Goal: Task Accomplishment & Management: Complete application form

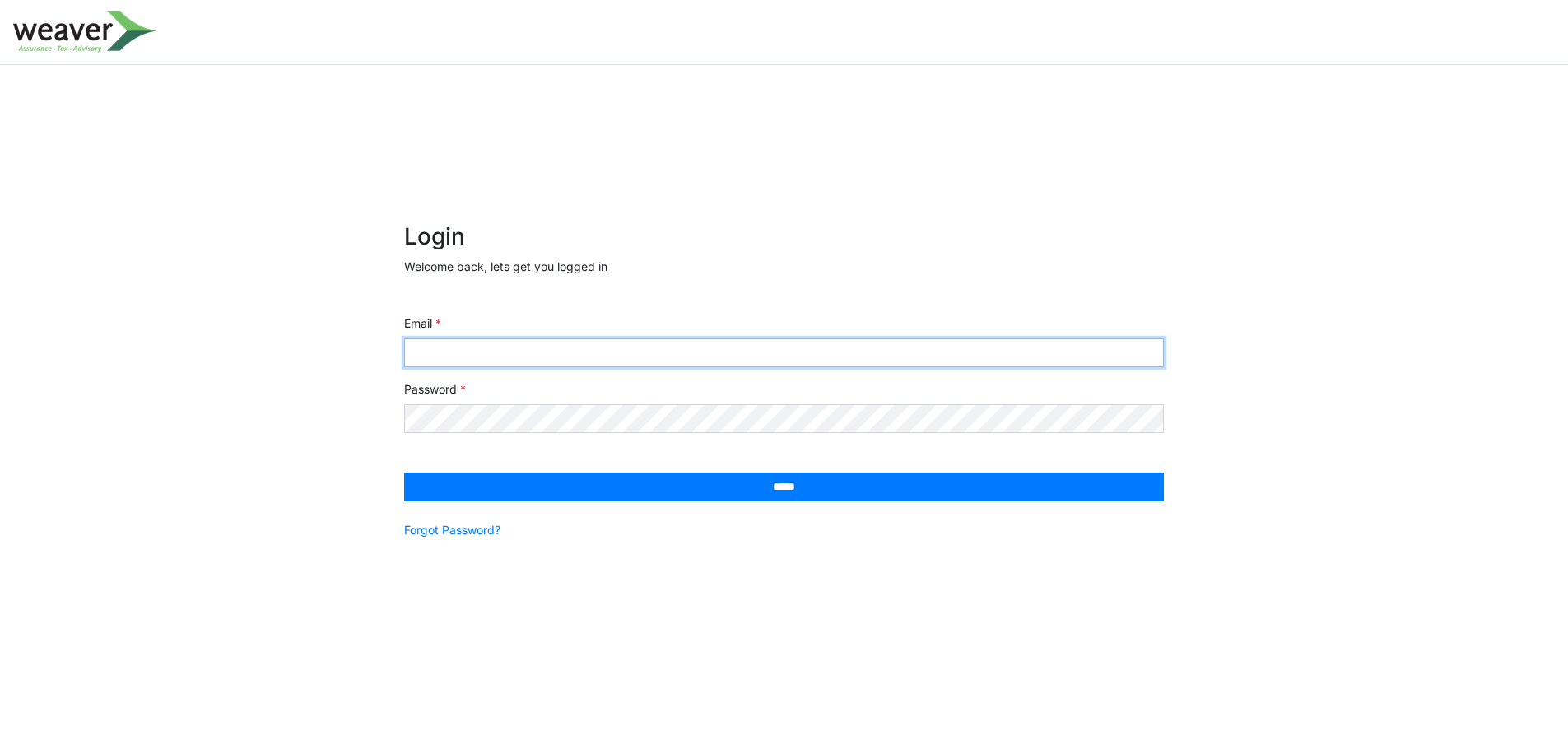
click at [506, 353] on input "Email" at bounding box center [784, 352] width 760 height 29
type input "**********"
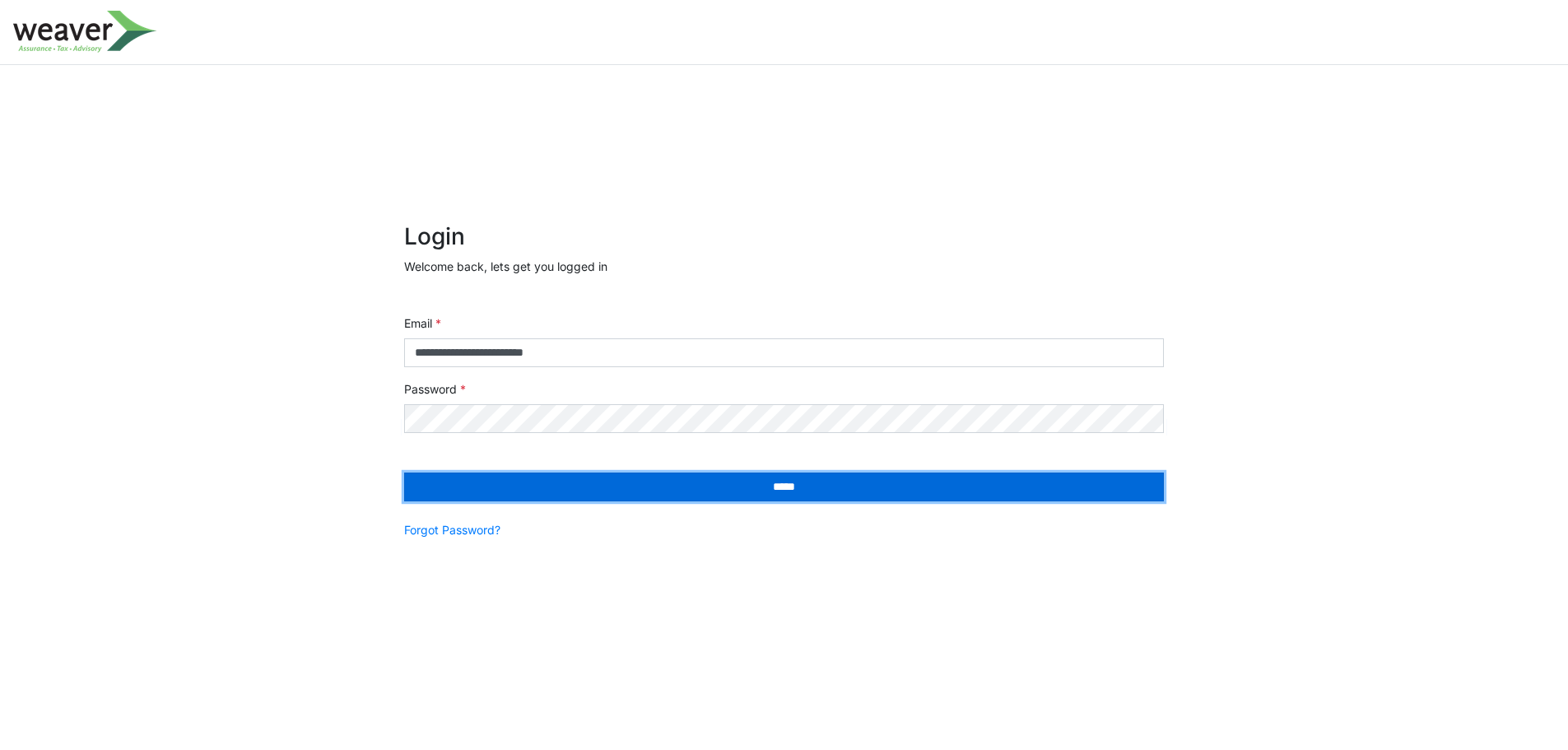
click at [659, 482] on input "*****" at bounding box center [784, 486] width 760 height 29
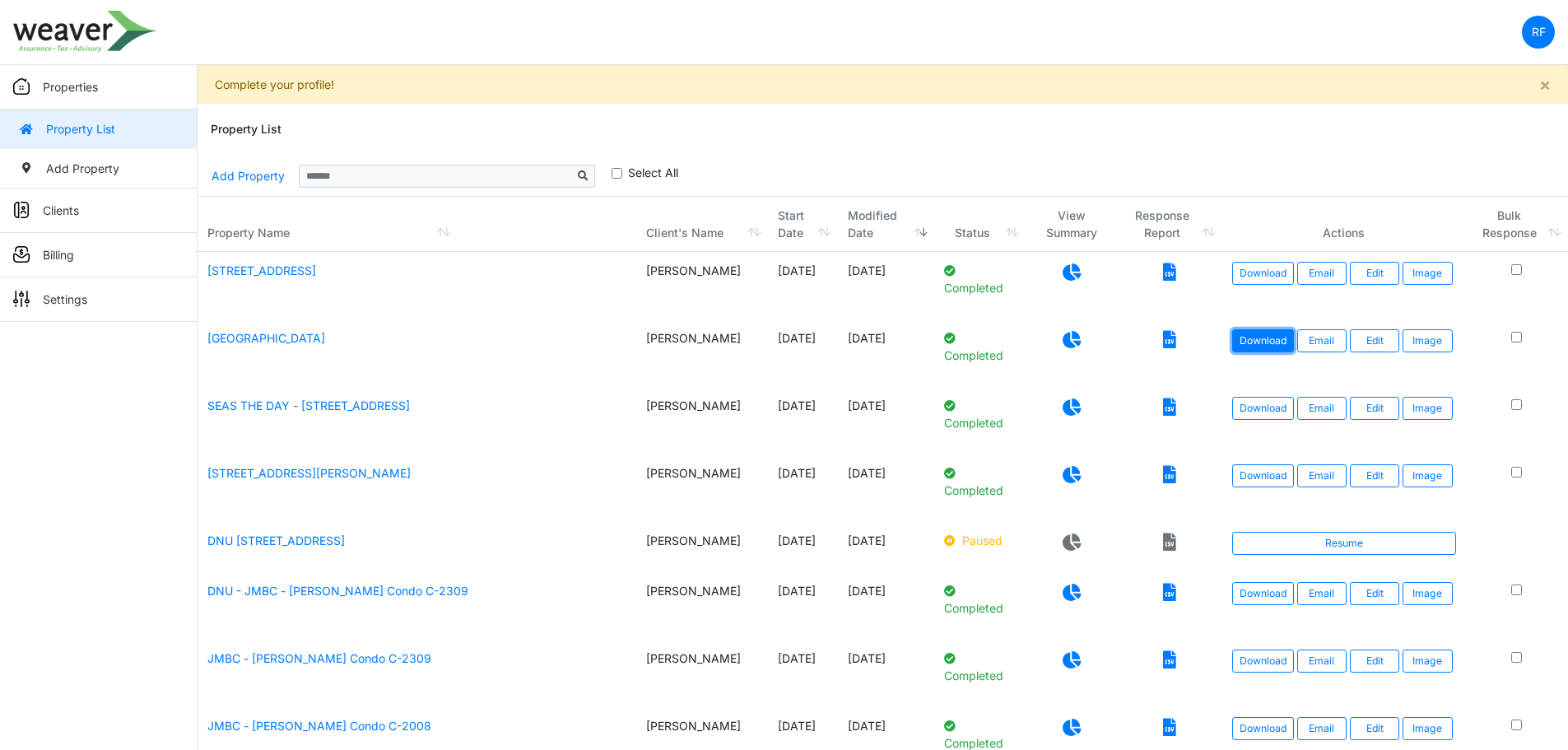
drag, startPoint x: 1252, startPoint y: 340, endPoint x: 1235, endPoint y: 340, distance: 17.0
click at [1252, 340] on link "Download" at bounding box center [1262, 341] width 62 height 23
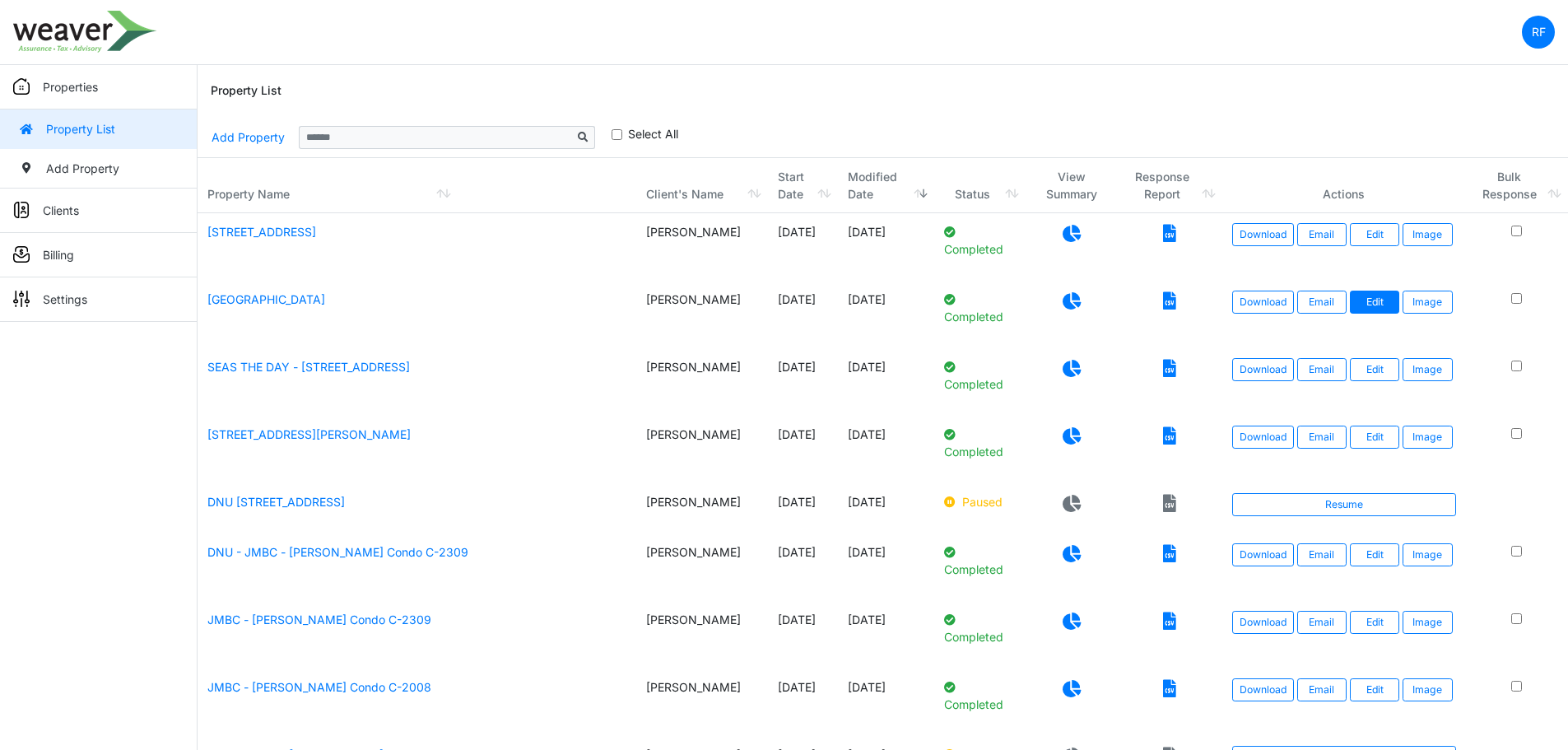
click at [1372, 296] on link "Edit" at bounding box center [1374, 302] width 49 height 23
click at [279, 307] on td "Mimosa Manor" at bounding box center [417, 314] width 439 height 67
click at [262, 296] on link "Mimosa Manor" at bounding box center [266, 299] width 118 height 14
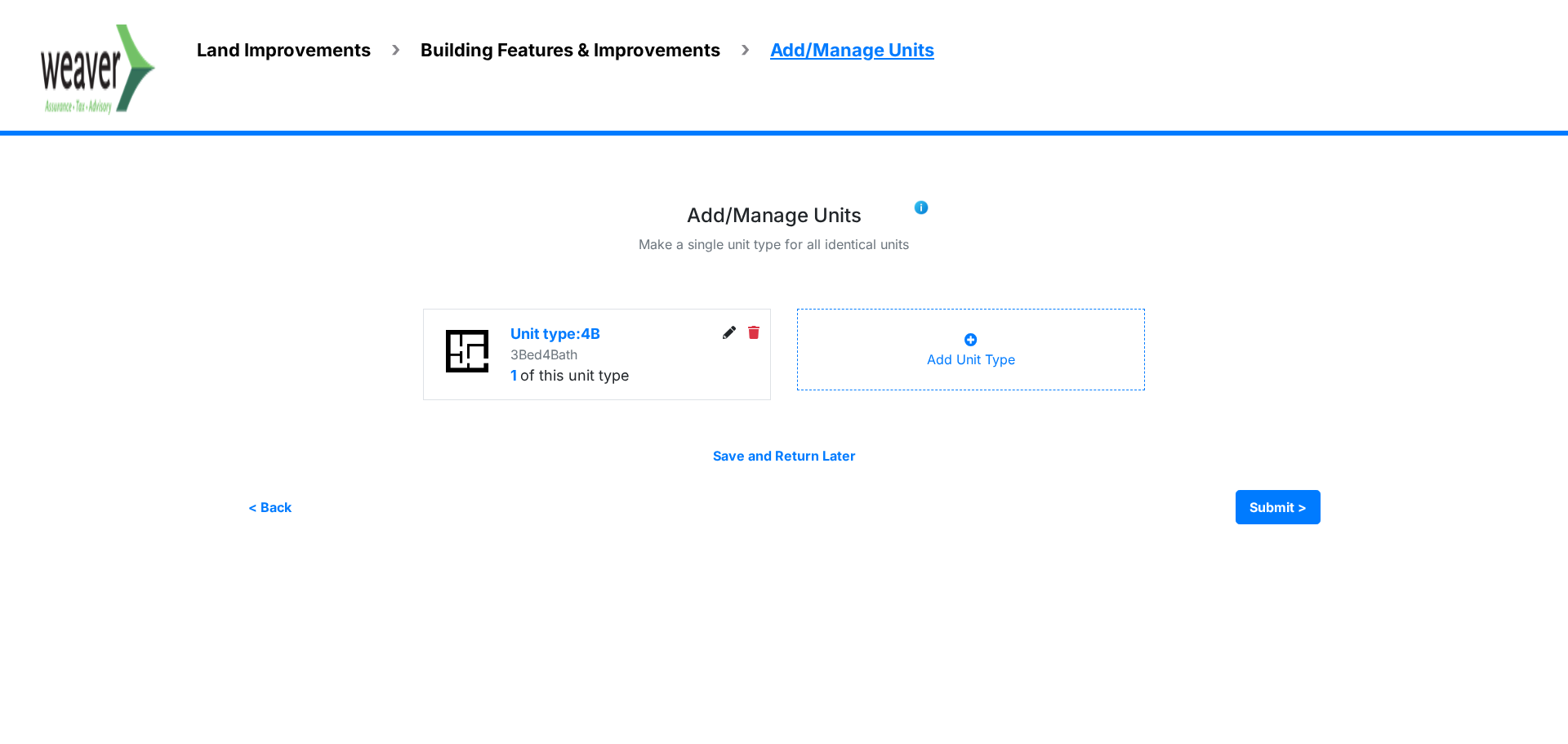
click at [211, 43] on span "Land Improvements" at bounding box center [284, 50] width 174 height 21
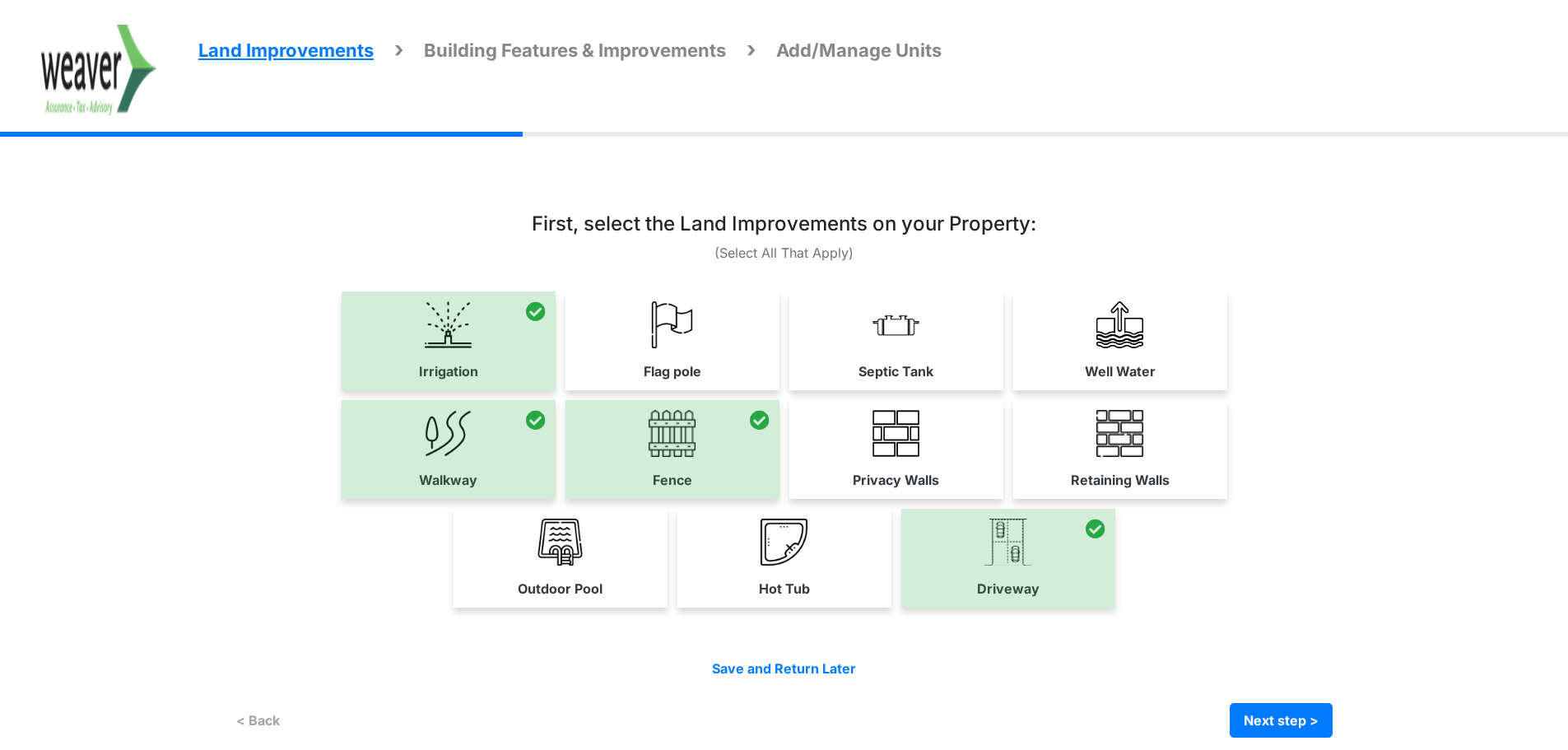
click at [552, 44] on span "Building Features & Improvements" at bounding box center [575, 50] width 302 height 21
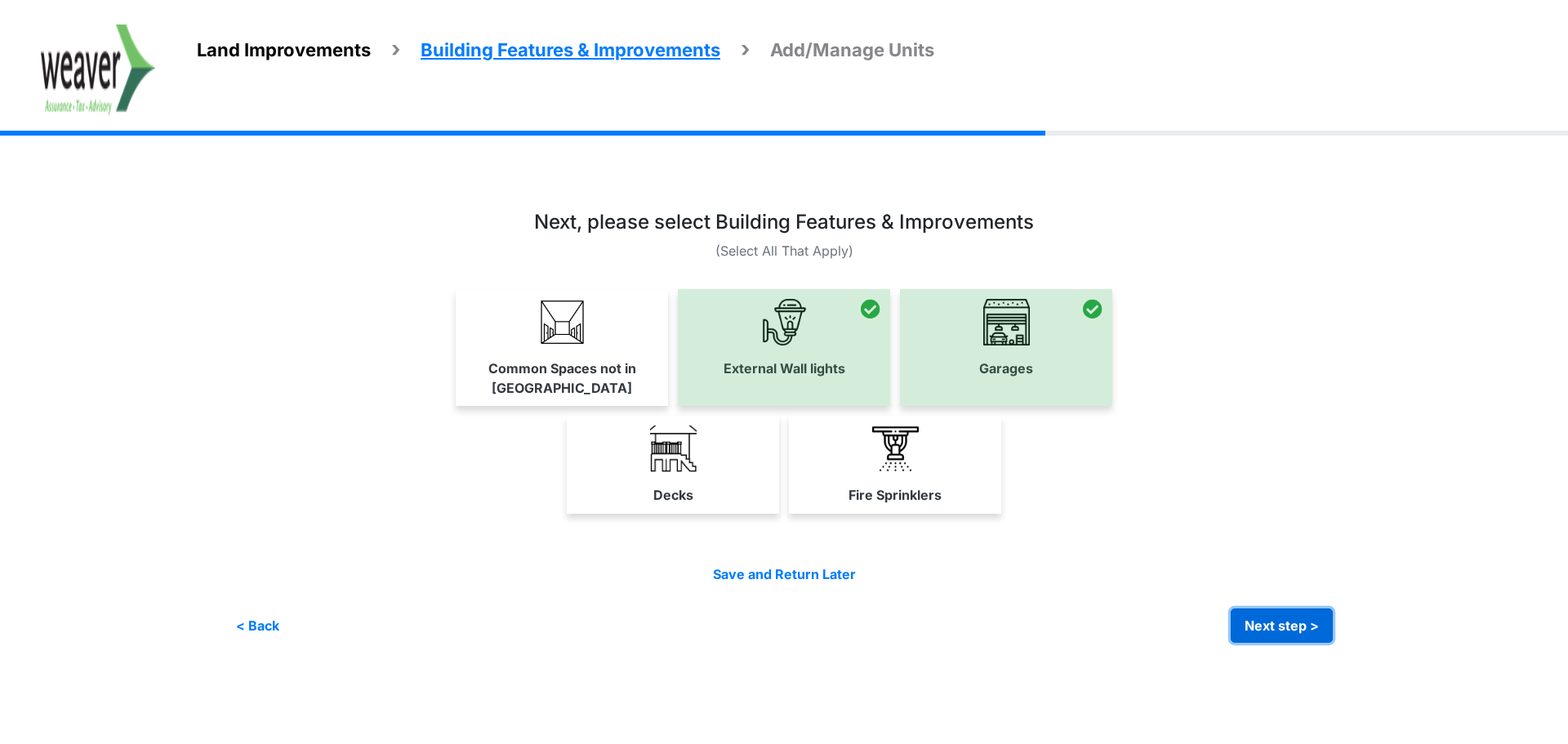
click at [1300, 608] on button "Next step >" at bounding box center [1282, 625] width 102 height 35
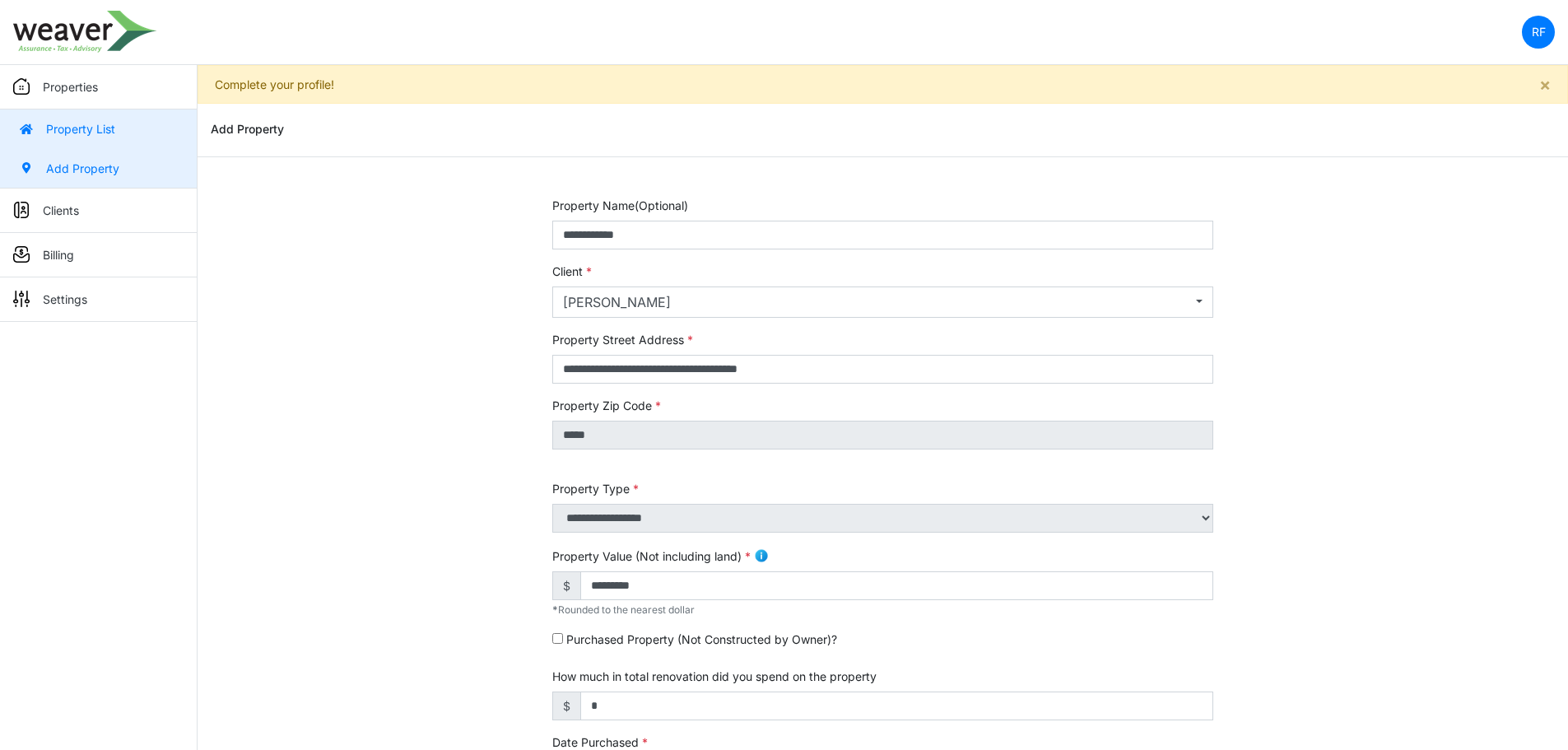
click at [70, 170] on link "Add Property" at bounding box center [98, 169] width 197 height 39
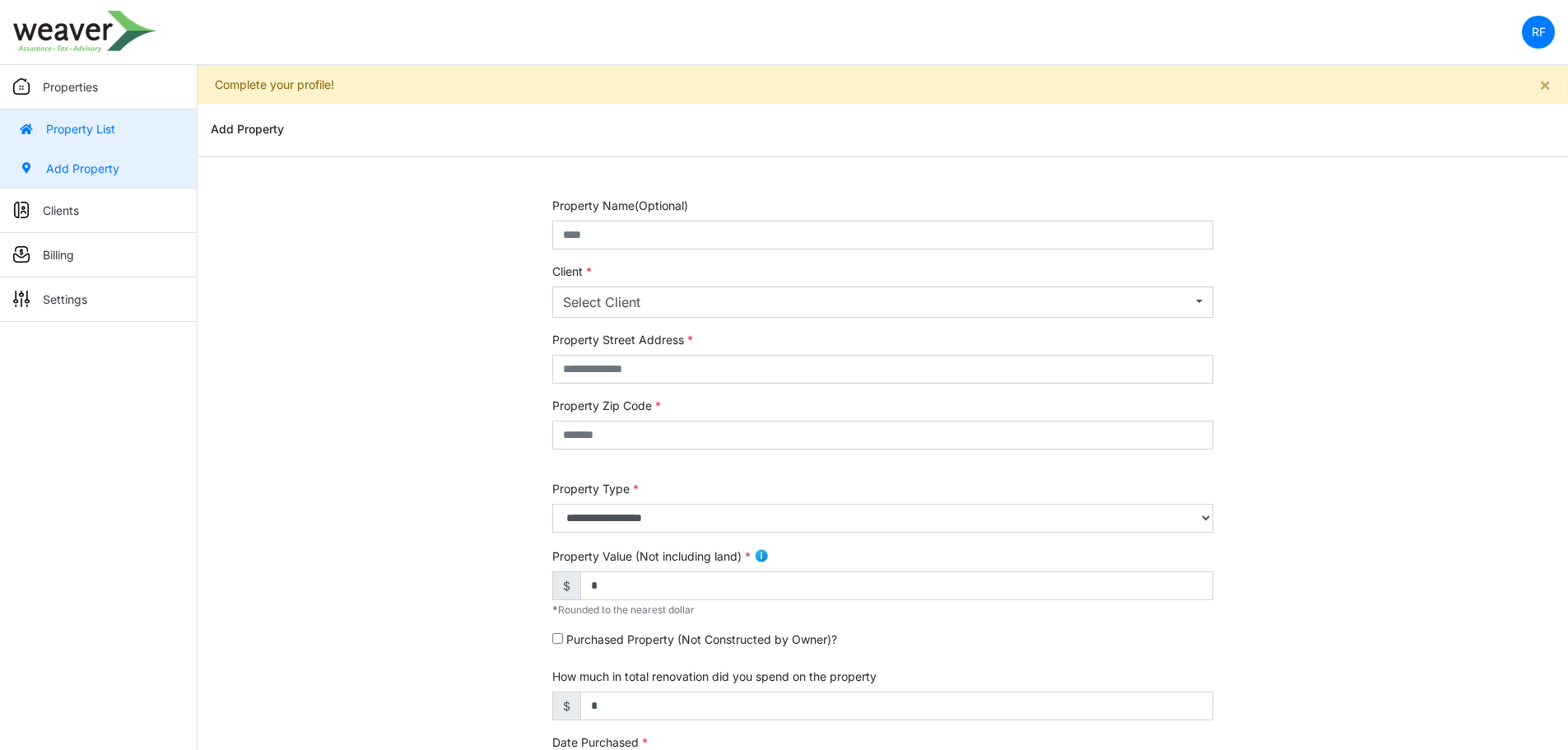
click at [100, 139] on link "Property List" at bounding box center [98, 129] width 197 height 39
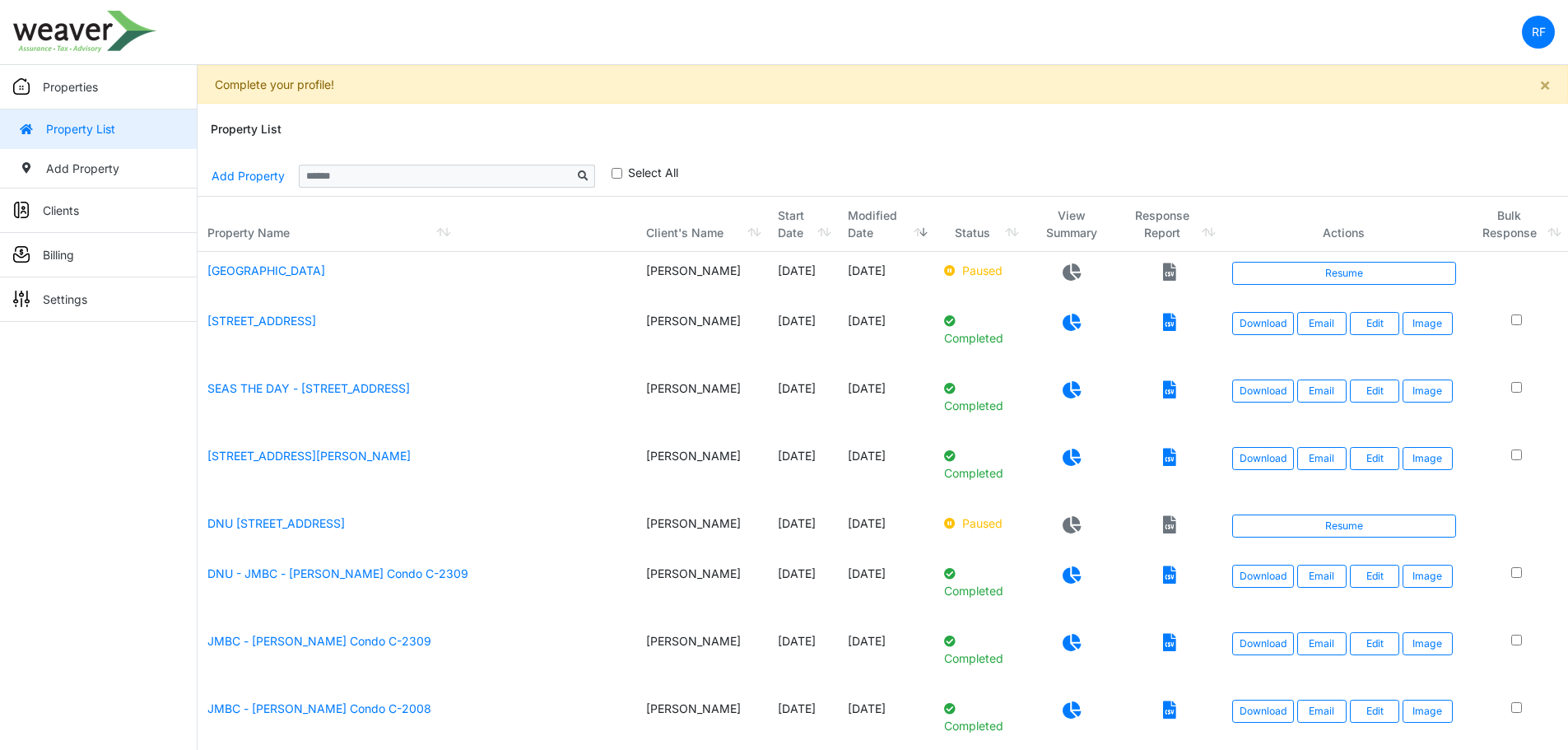
click at [1419, 286] on td "Resume" at bounding box center [1344, 277] width 244 height 50
click at [1409, 276] on link "Resume" at bounding box center [1344, 274] width 223 height 23
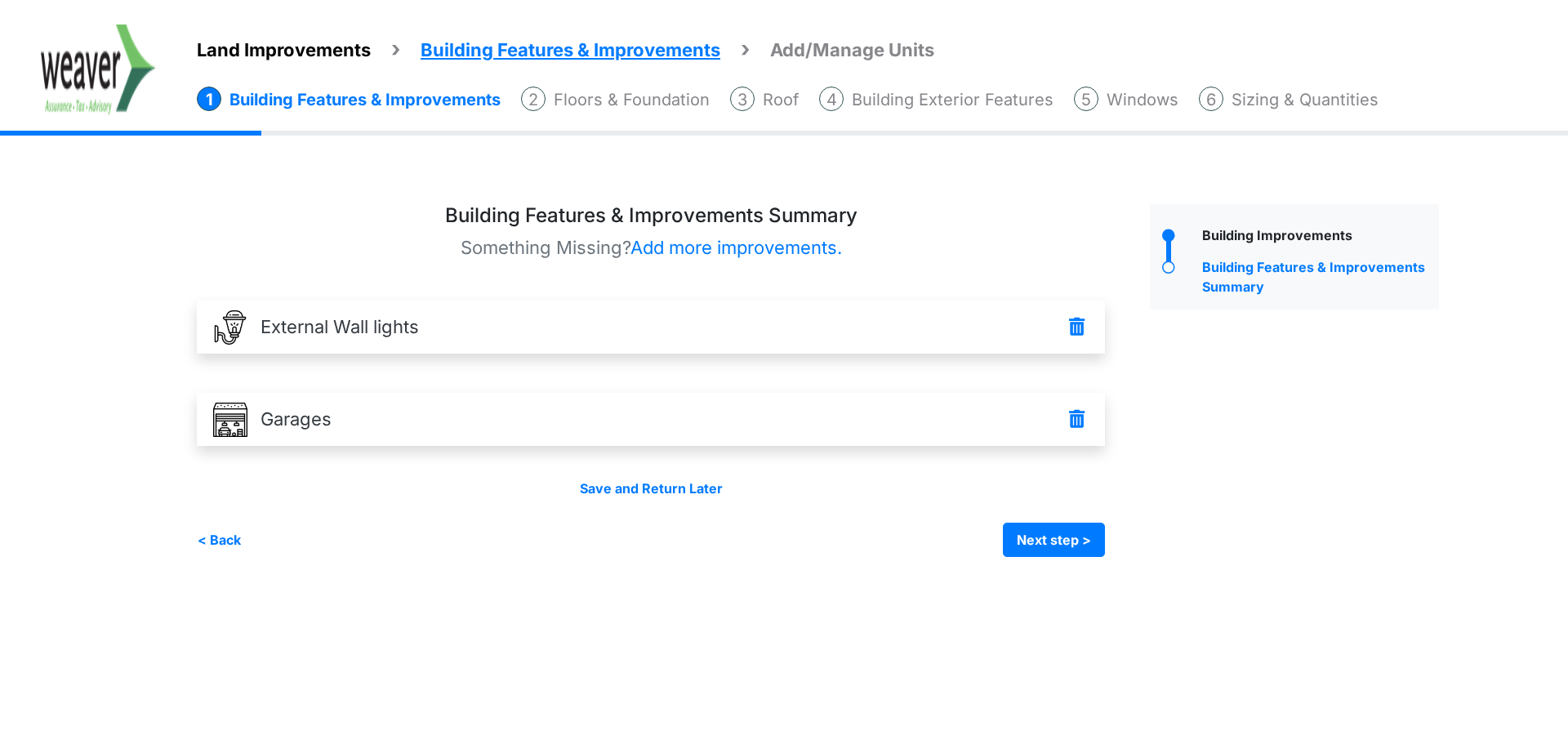
click at [1334, 98] on li "Sizing & Quantities" at bounding box center [1289, 99] width 180 height 26
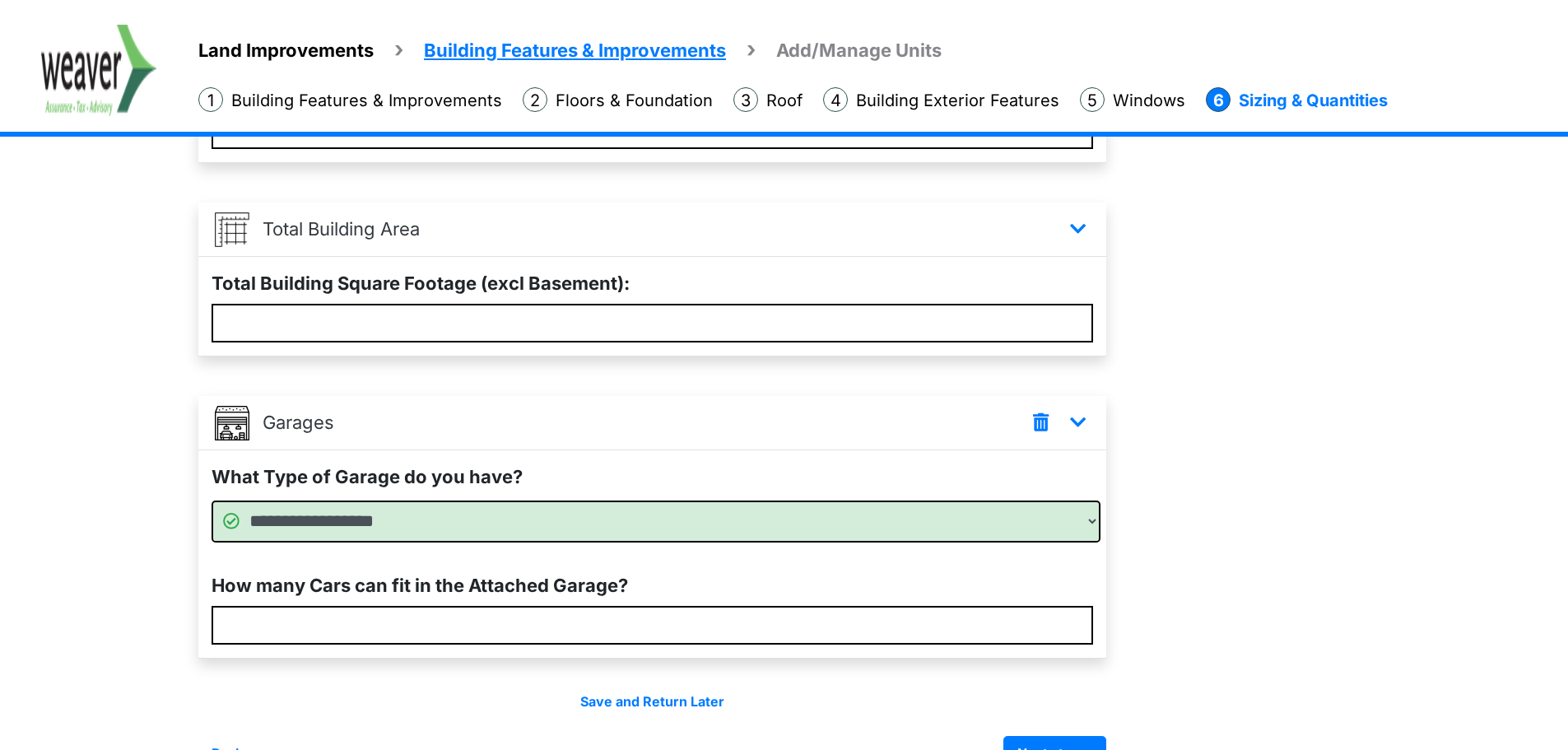
scroll to position [339, 0]
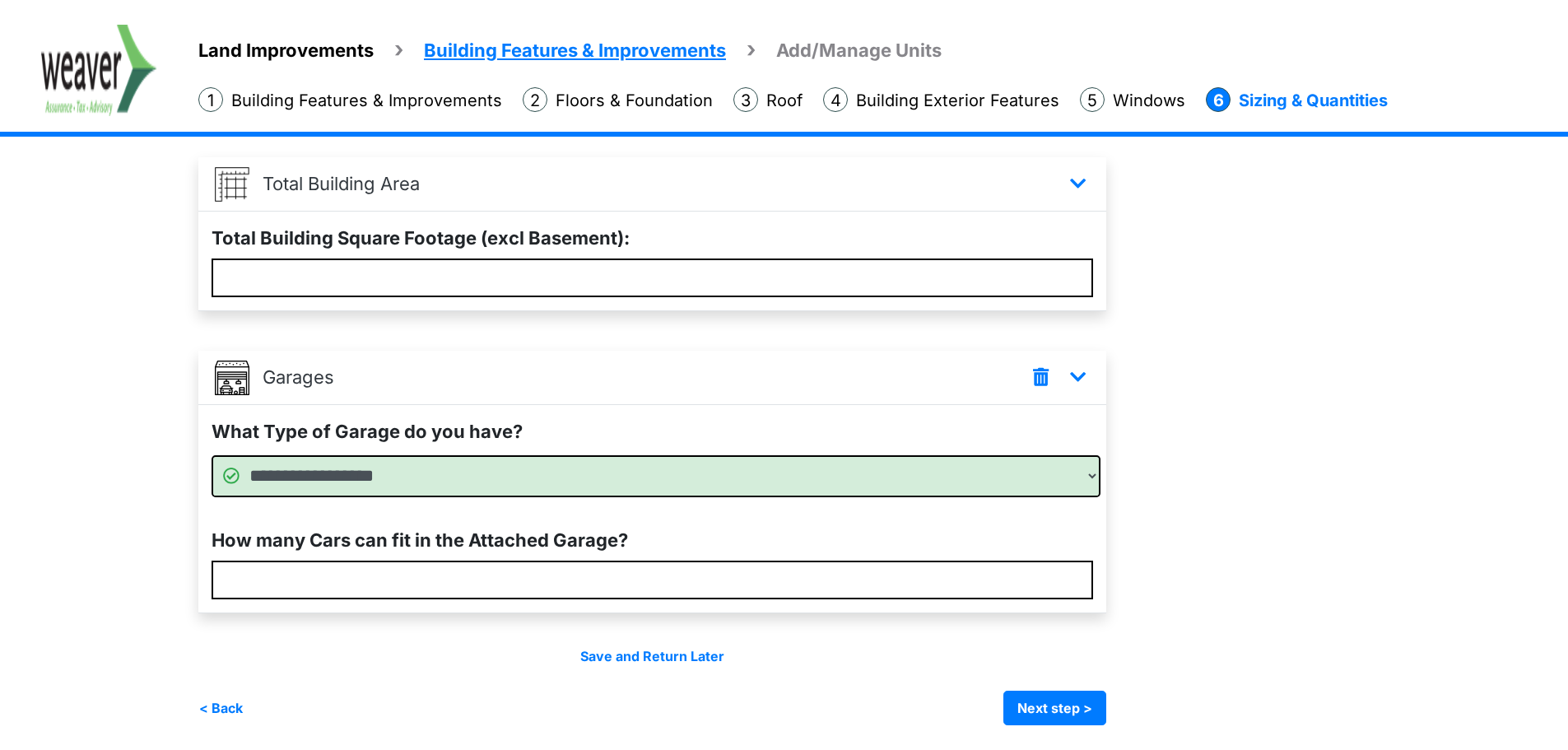
click at [358, 50] on span "Land Improvements" at bounding box center [286, 50] width 175 height 21
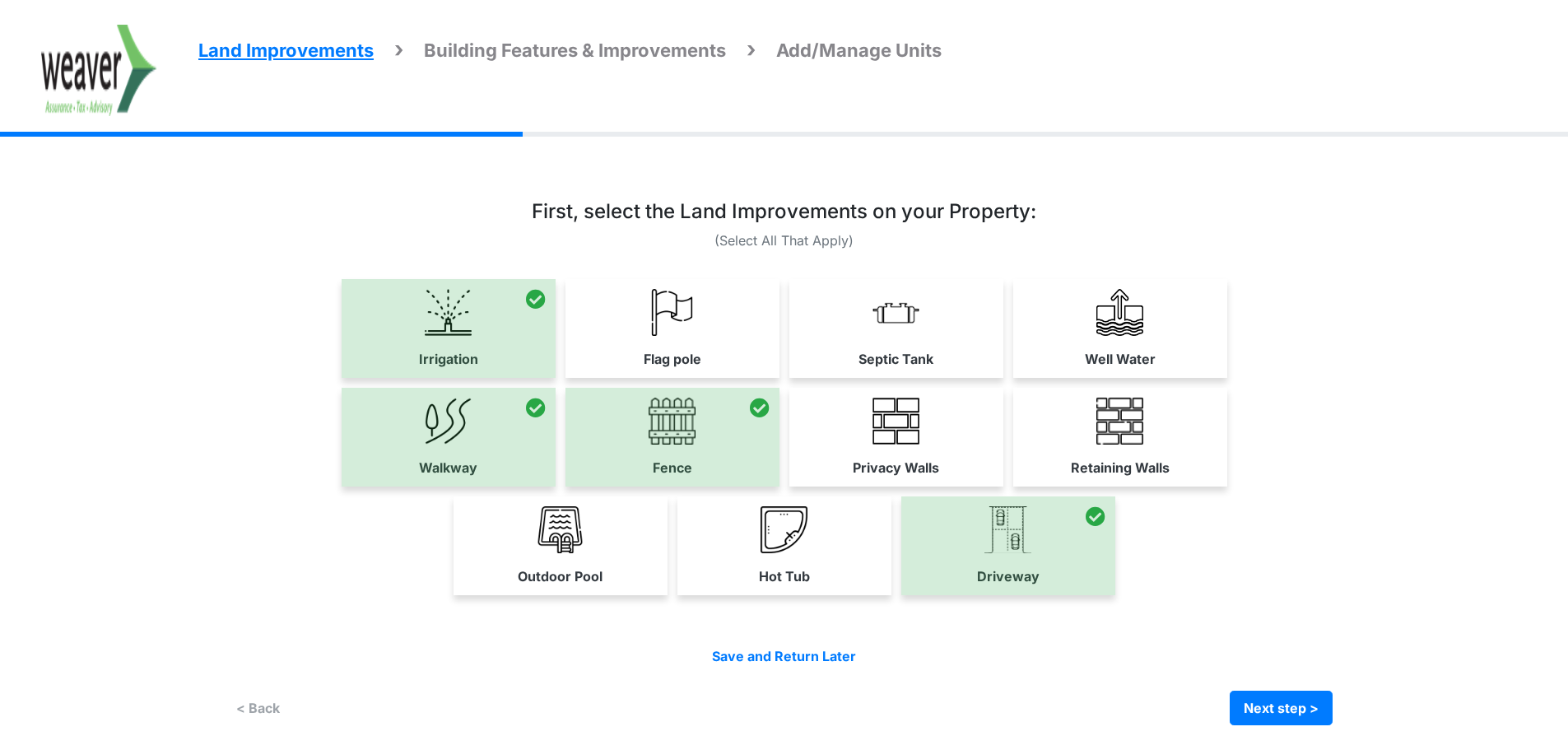
scroll to position [0, 0]
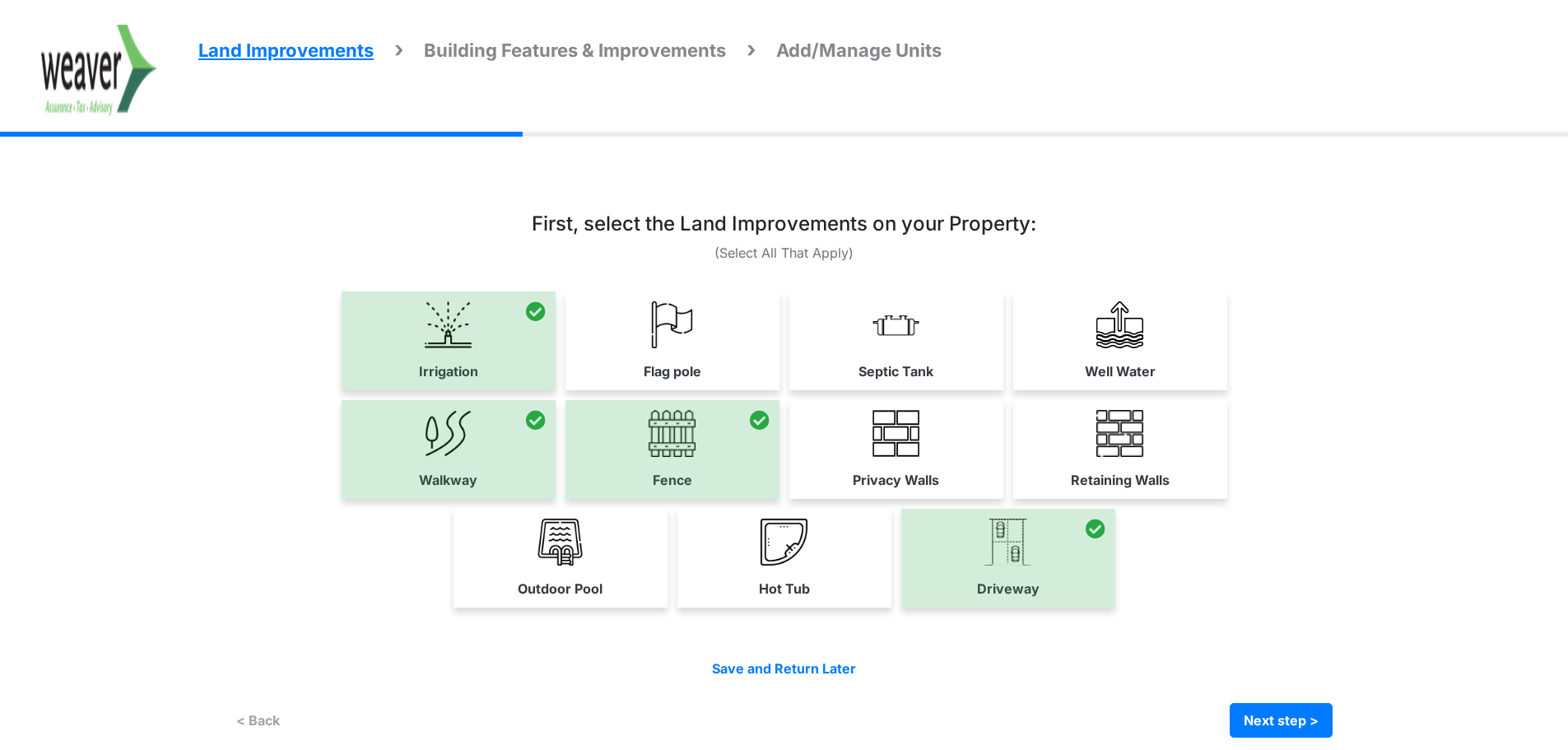
click at [600, 37] on li "Building Features & Improvements" at bounding box center [560, 49] width 332 height 33
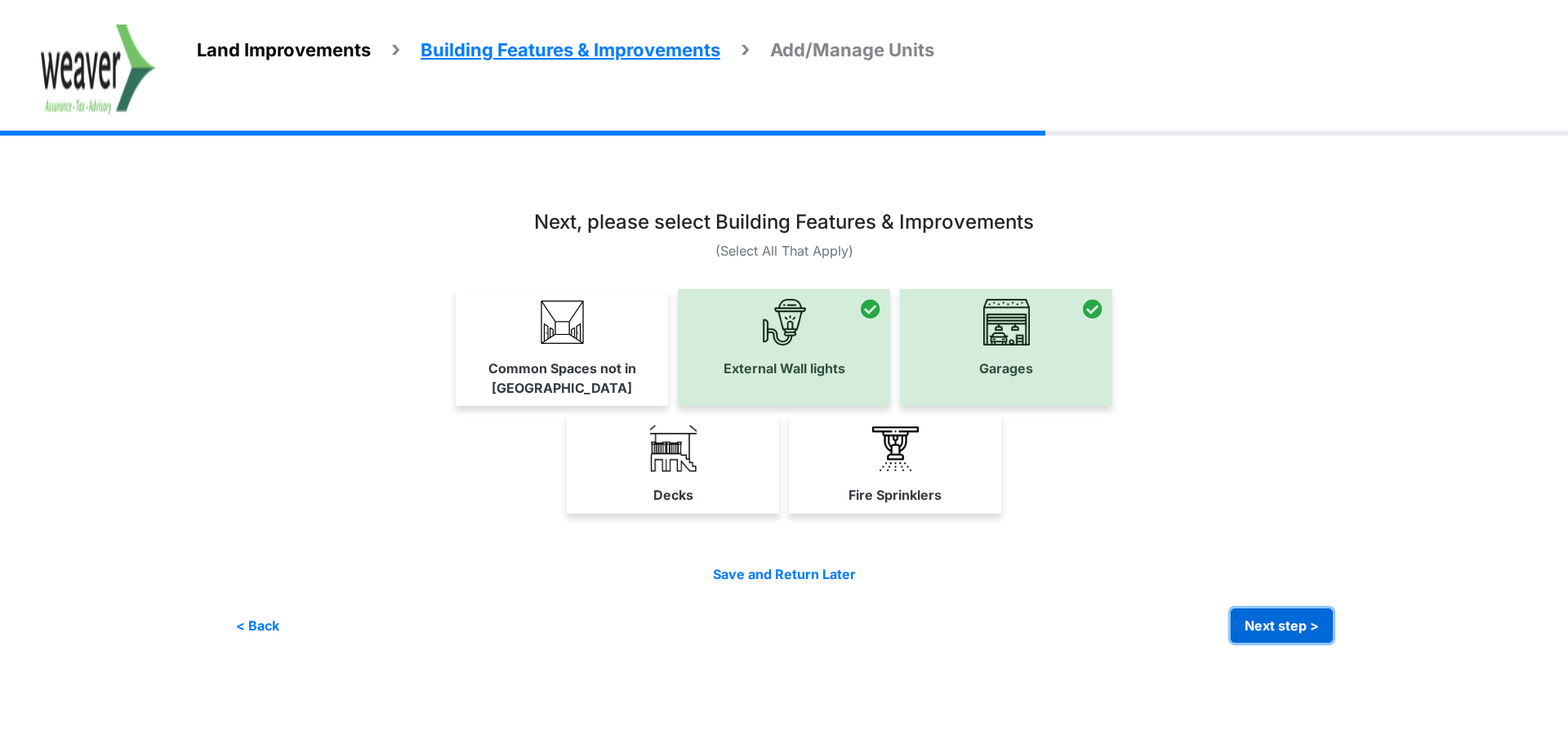
click at [1269, 608] on button "Next step >" at bounding box center [1282, 625] width 102 height 35
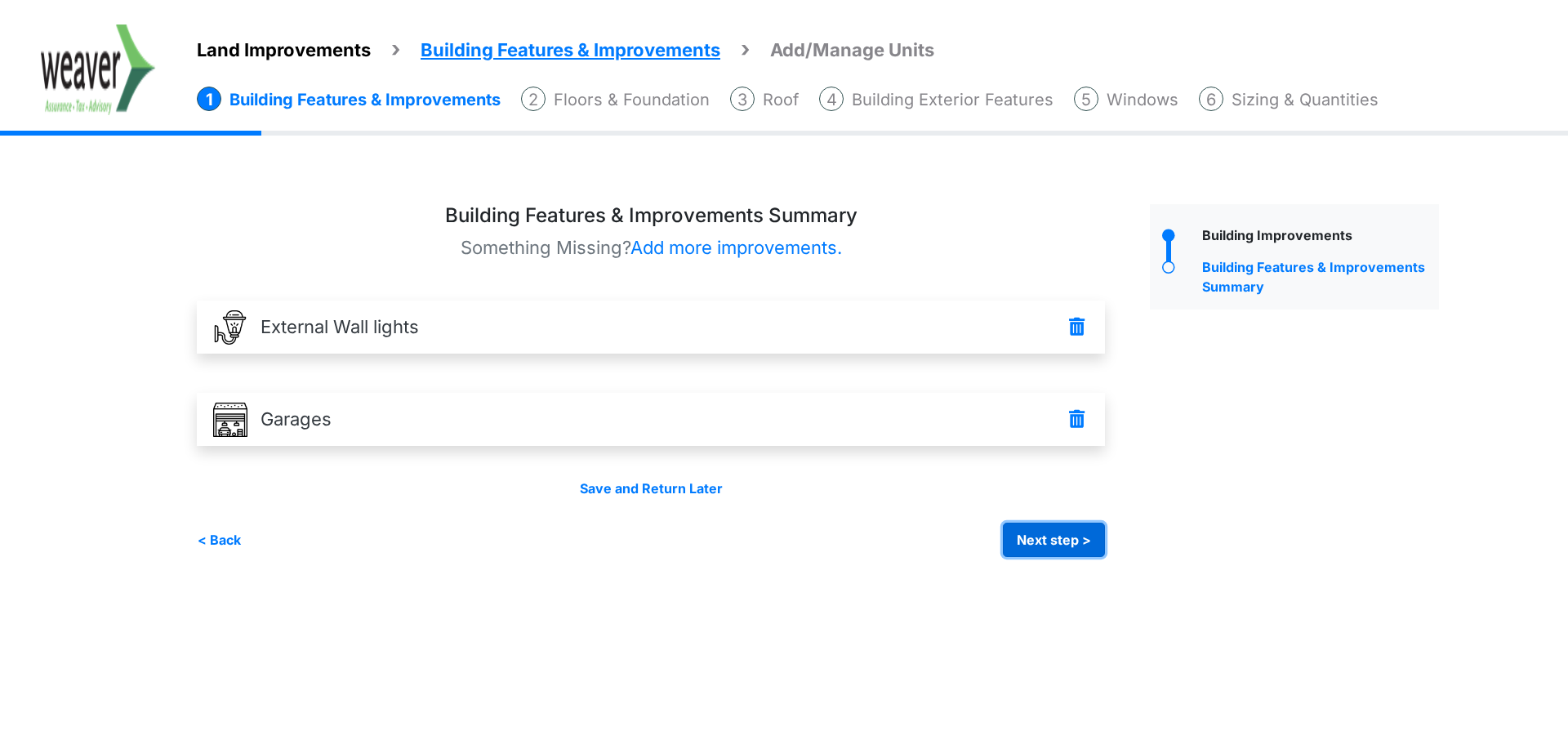
click at [1057, 542] on button "Next step >" at bounding box center [1054, 539] width 102 height 35
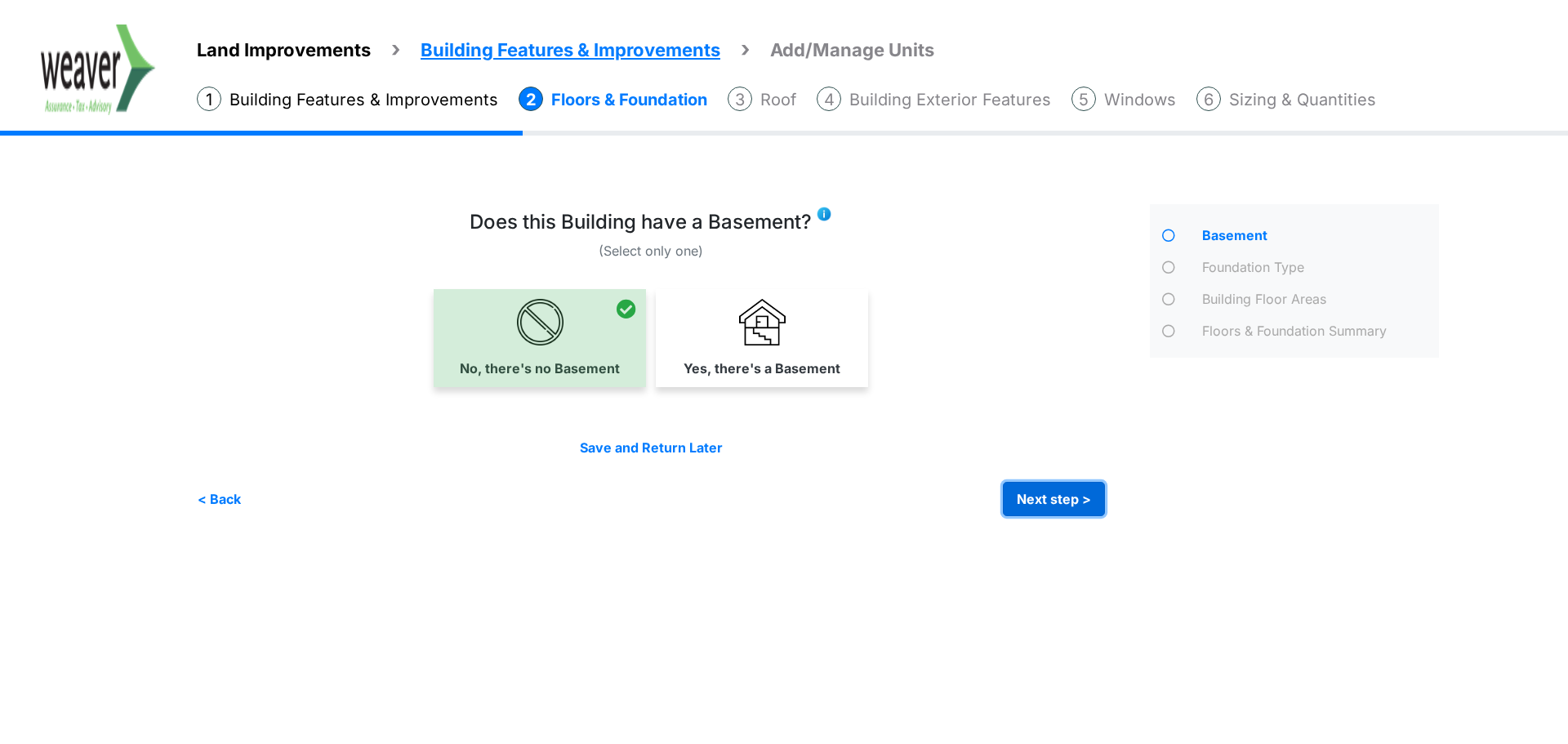
click at [1068, 499] on button "Next step >" at bounding box center [1054, 498] width 102 height 35
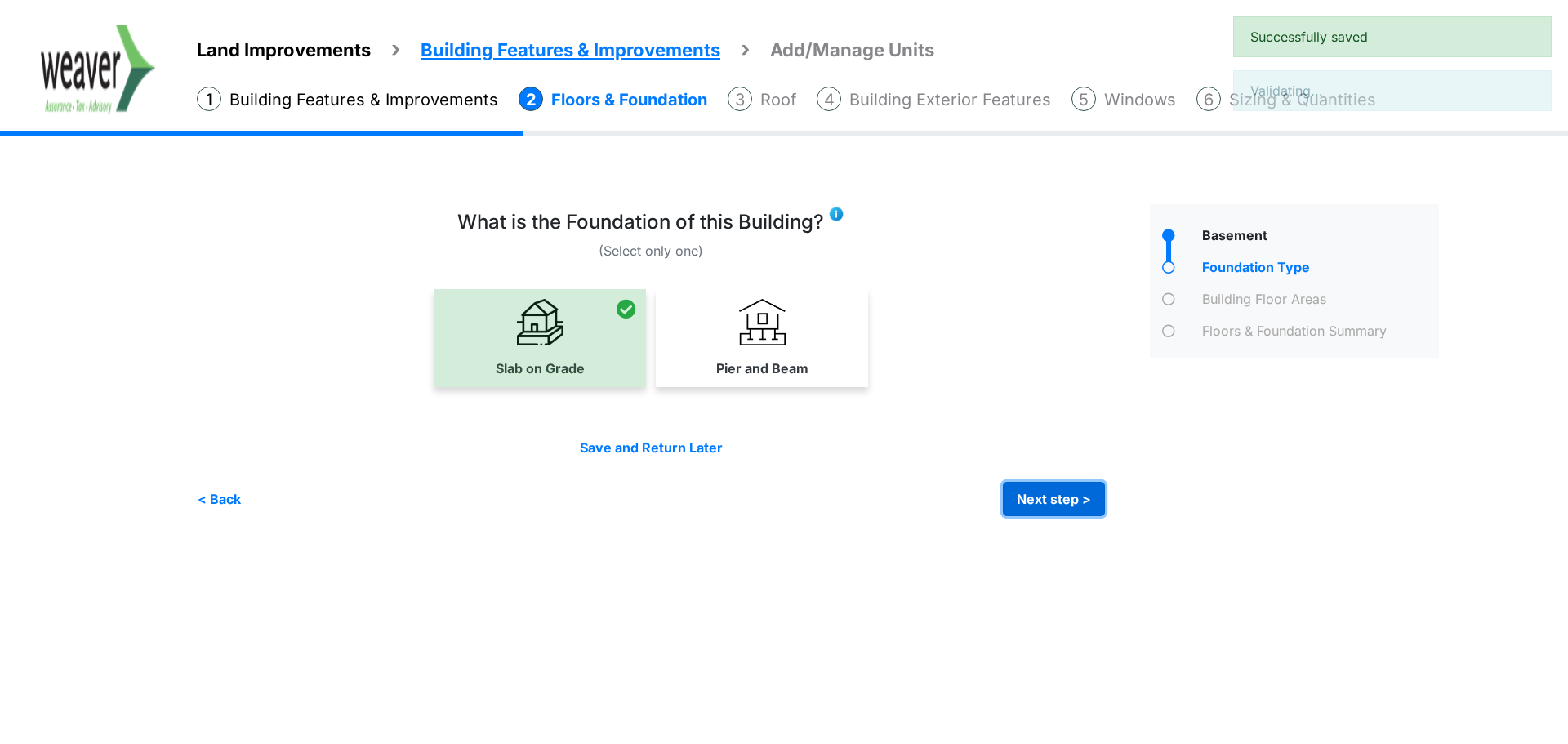
click at [1050, 496] on button "Next step >" at bounding box center [1054, 498] width 102 height 35
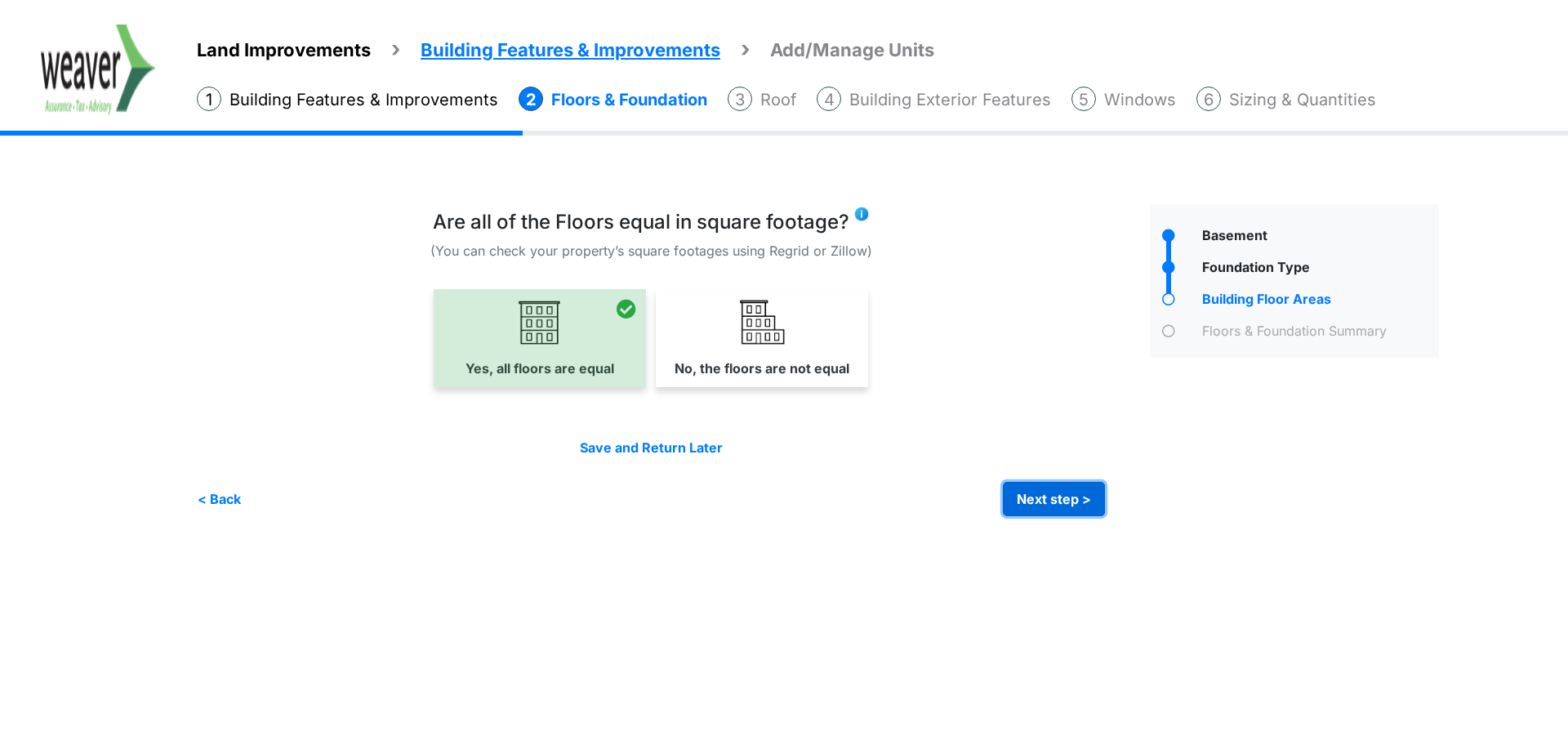
click at [1050, 496] on button "Next step >" at bounding box center [1054, 498] width 102 height 35
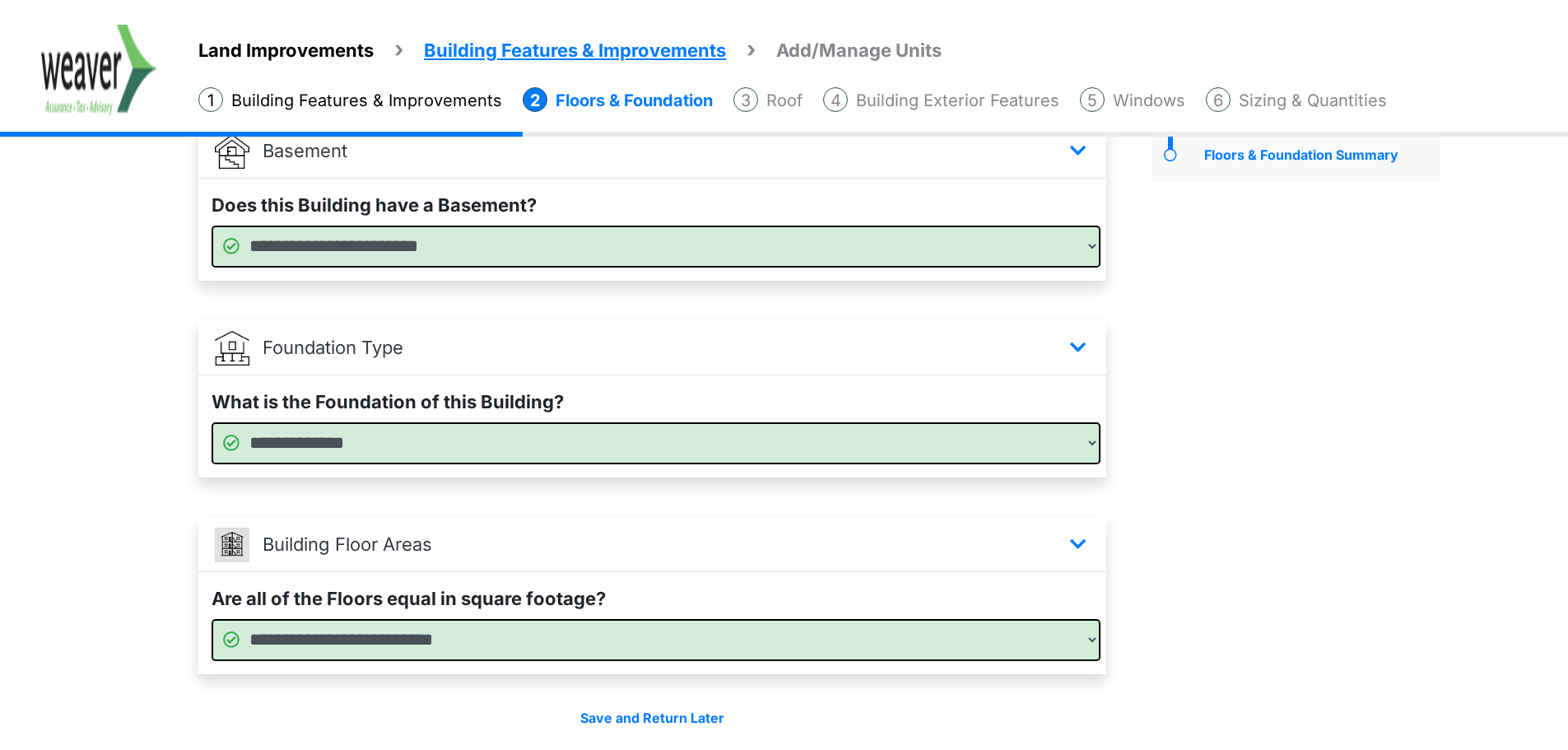
scroll to position [240, 0]
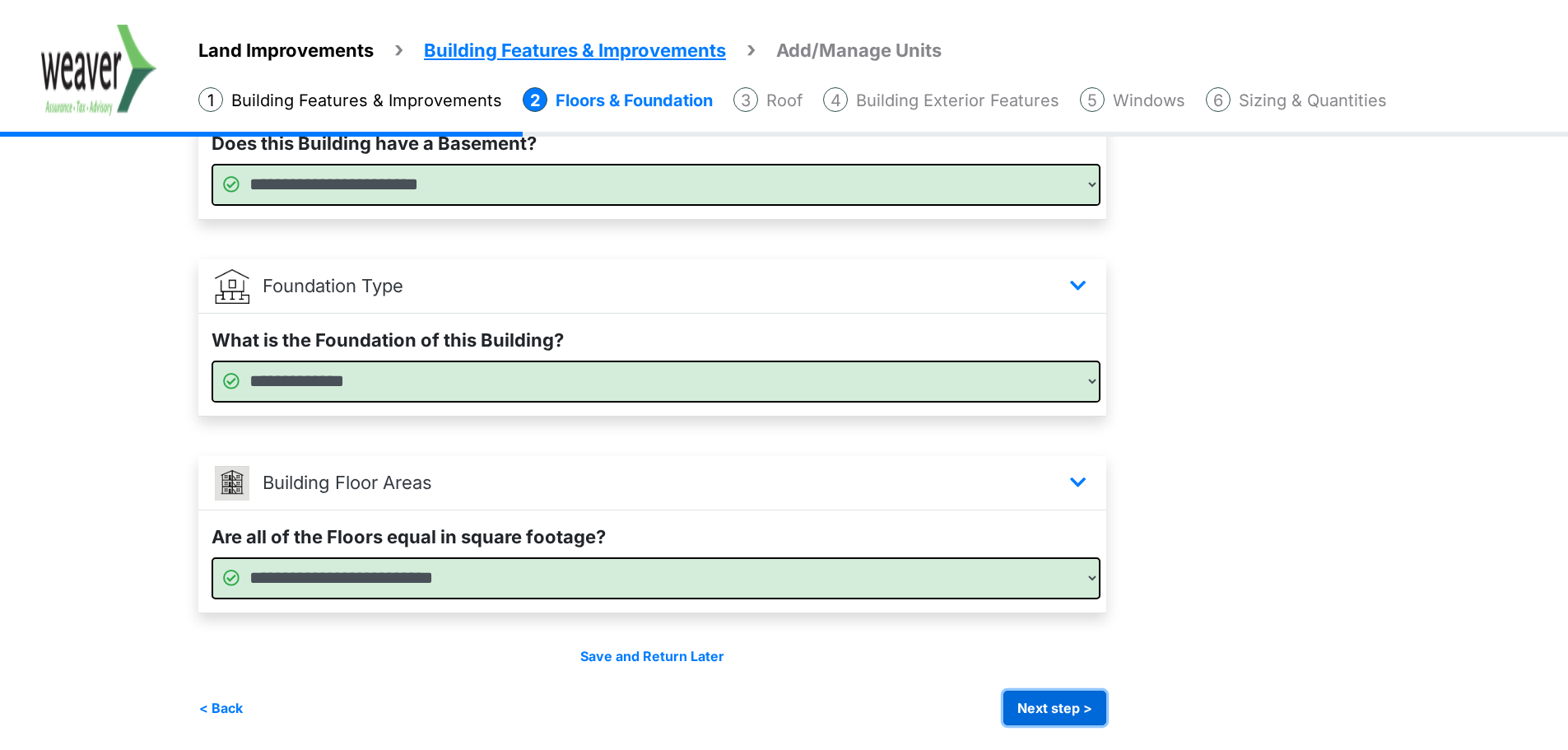
click at [1090, 704] on button "Next step >" at bounding box center [1054, 707] width 103 height 35
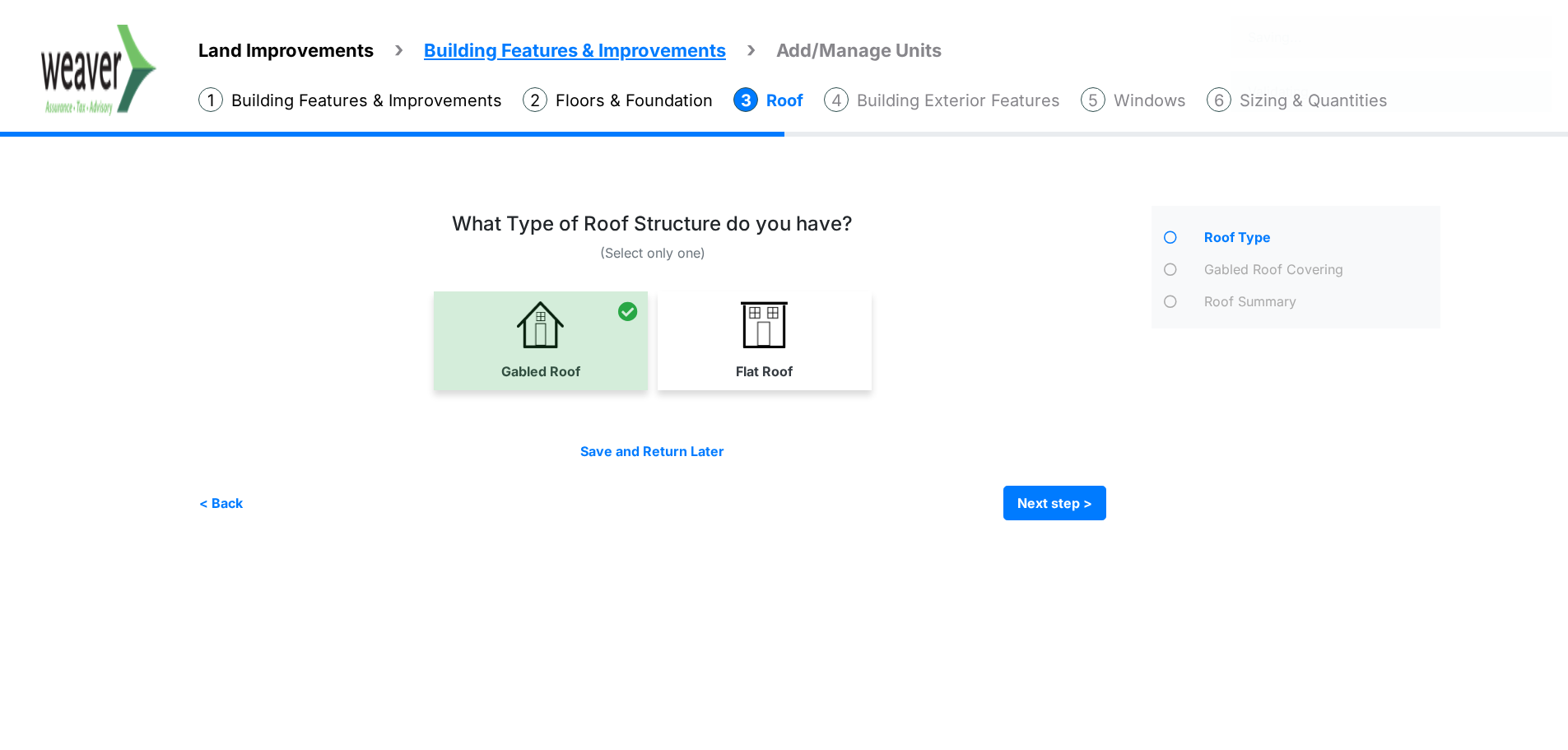
scroll to position [0, 0]
click at [1053, 484] on div "Save and Return Later < Back Next step > Save and submit" at bounding box center [656, 481] width 915 height 79
click at [1057, 493] on button "Next step >" at bounding box center [1062, 502] width 103 height 35
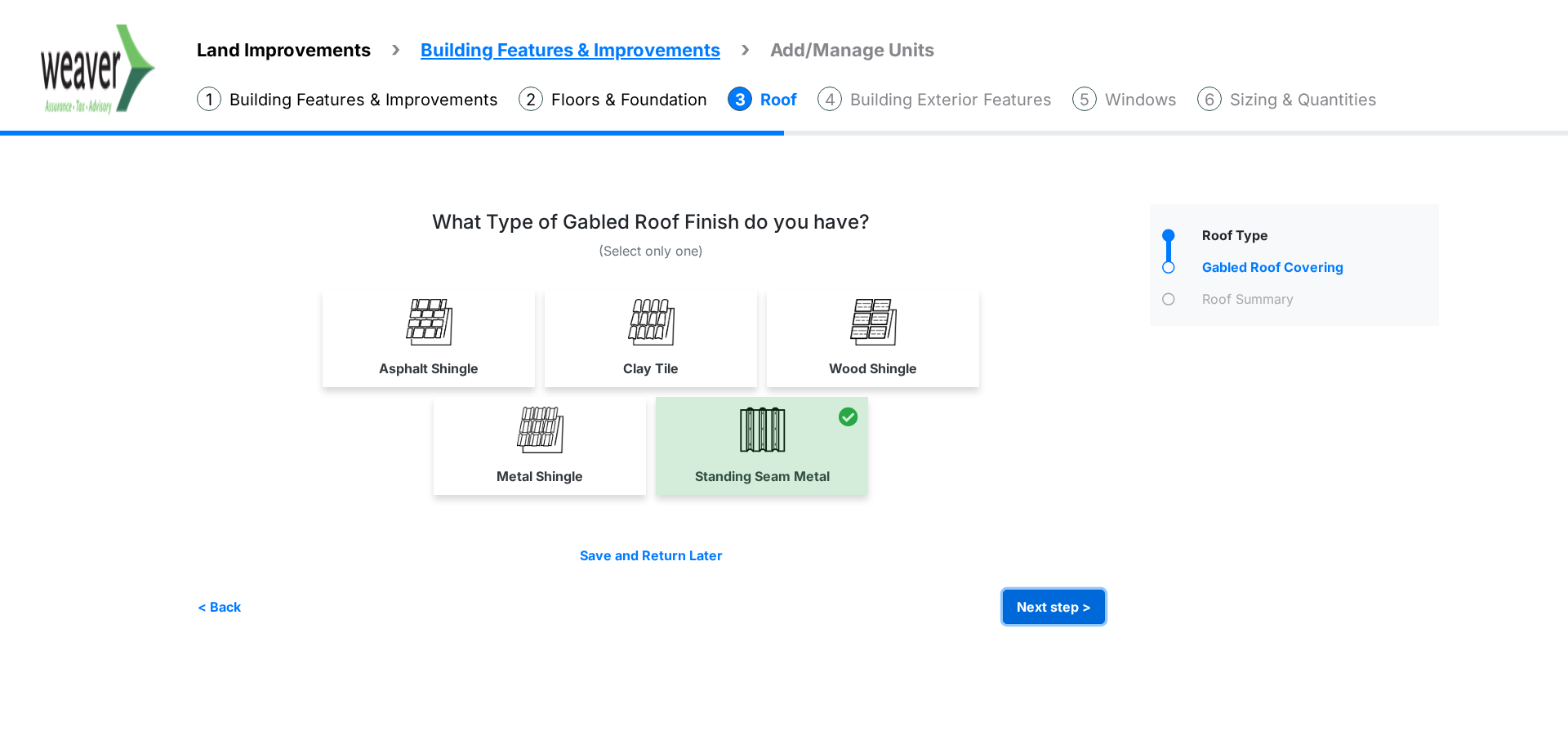
click at [1089, 611] on button "Next step >" at bounding box center [1054, 607] width 102 height 35
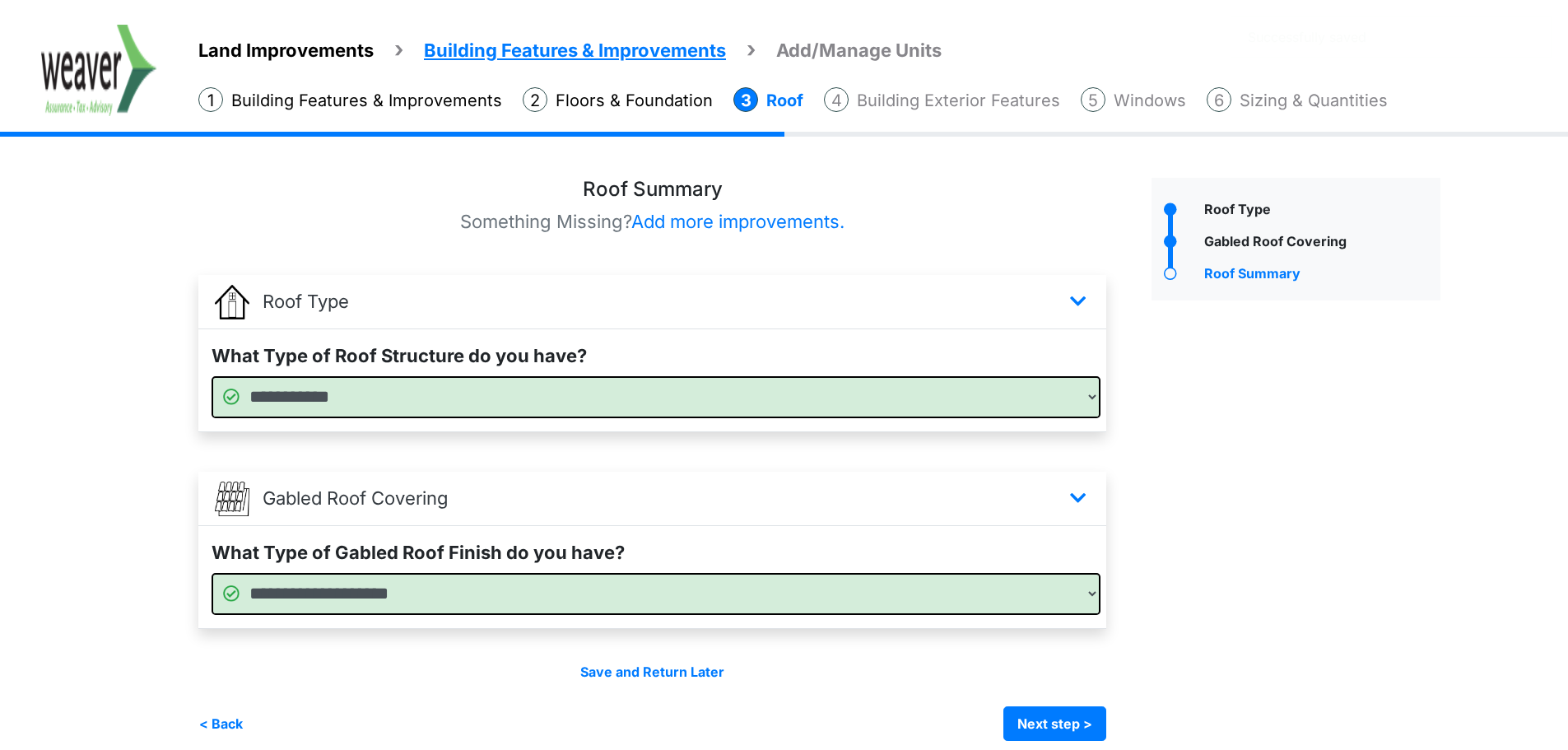
scroll to position [44, 0]
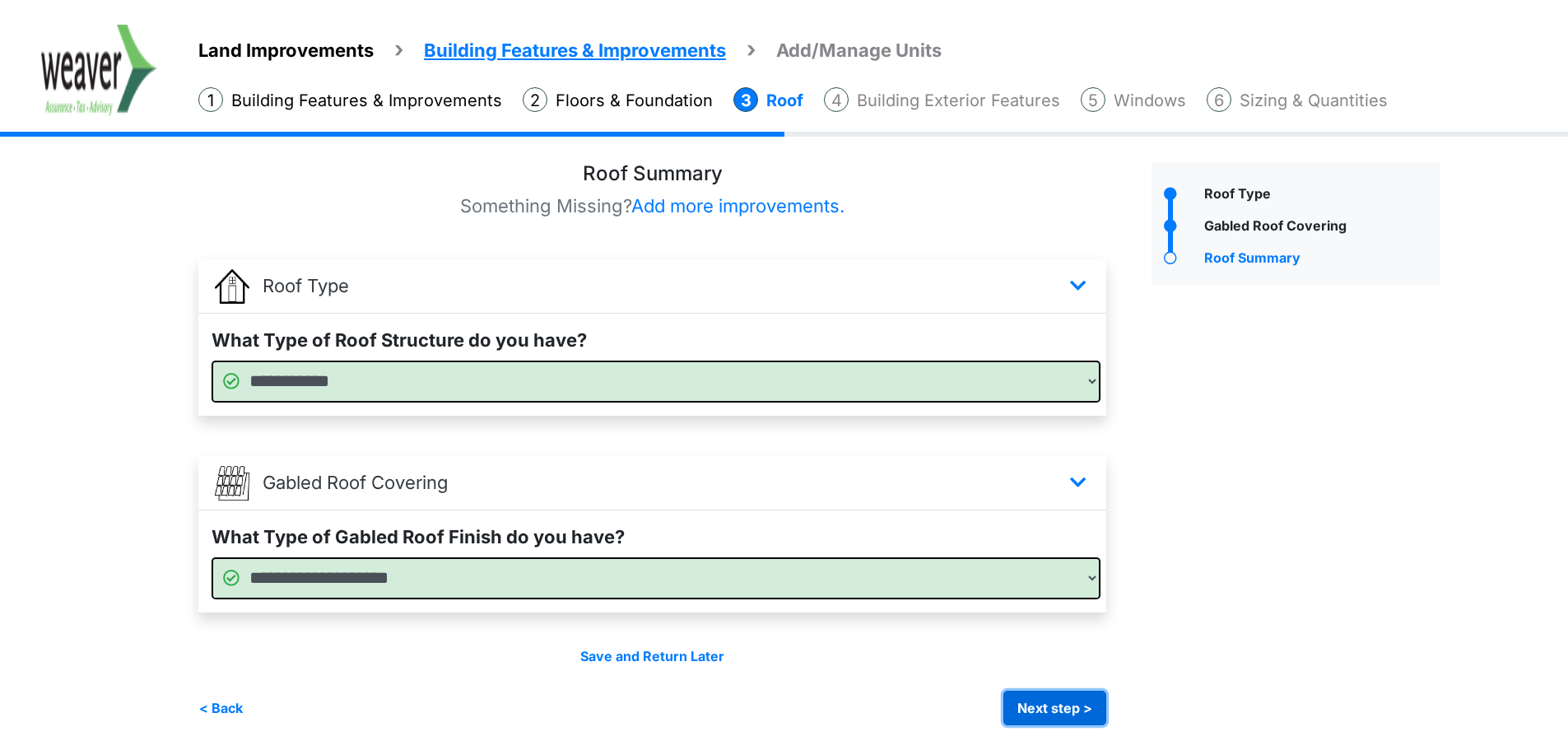
click at [1041, 711] on button "Next step >" at bounding box center [1054, 707] width 103 height 35
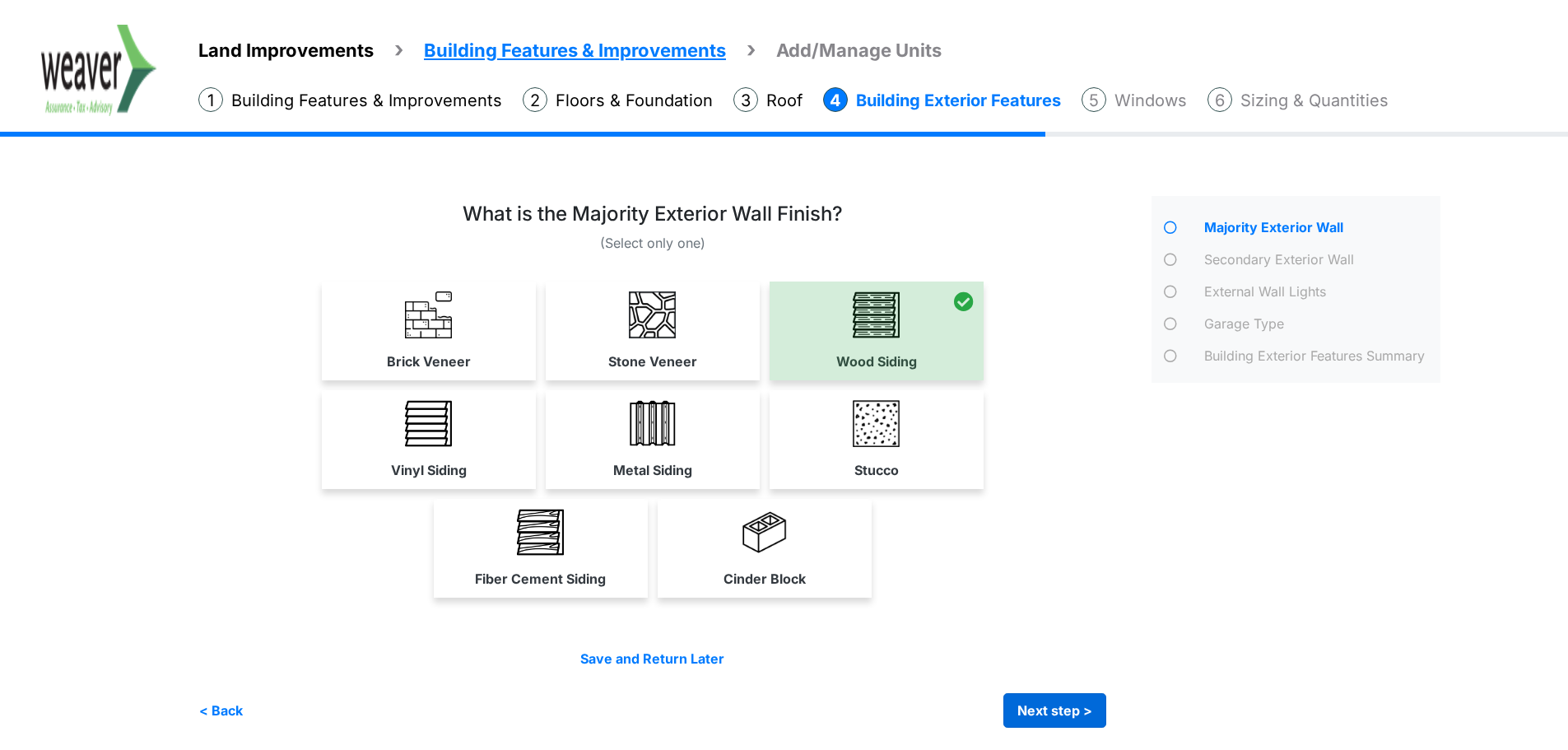
scroll to position [13, 0]
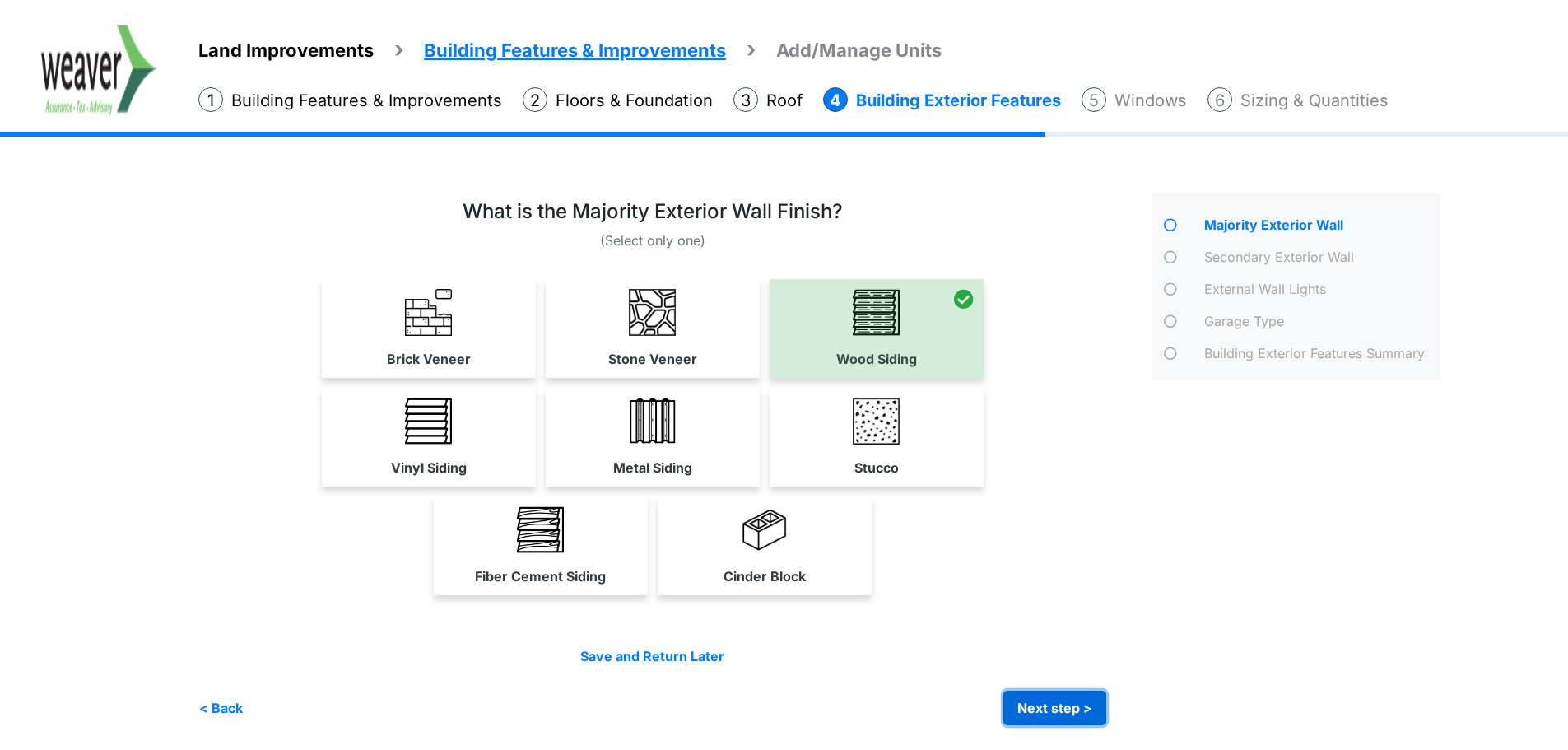
click at [1080, 713] on button "Next step >" at bounding box center [1054, 707] width 103 height 35
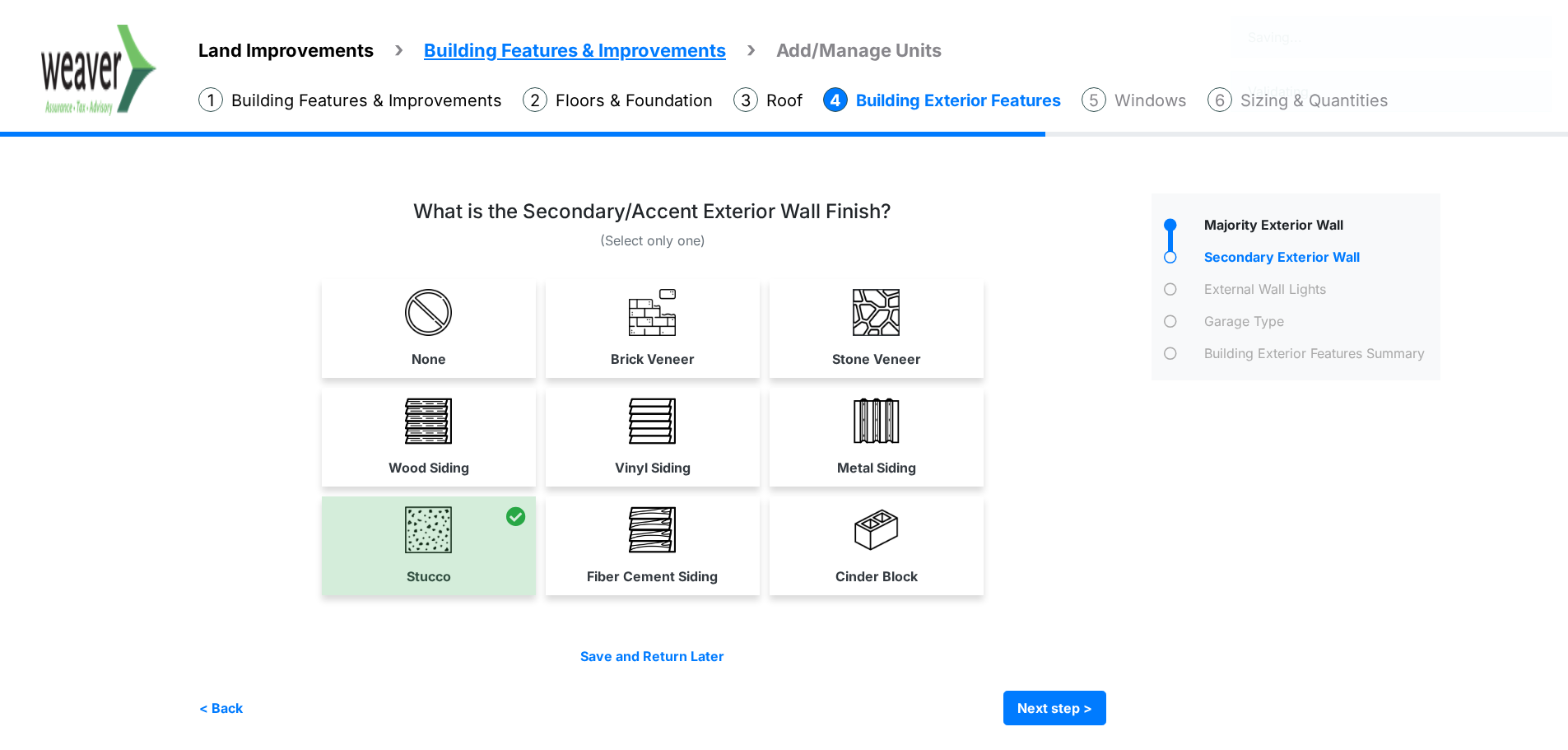
scroll to position [0, 0]
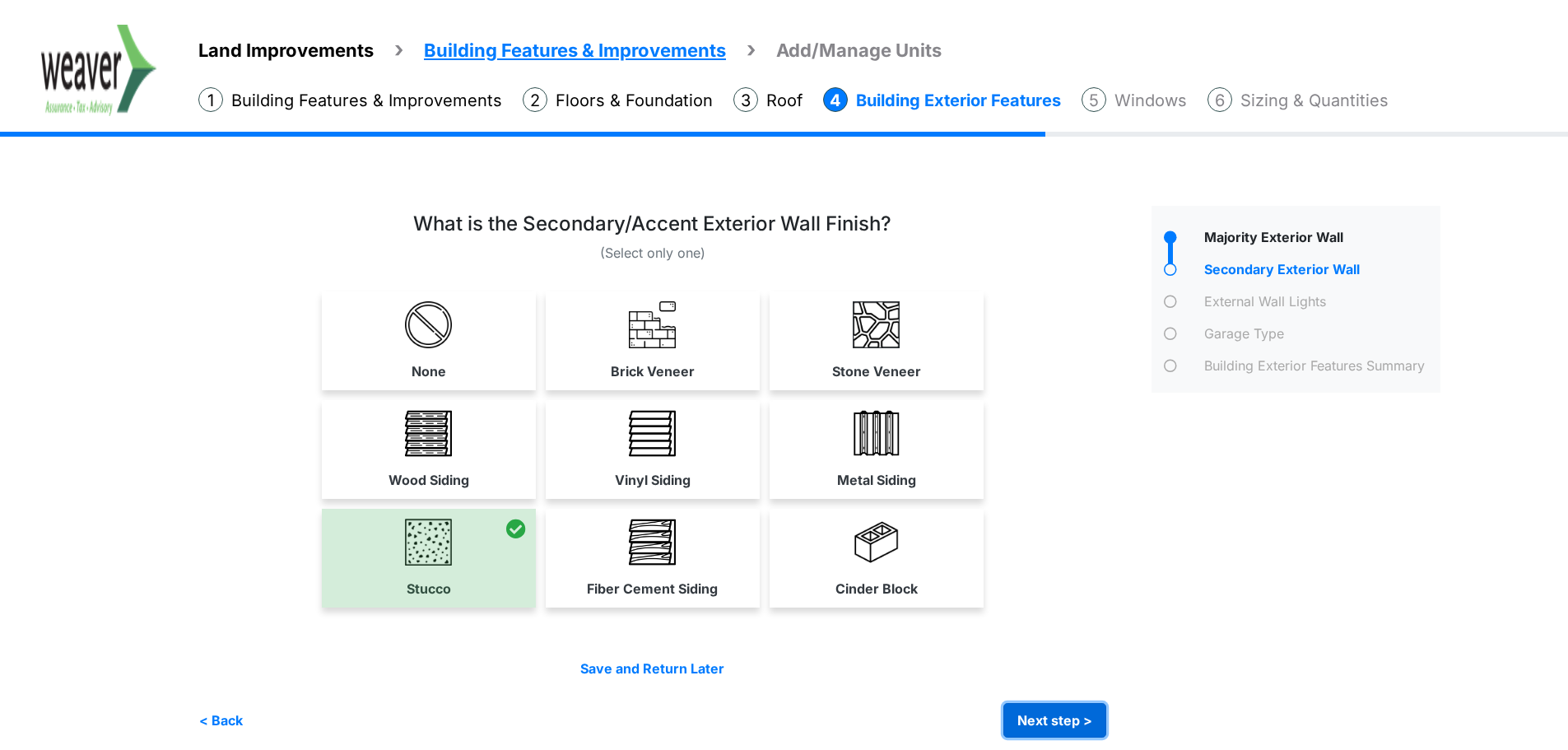
click at [1080, 721] on button "Next step >" at bounding box center [1054, 720] width 103 height 35
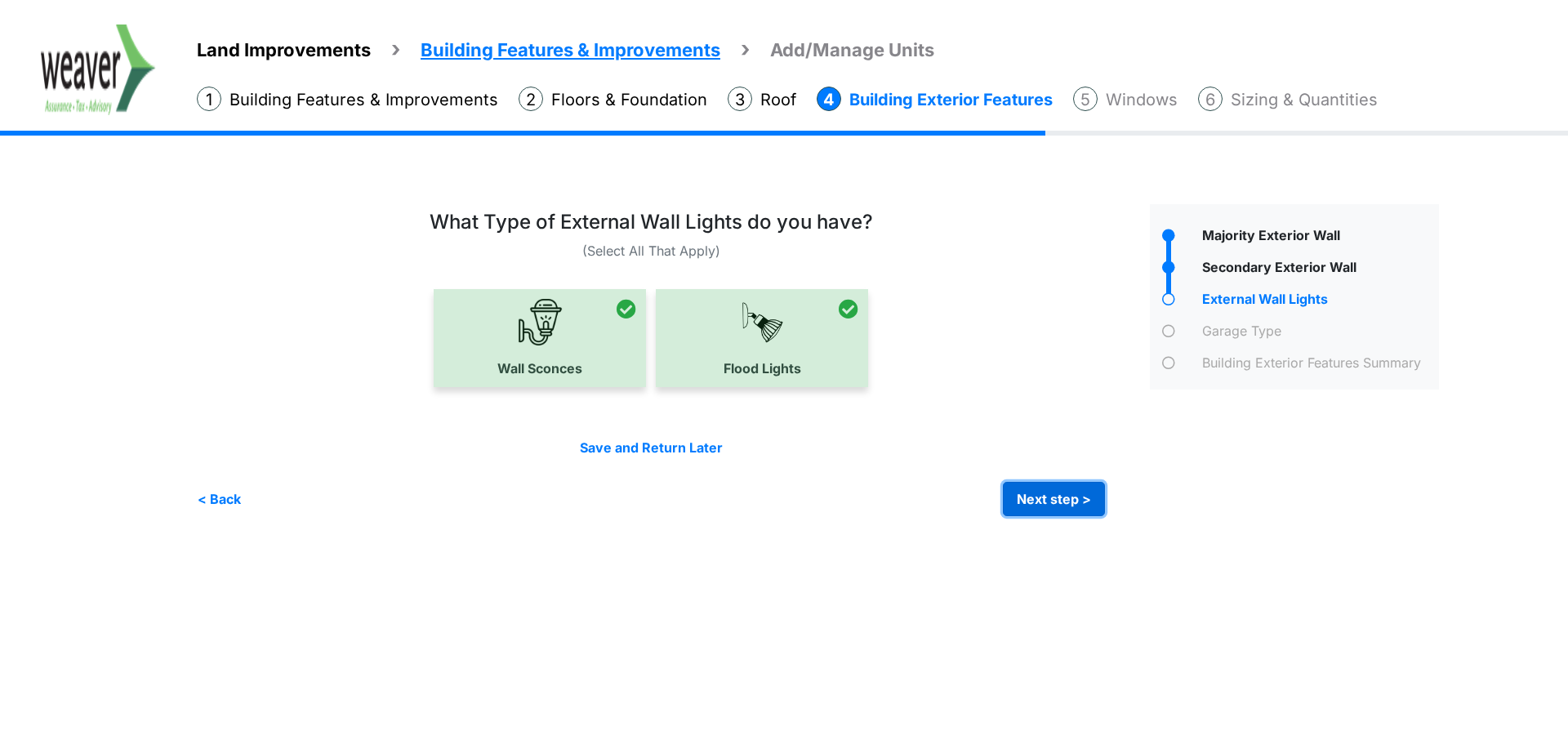
click at [1089, 493] on button "Next step >" at bounding box center [1054, 498] width 102 height 35
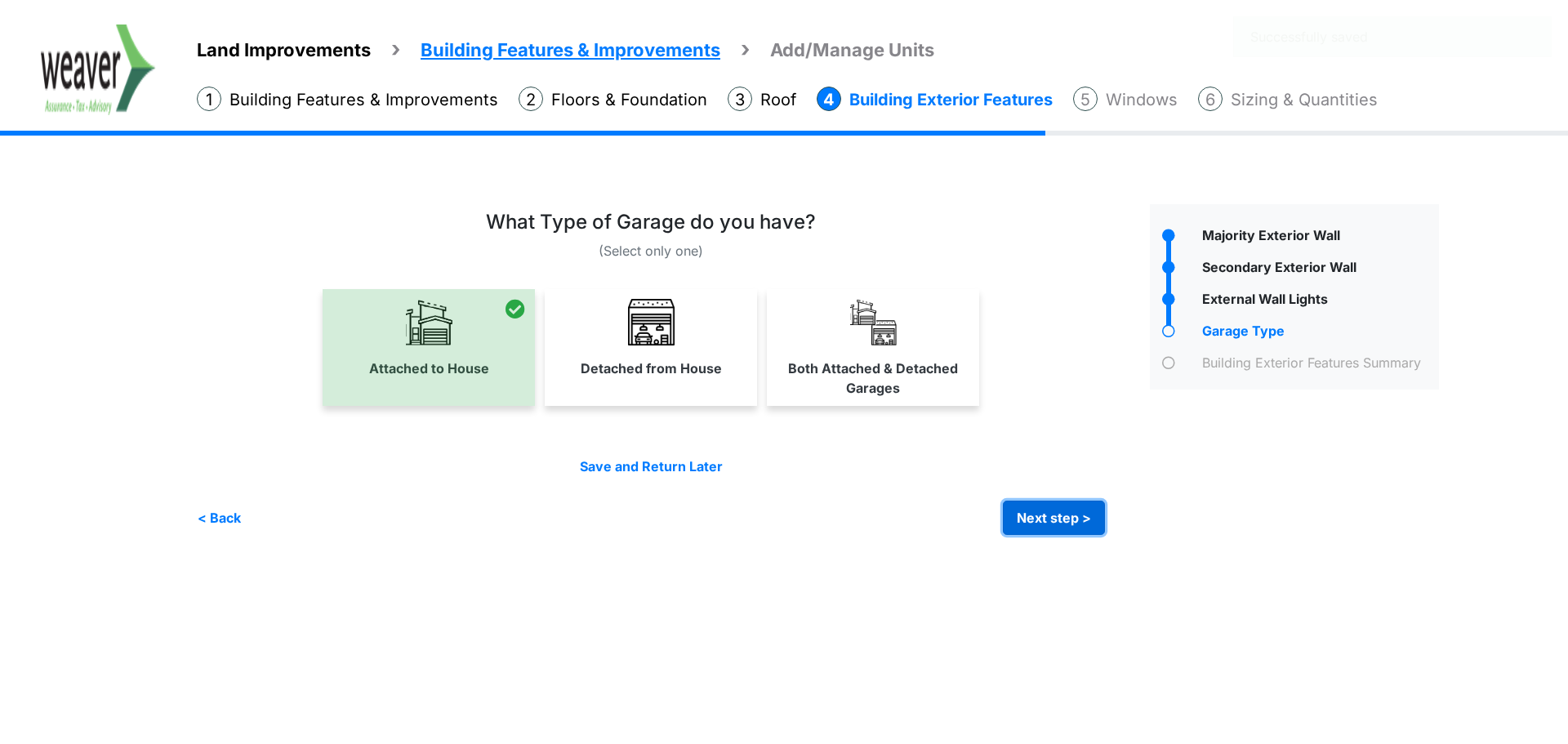
click at [1065, 521] on button "Next step >" at bounding box center [1054, 517] width 102 height 35
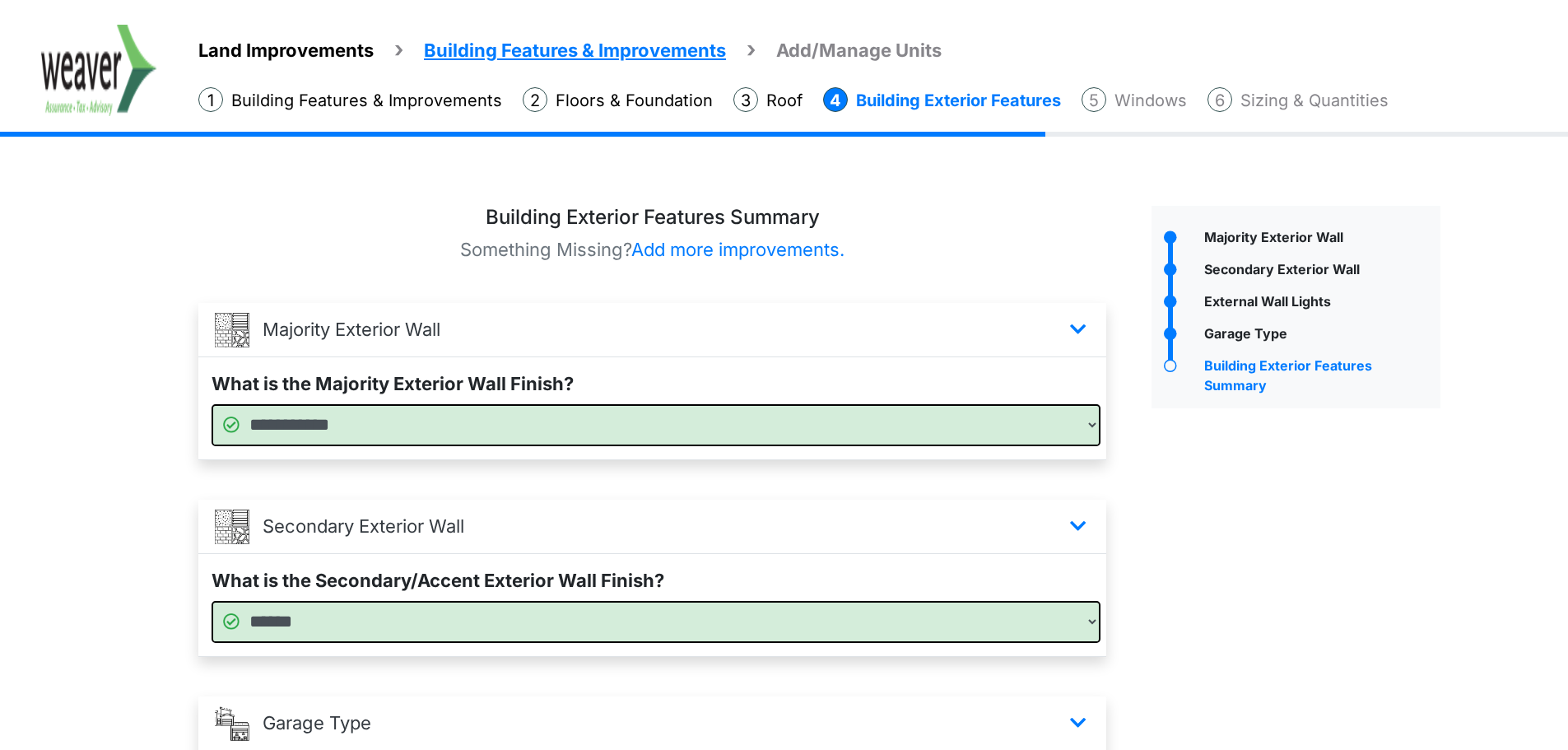
click at [1151, 108] on li "Windows" at bounding box center [1134, 100] width 105 height 26
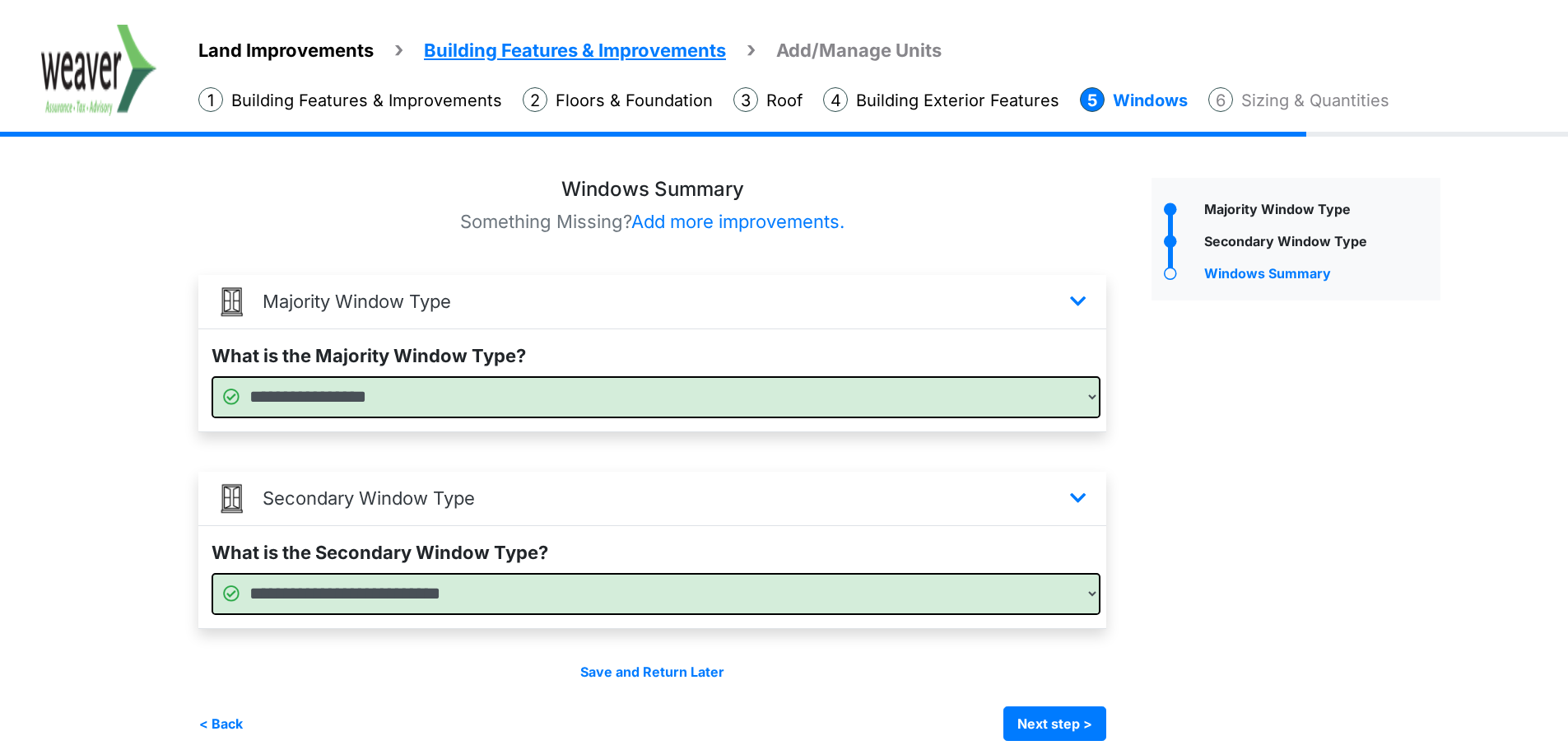
scroll to position [44, 0]
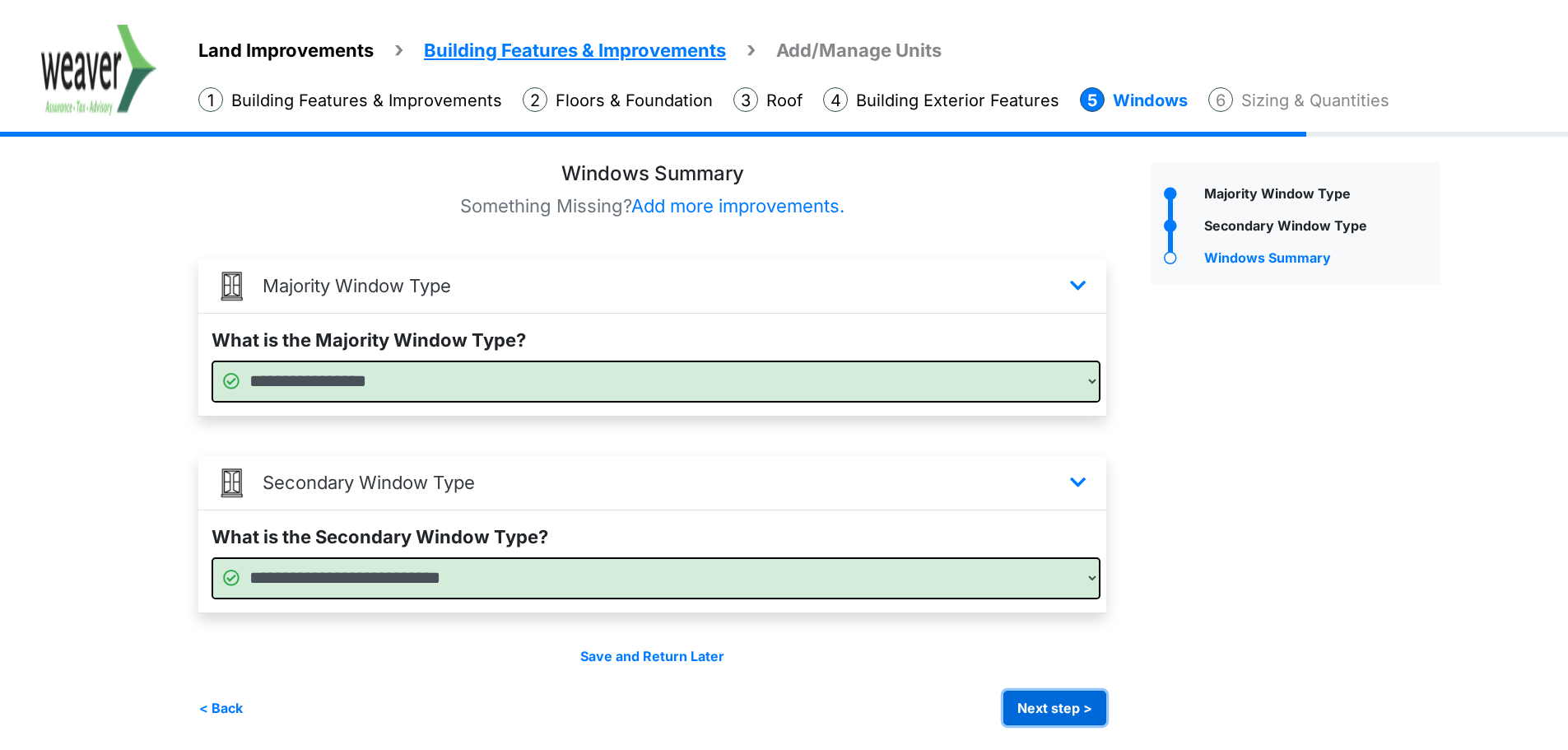
click at [1092, 701] on button "Next step >" at bounding box center [1054, 707] width 103 height 35
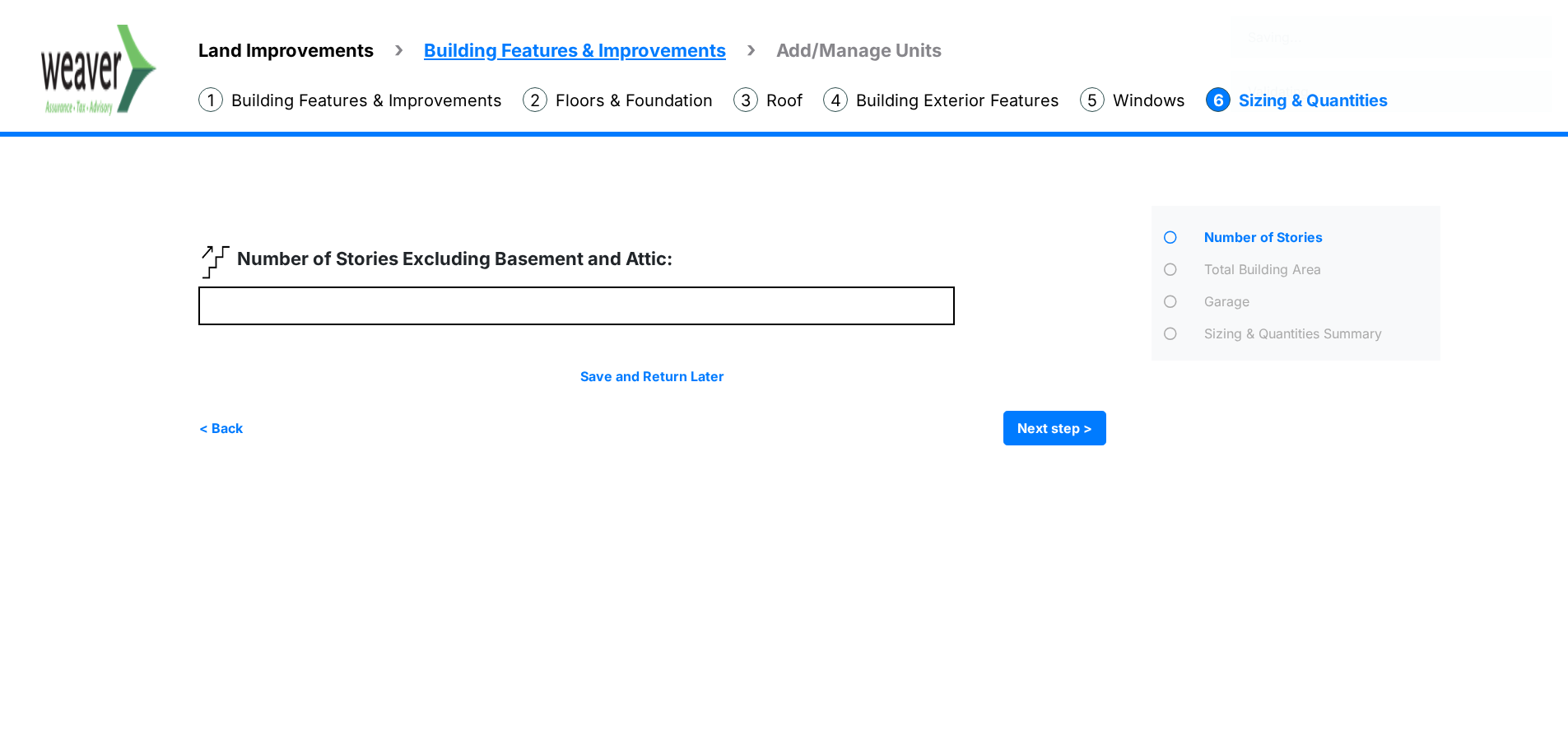
scroll to position [0, 0]
click at [1246, 258] on div "Total Building Area" at bounding box center [1304, 267] width 291 height 32
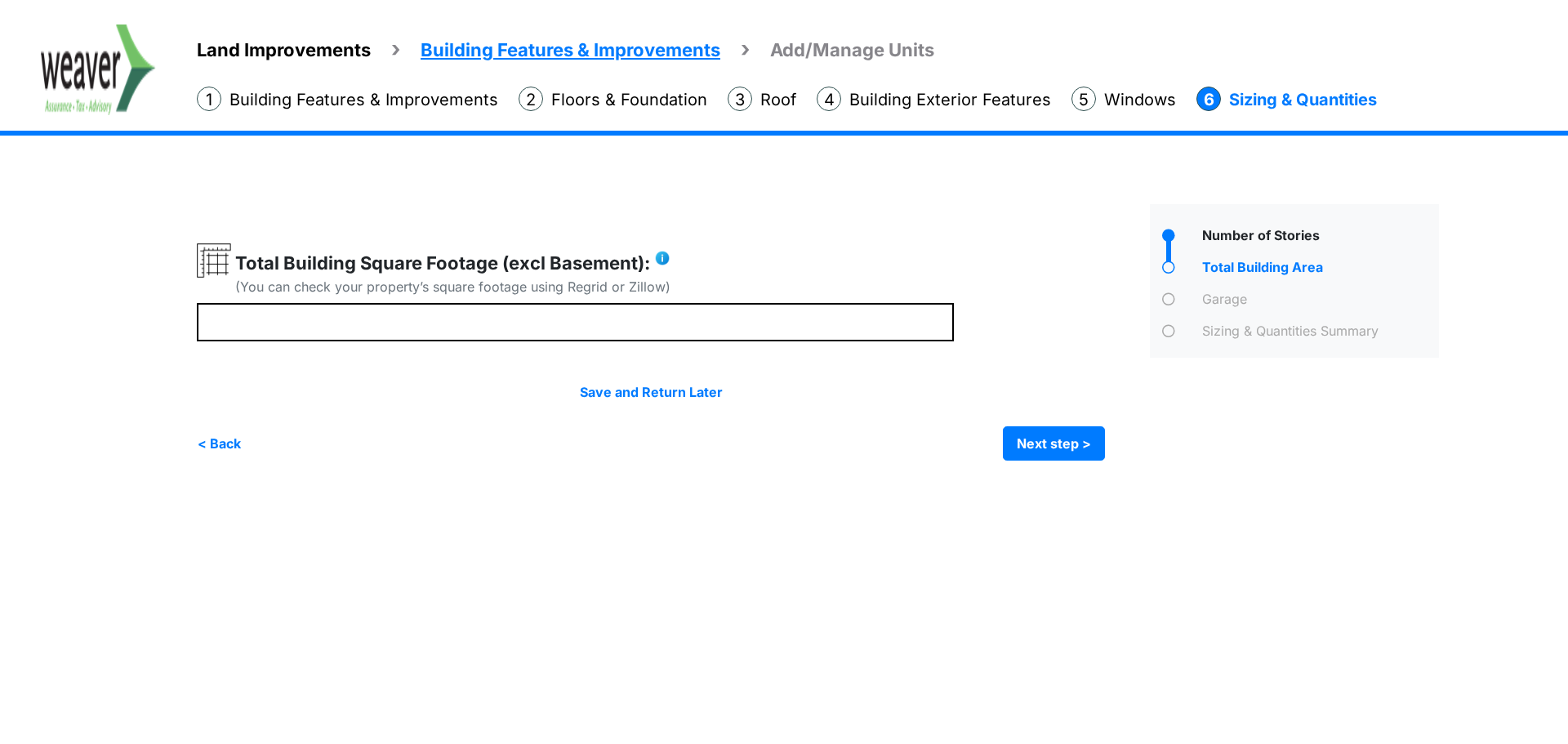
click at [1215, 303] on div "Garage" at bounding box center [1319, 301] width 241 height 24
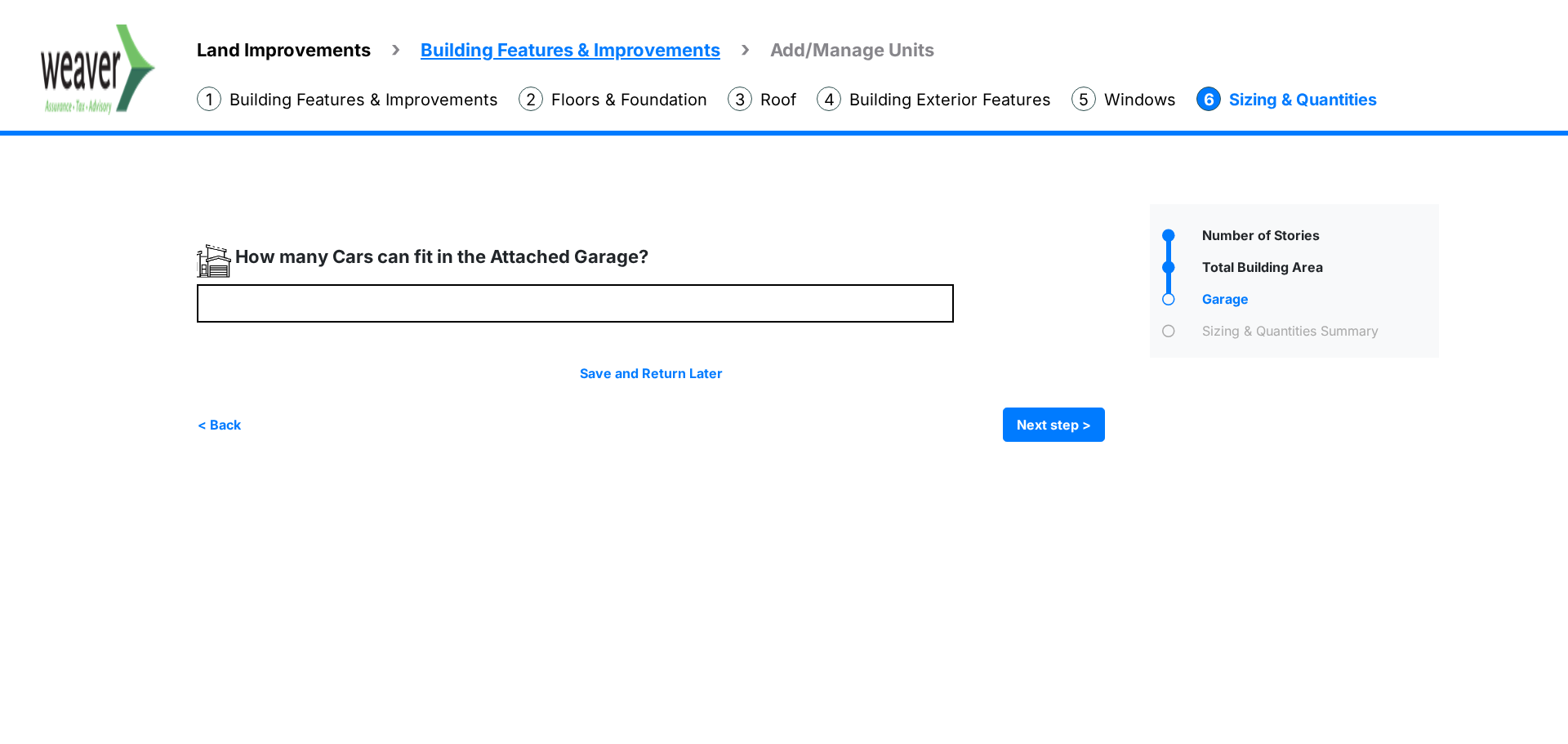
click at [664, 98] on li "Floors & Foundation" at bounding box center [613, 99] width 189 height 26
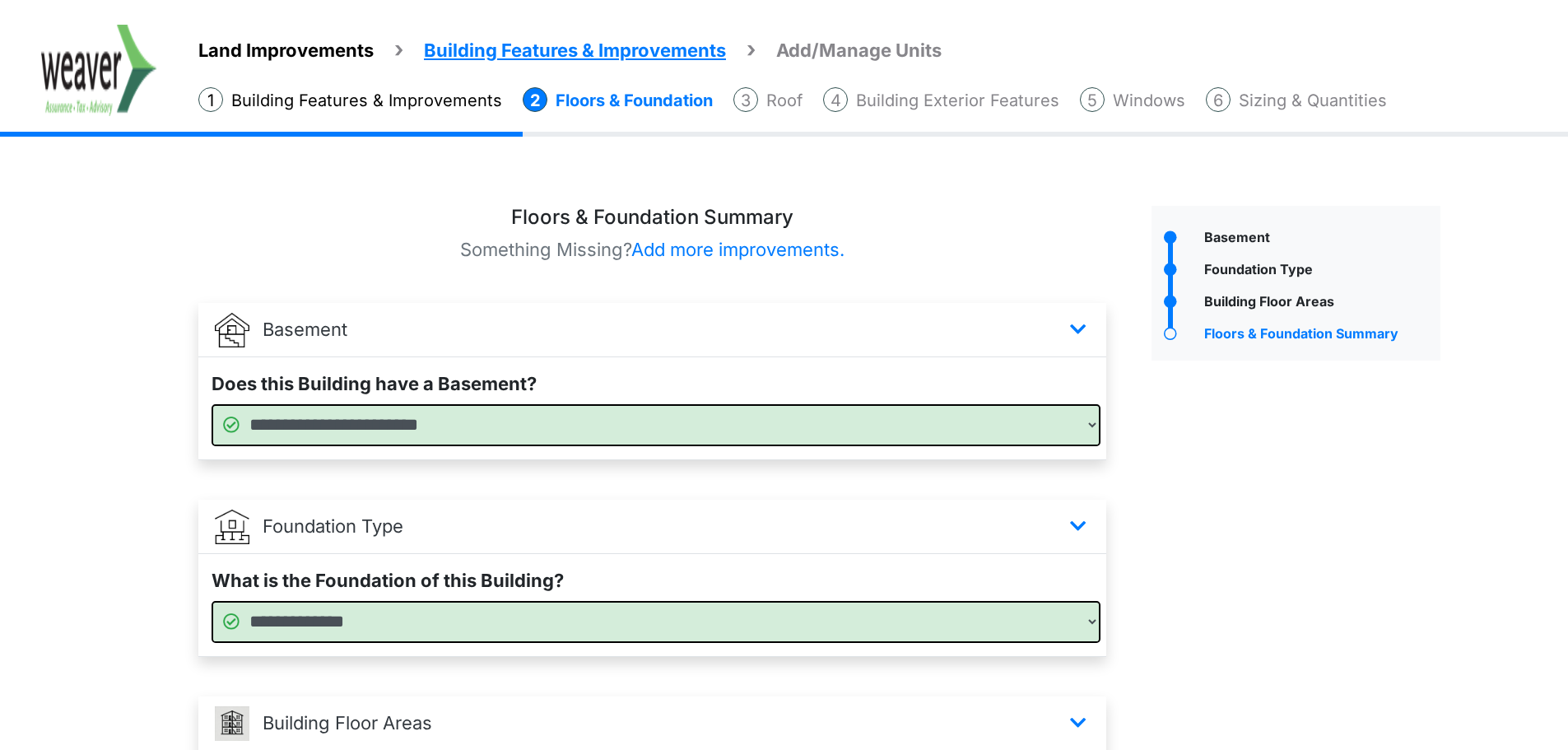
click at [1314, 94] on li "Sizing & Quantities" at bounding box center [1296, 100] width 181 height 26
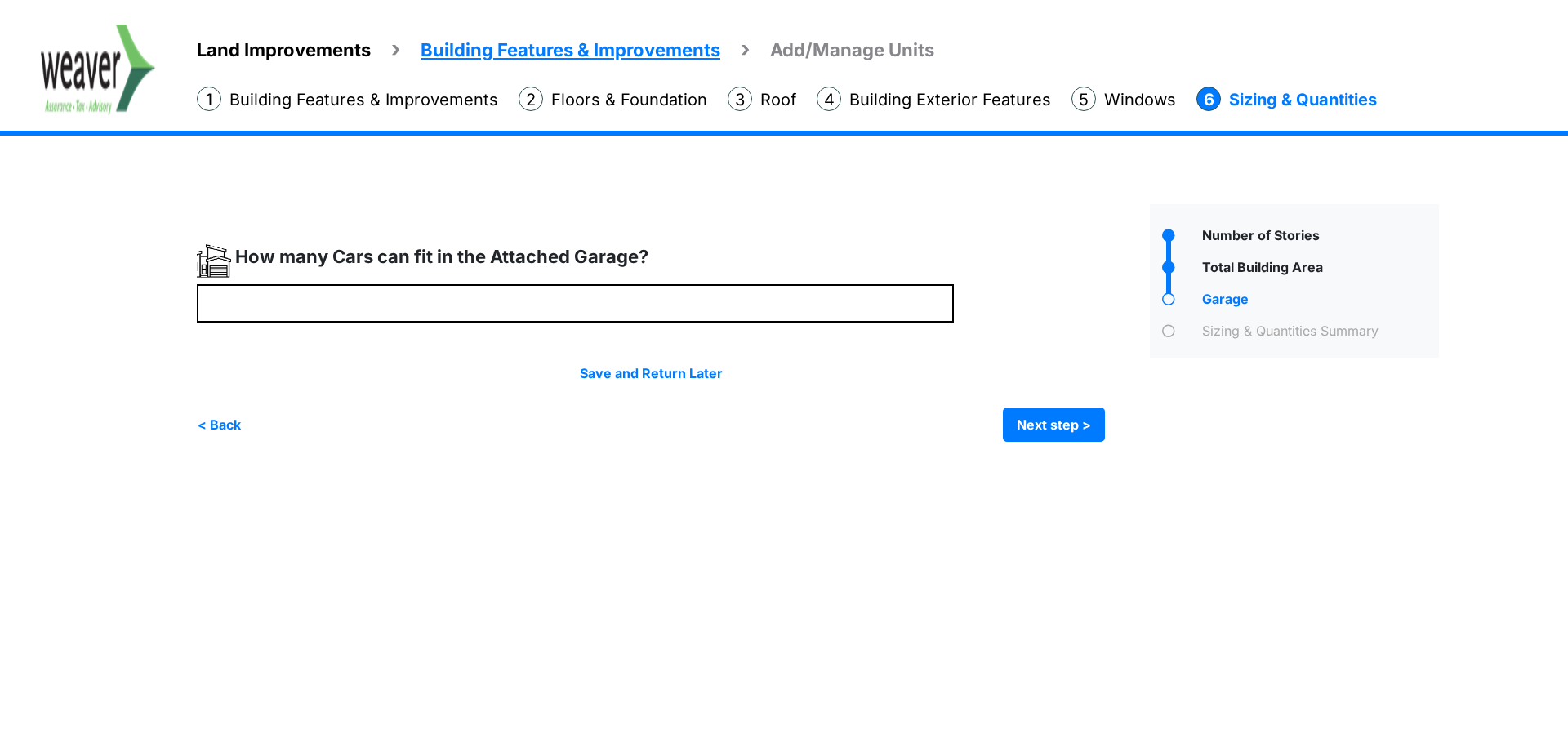
click at [893, 57] on span "Add/Manage Units" at bounding box center [851, 50] width 164 height 21
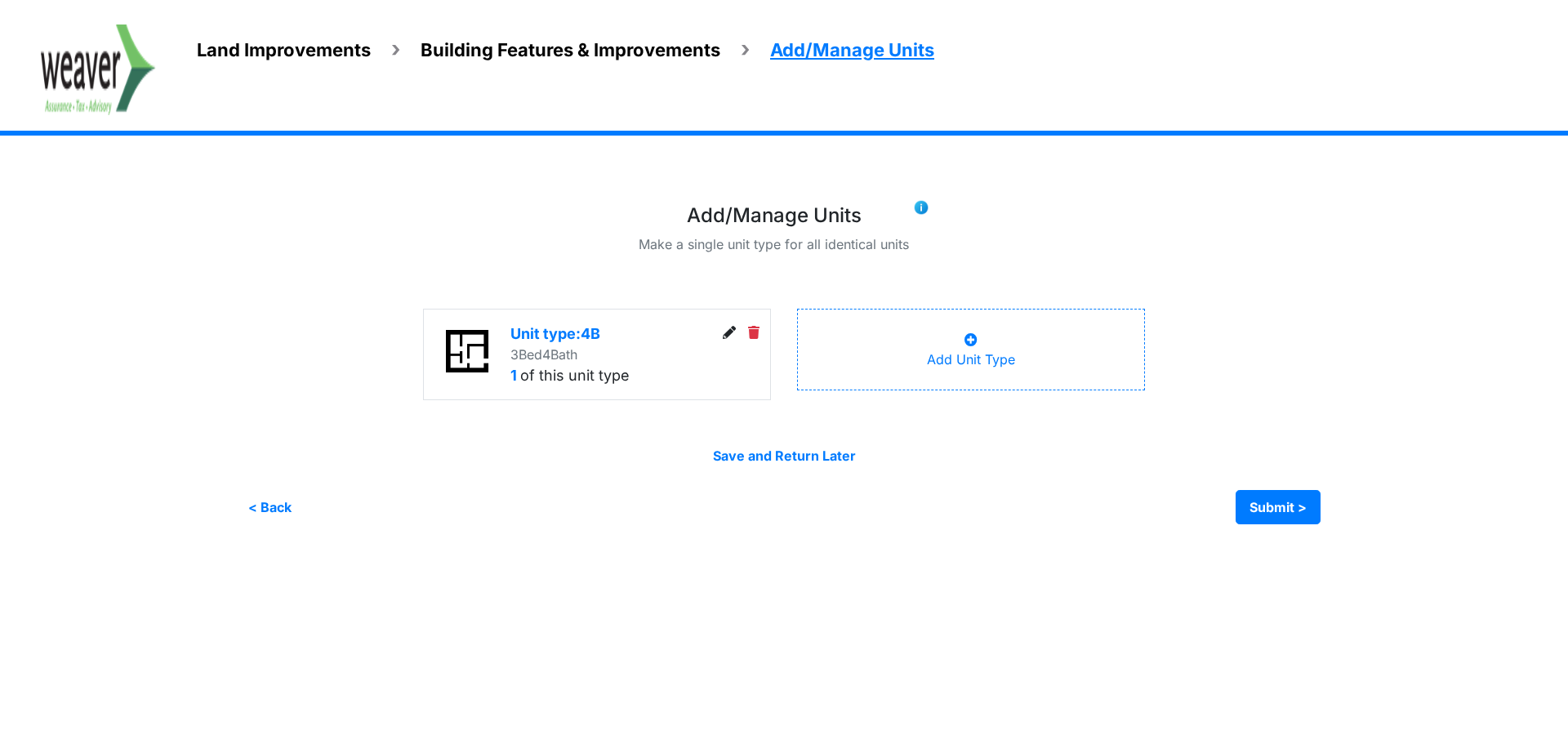
click at [586, 363] on div "3 Bed 4 Bath" at bounding box center [610, 355] width 201 height 20
click at [575, 338] on div "Unit type: 4B" at bounding box center [610, 333] width 201 height 22
drag, startPoint x: 557, startPoint y: 342, endPoint x: 517, endPoint y: 356, distance: 42.4
click at [555, 343] on div "Unit type: 4B" at bounding box center [610, 333] width 201 height 22
click at [727, 333] on icon at bounding box center [729, 332] width 13 height 13
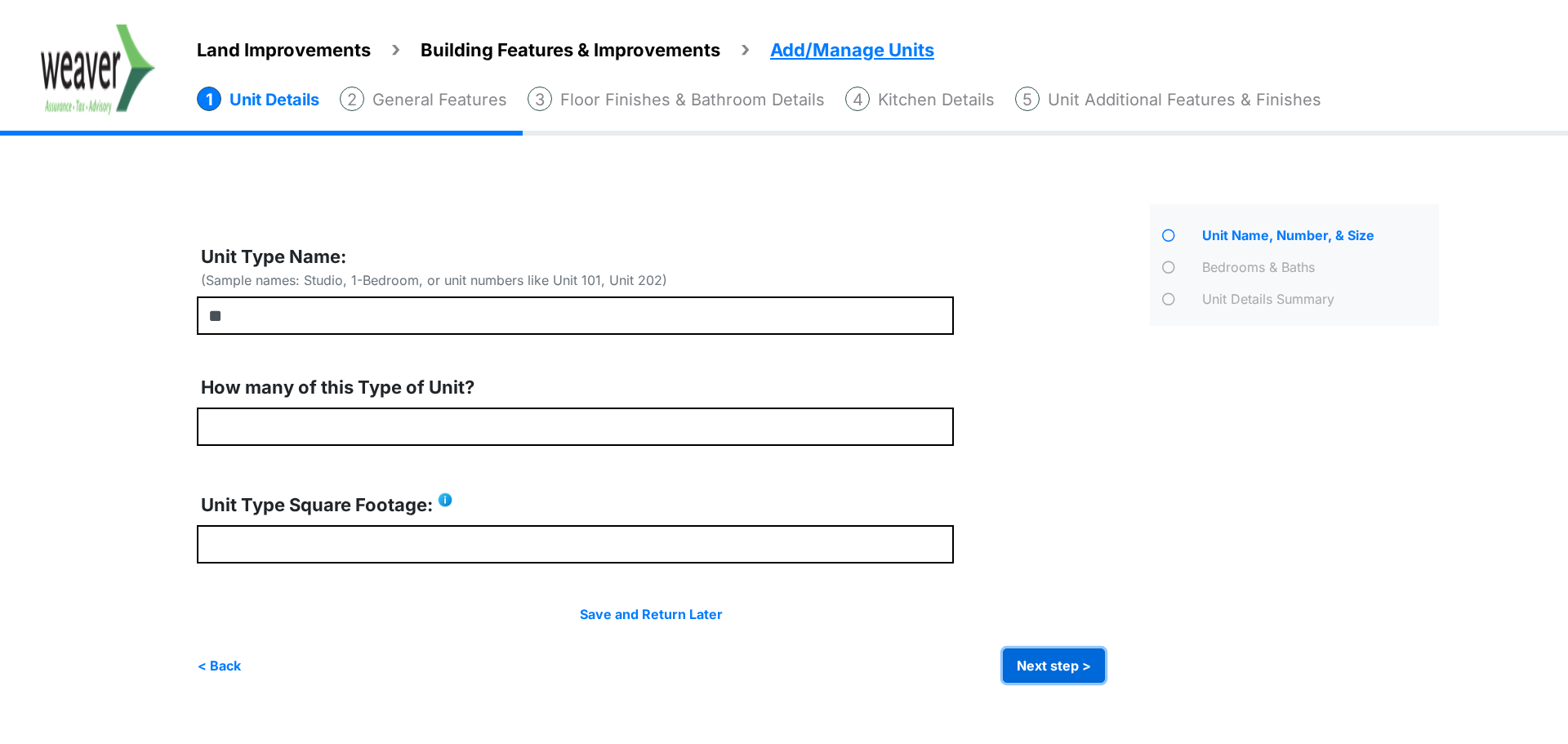
click at [1050, 654] on button "Next step >" at bounding box center [1054, 665] width 102 height 35
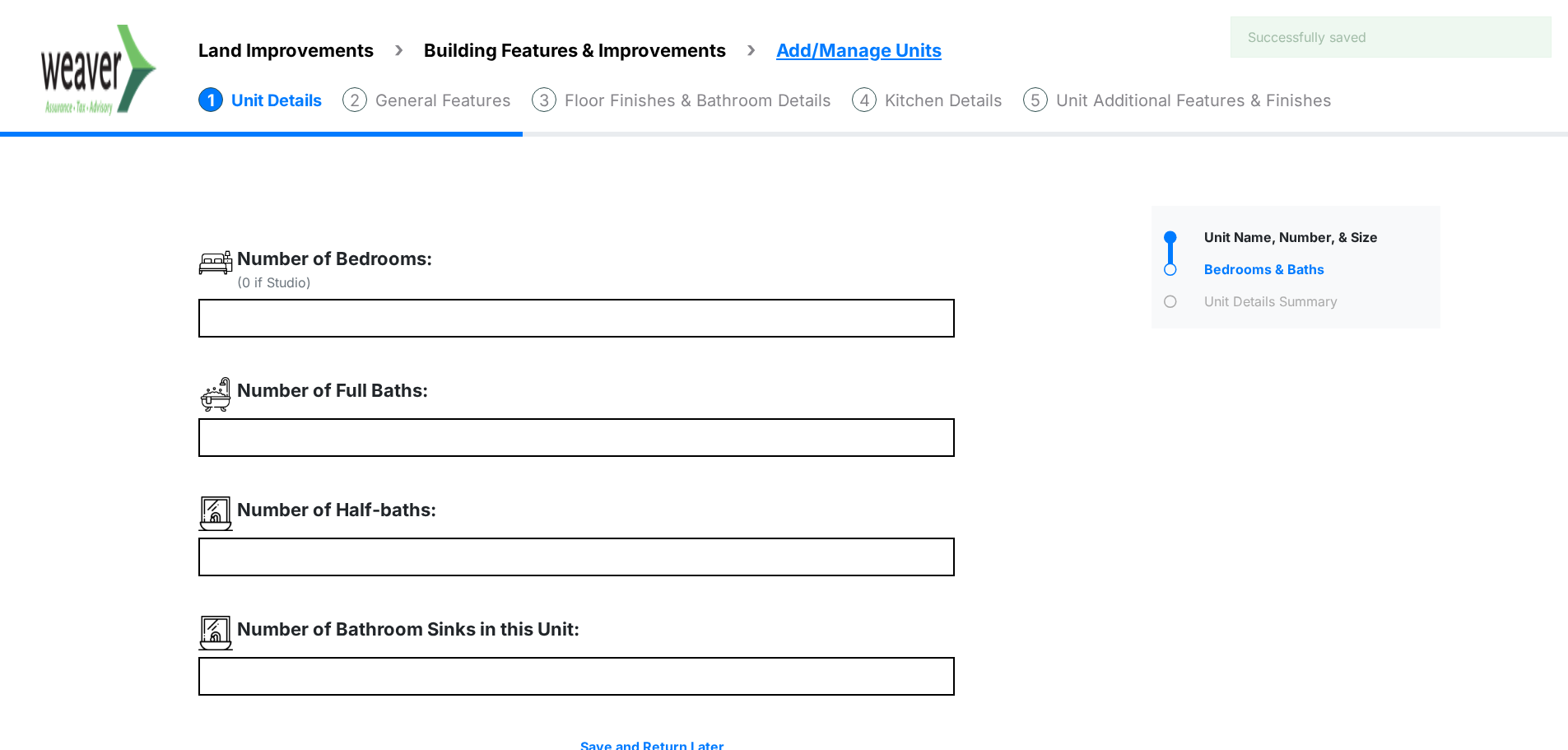
scroll to position [90, 0]
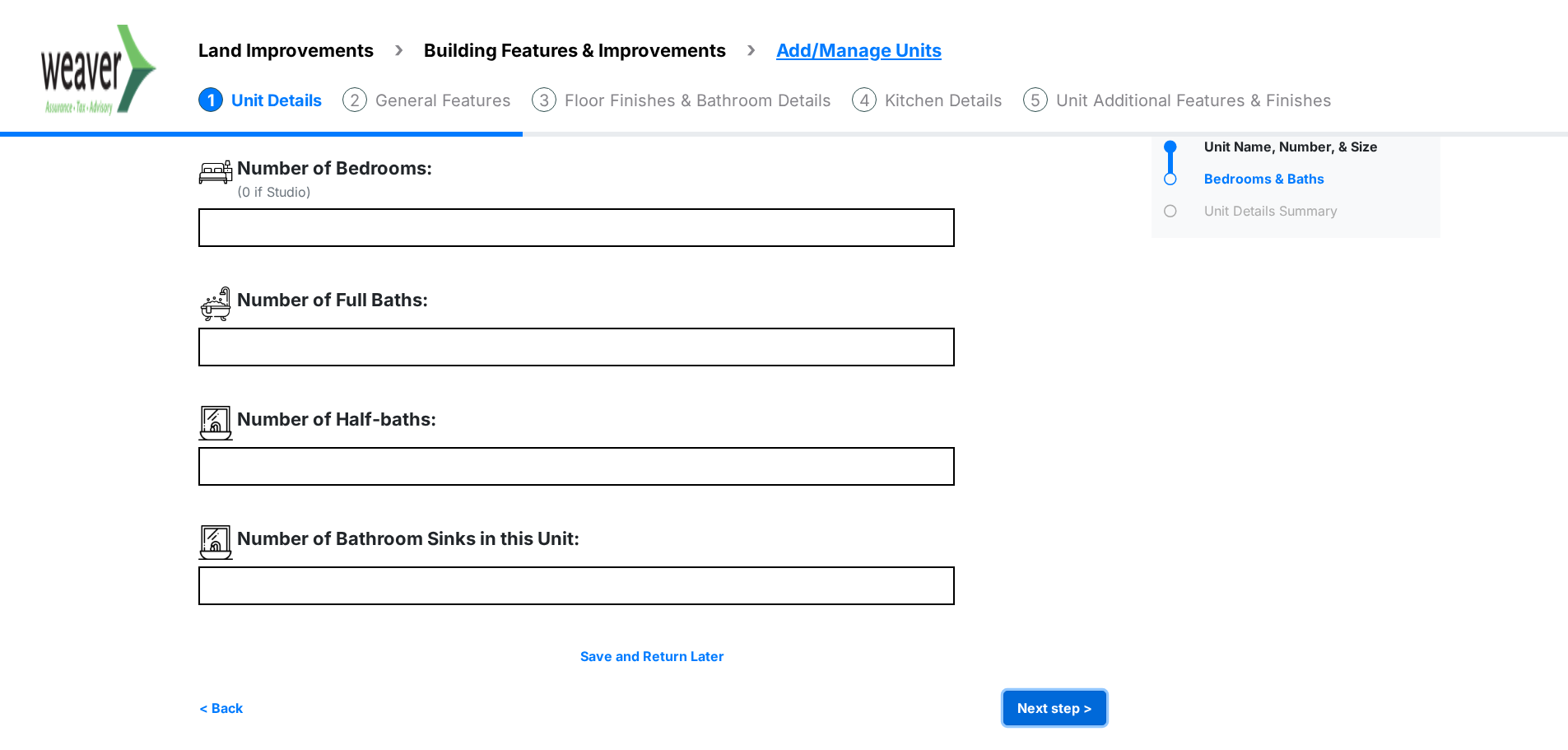
click at [1050, 706] on button "Next step >" at bounding box center [1054, 707] width 103 height 35
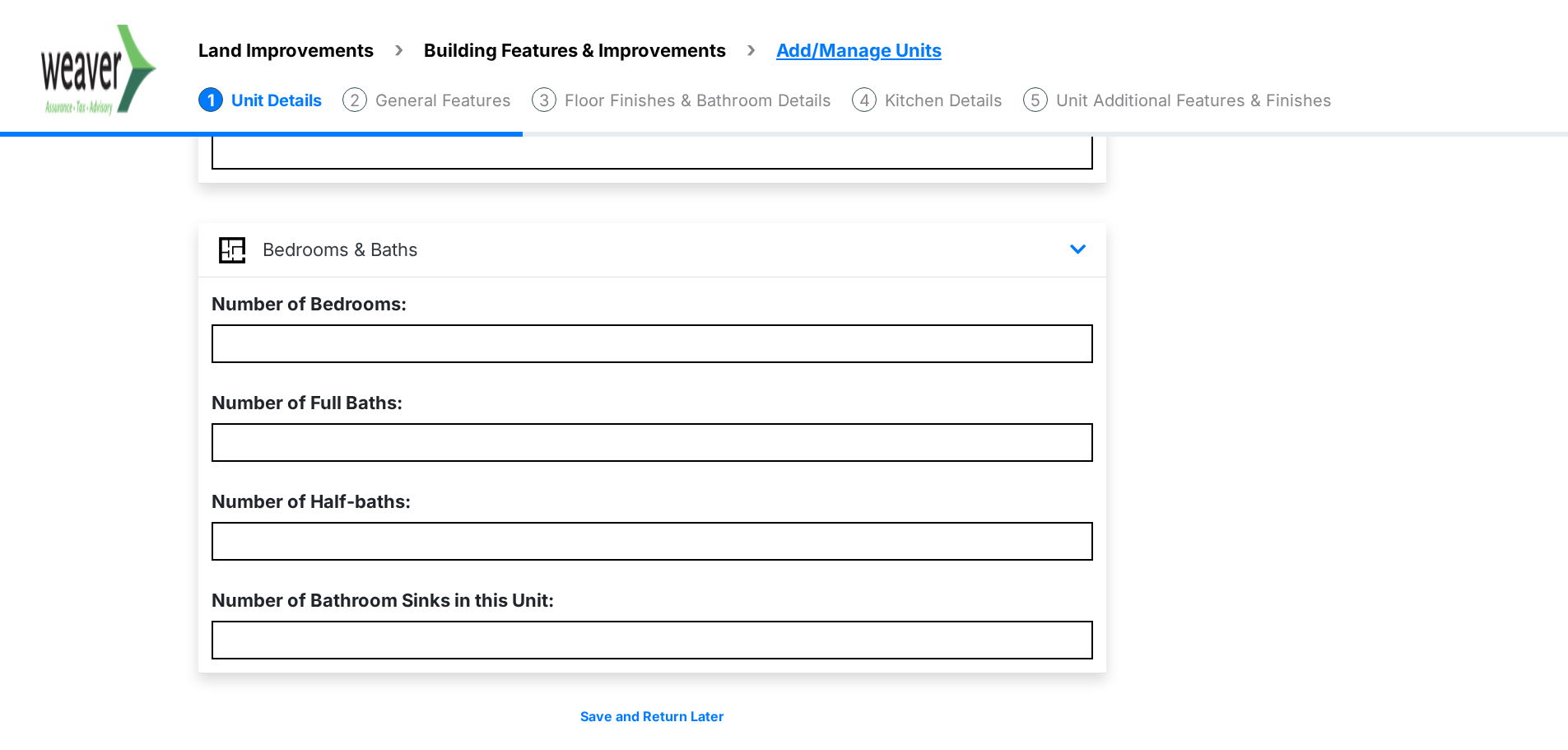
scroll to position [531, 0]
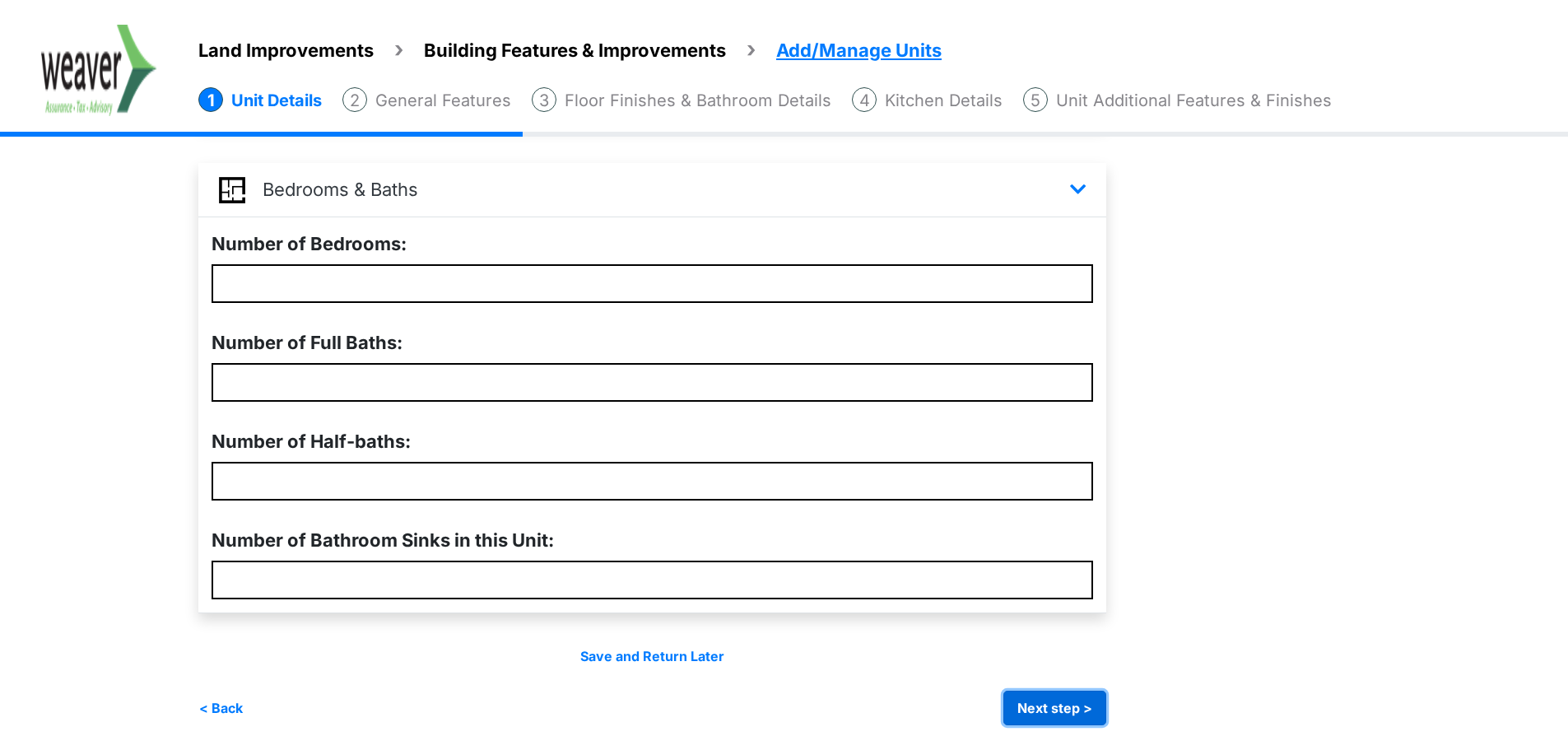
click at [1071, 712] on button "Next step >" at bounding box center [1054, 707] width 103 height 35
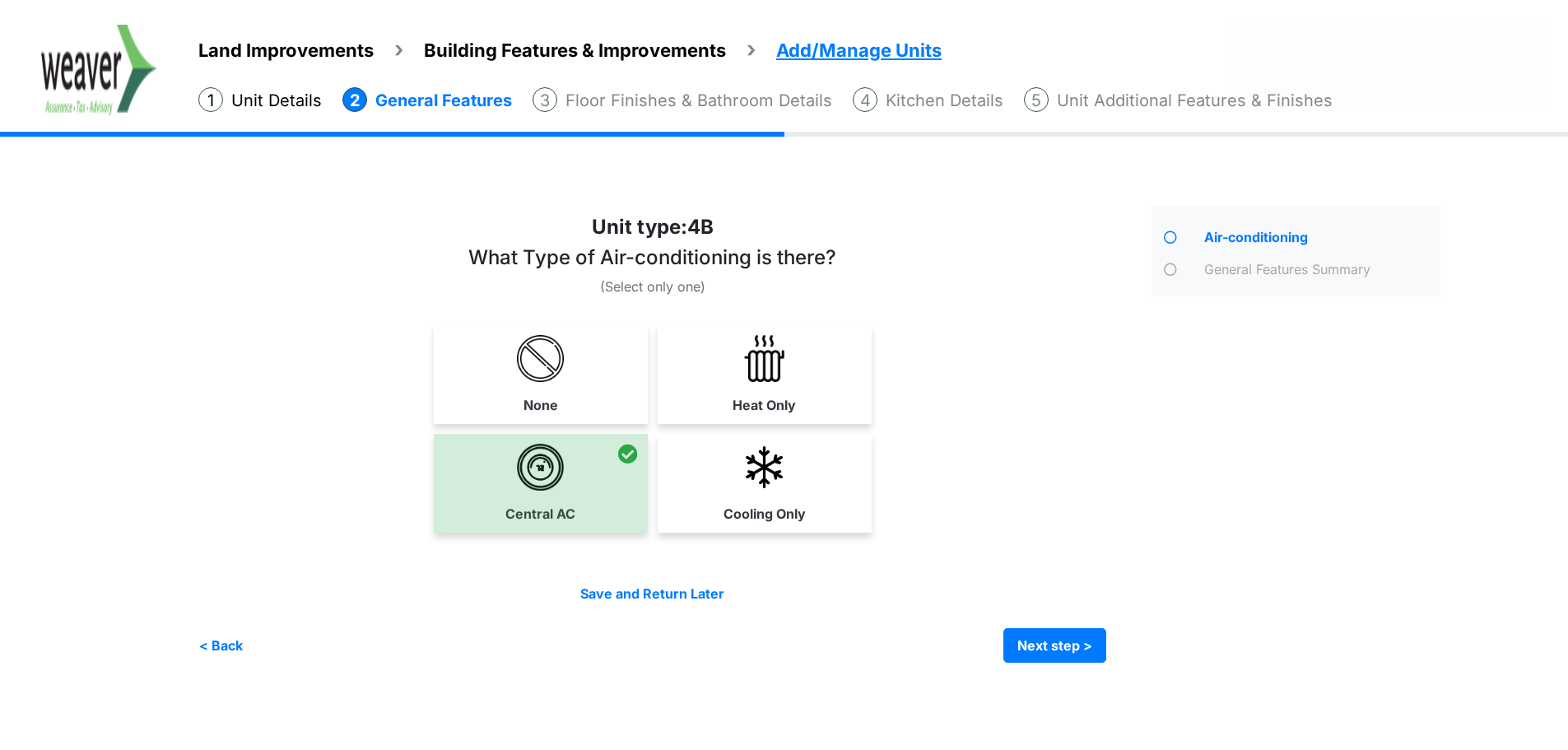
scroll to position [0, 0]
click at [1075, 634] on button "Next step >" at bounding box center [1062, 645] width 103 height 35
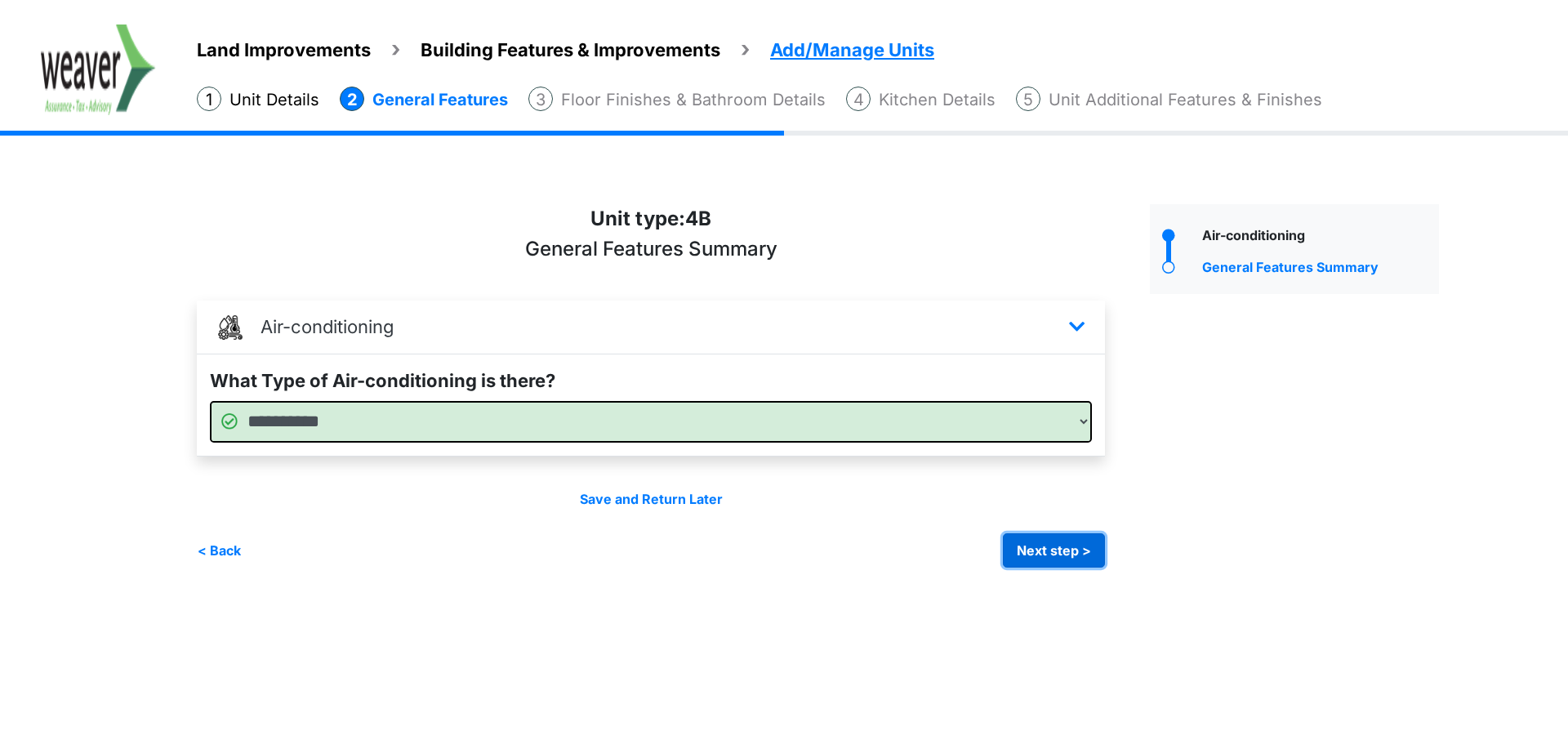
click at [1060, 551] on button "Next step >" at bounding box center [1054, 550] width 102 height 35
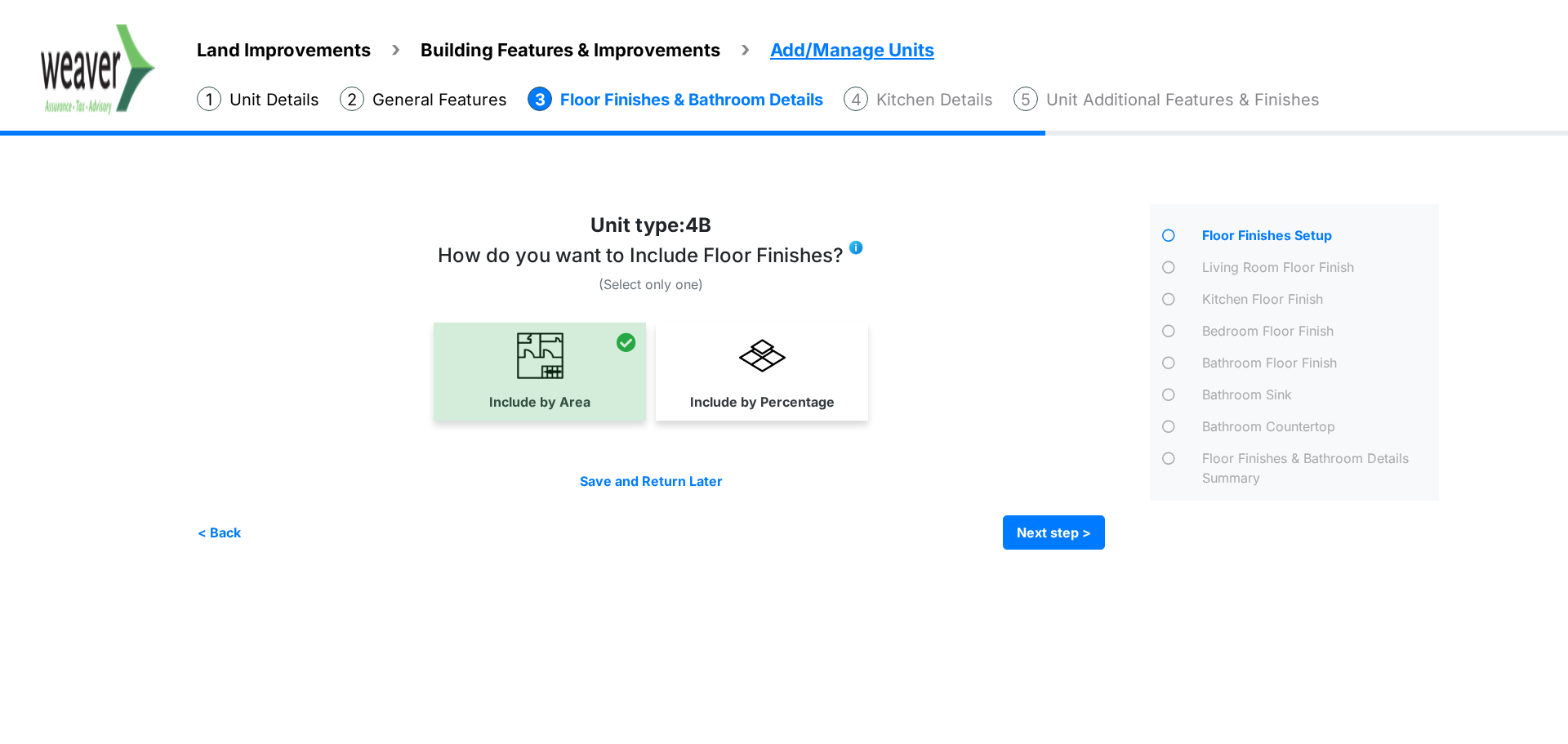
click at [1265, 265] on div "Living Room Floor Finish" at bounding box center [1319, 269] width 241 height 24
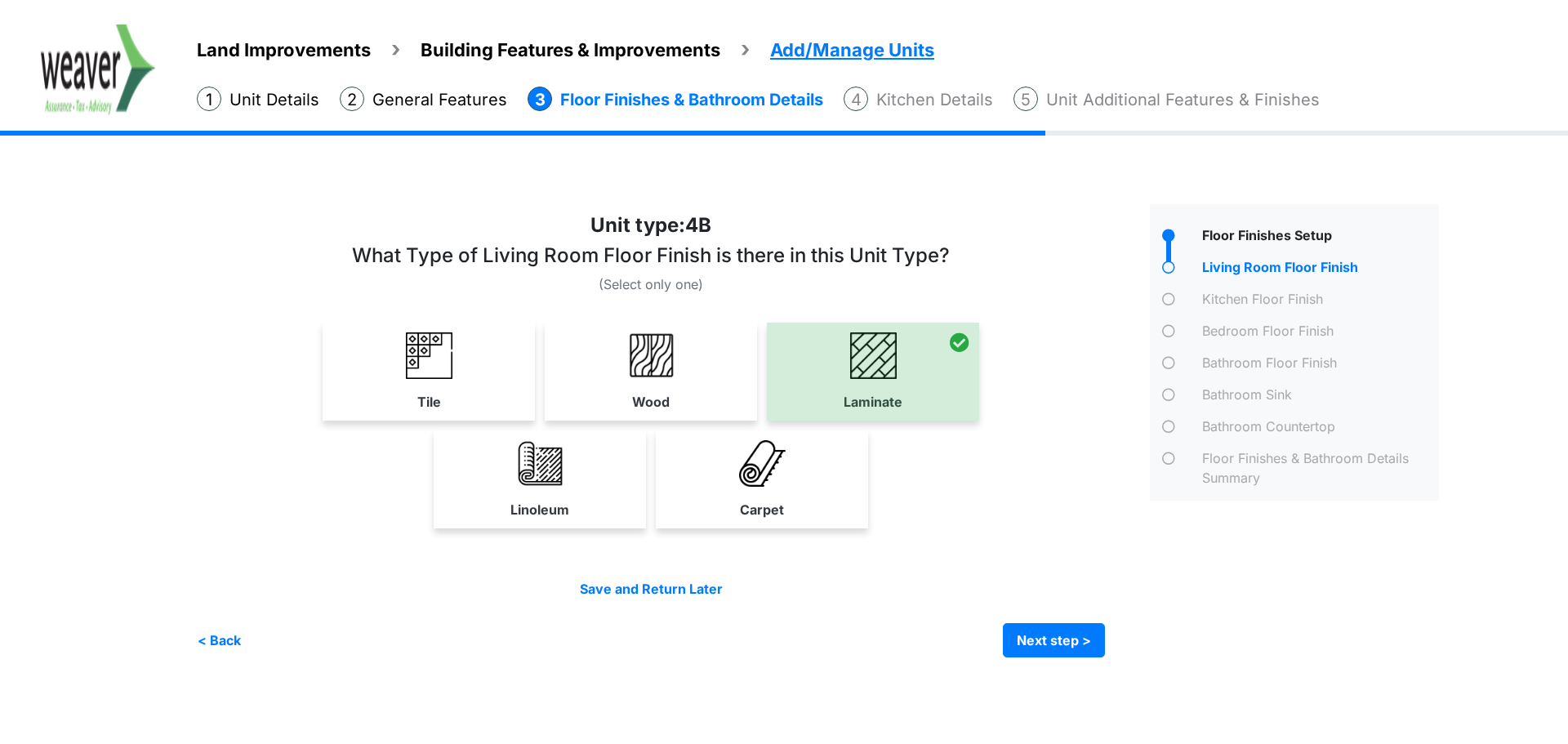
click at [1265, 294] on div "Kitchen Floor Finish" at bounding box center [1319, 301] width 241 height 24
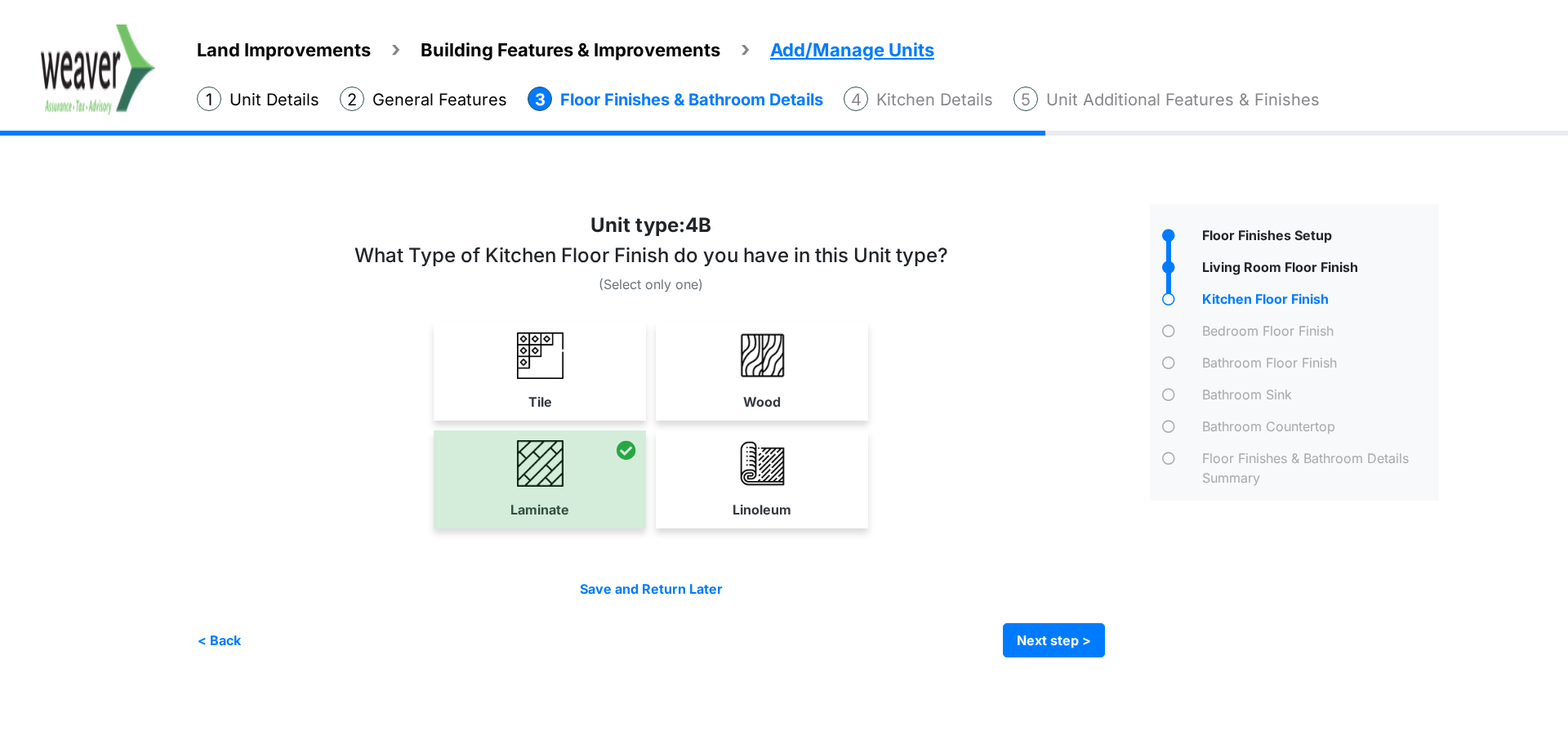
click at [1262, 320] on div "Bedroom Floor Finish" at bounding box center [1294, 329] width 289 height 32
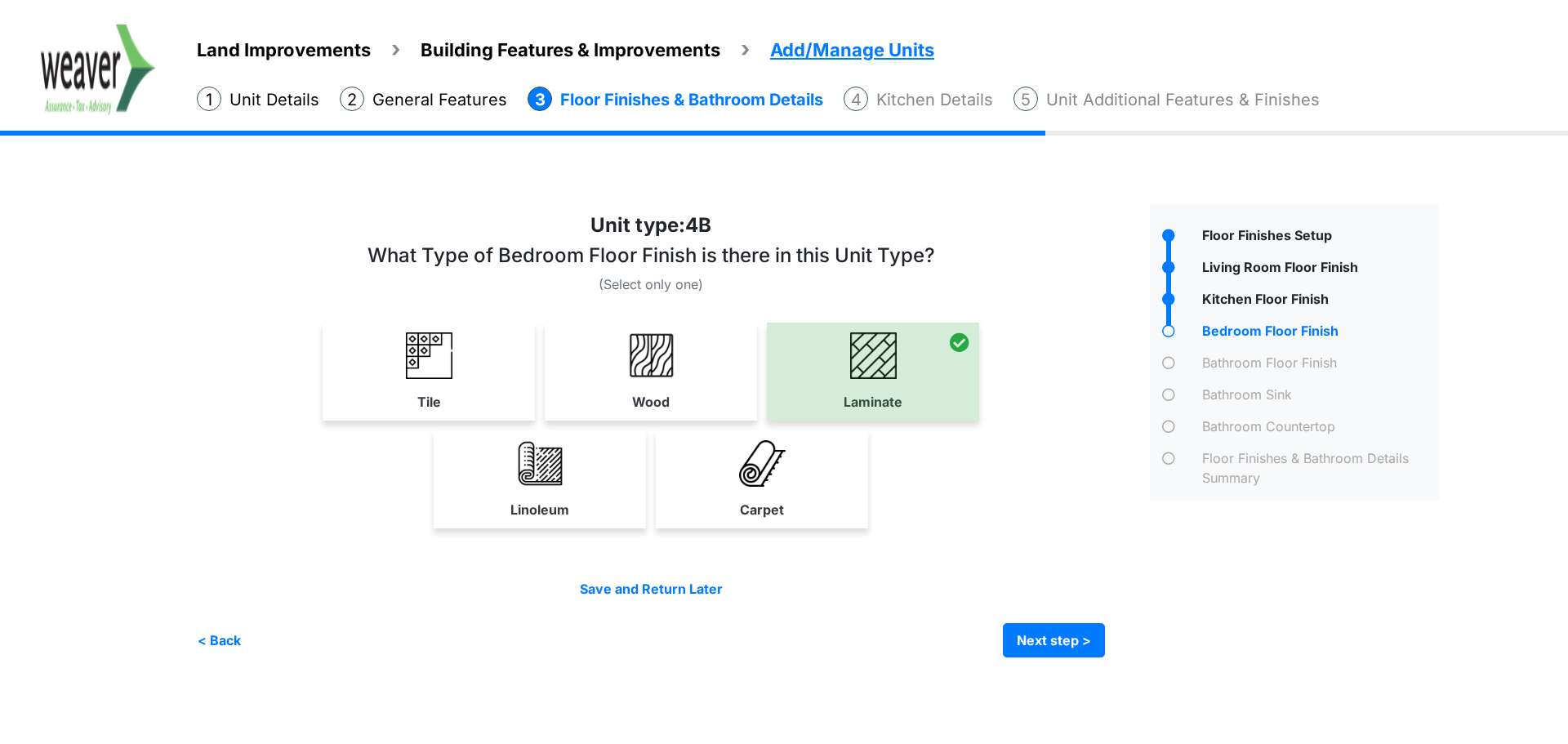
click at [1255, 348] on div "Bathroom Floor Finish" at bounding box center [1294, 361] width 289 height 32
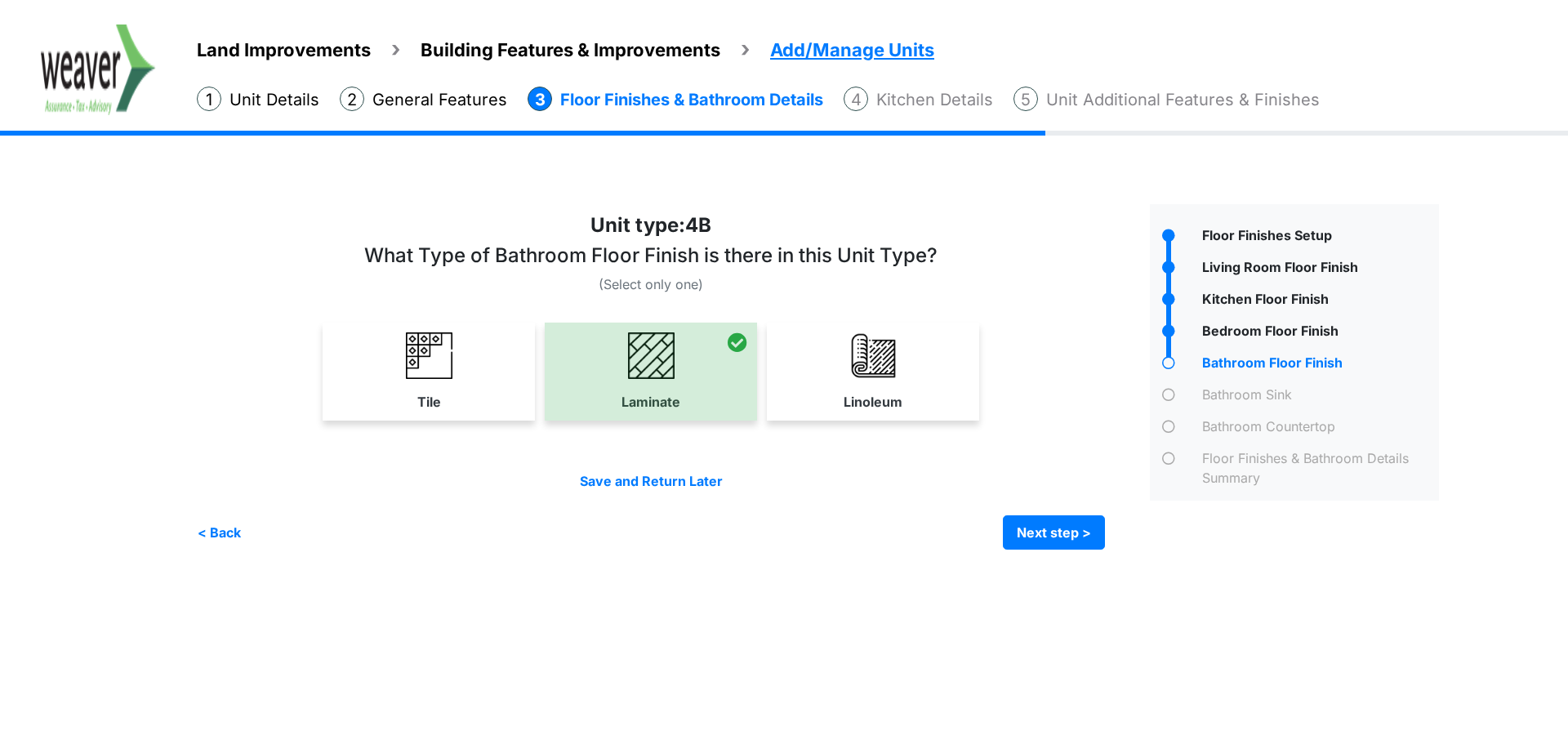
click at [1258, 388] on div "Bathroom Sink" at bounding box center [1319, 396] width 241 height 24
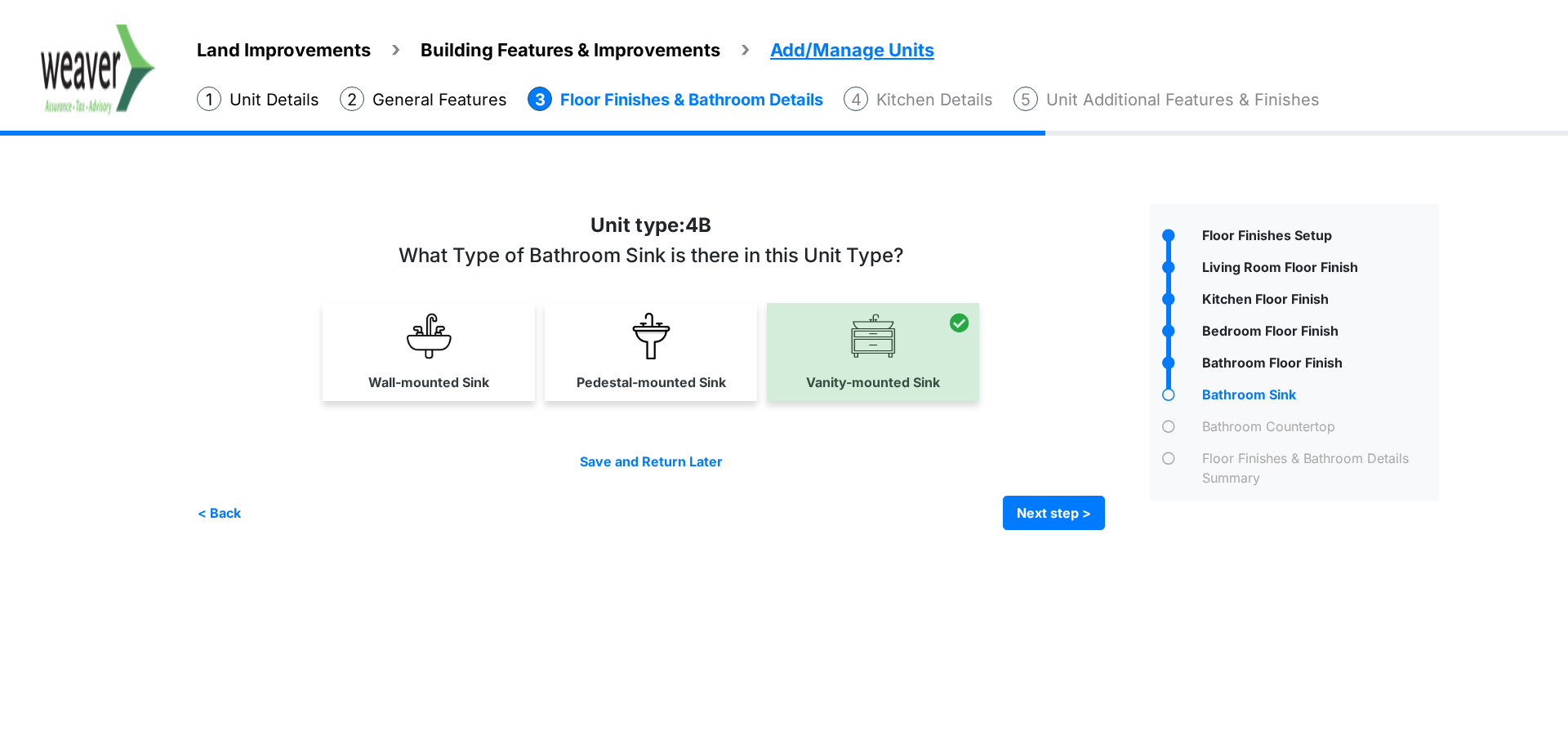
click at [1255, 426] on div "Bathroom Countertop" at bounding box center [1319, 428] width 241 height 24
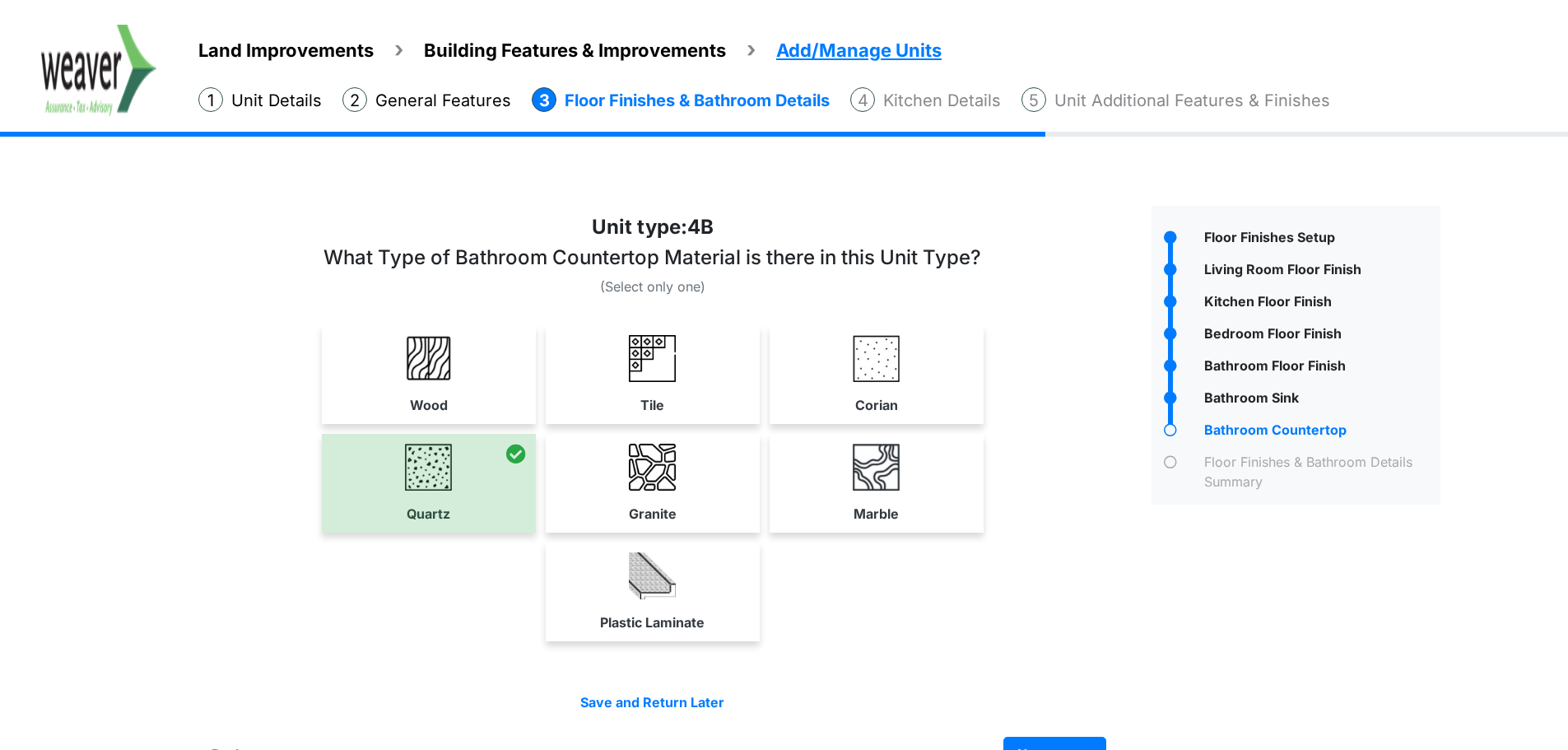
click at [1259, 398] on div "Bathroom Sink" at bounding box center [1319, 400] width 240 height 24
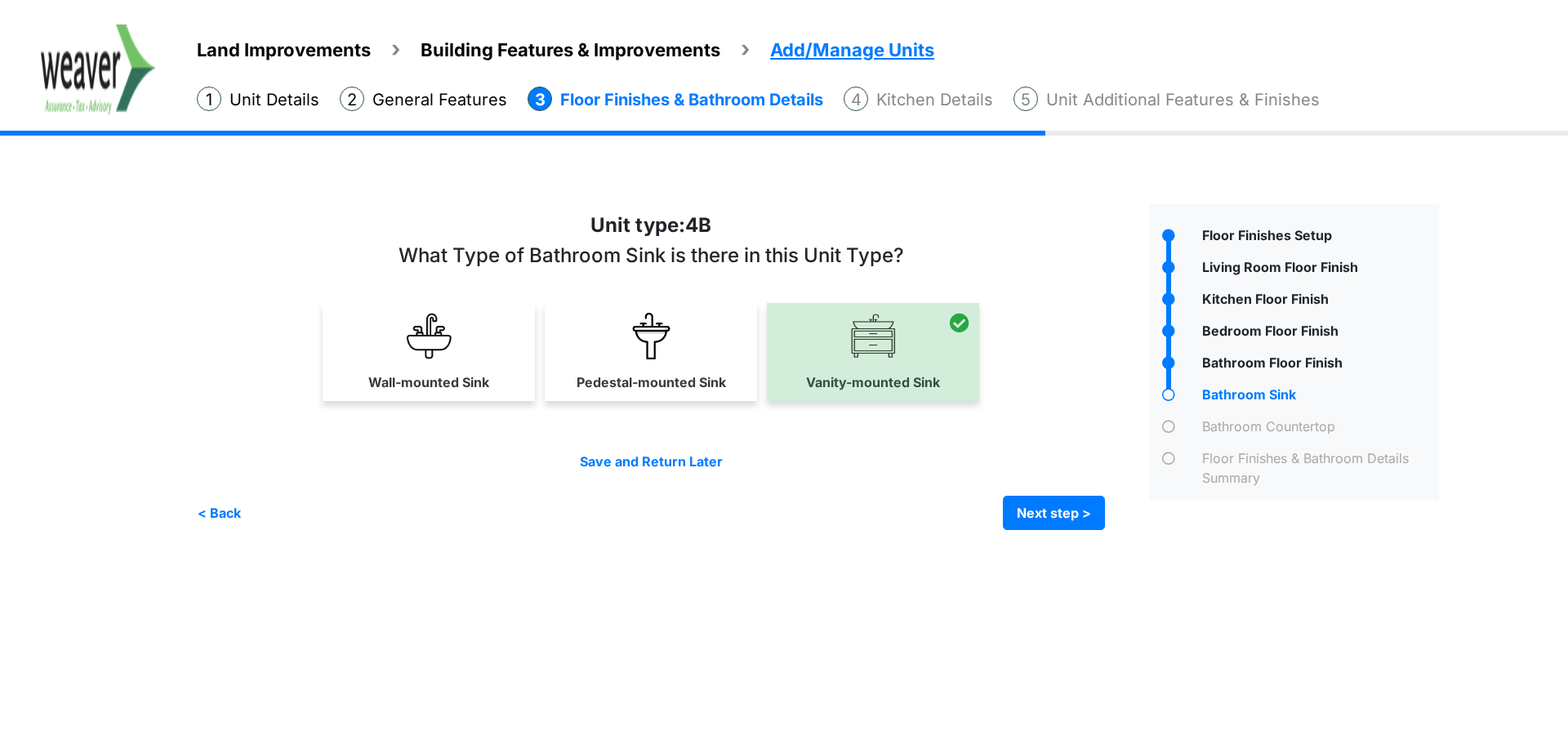
click at [943, 87] on li "Kitchen Details" at bounding box center [918, 99] width 149 height 26
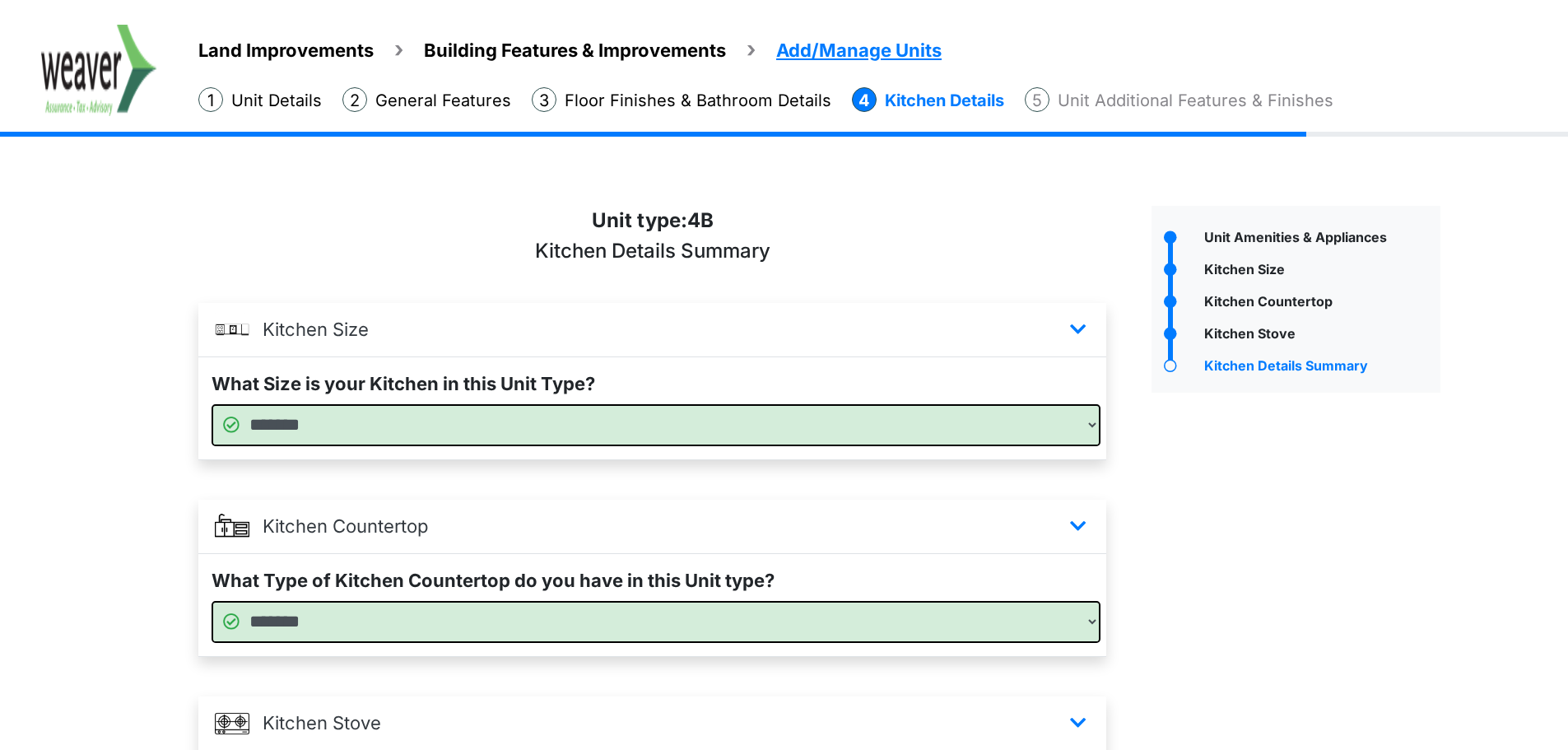
click at [1254, 270] on div "Kitchen Size" at bounding box center [1319, 271] width 240 height 24
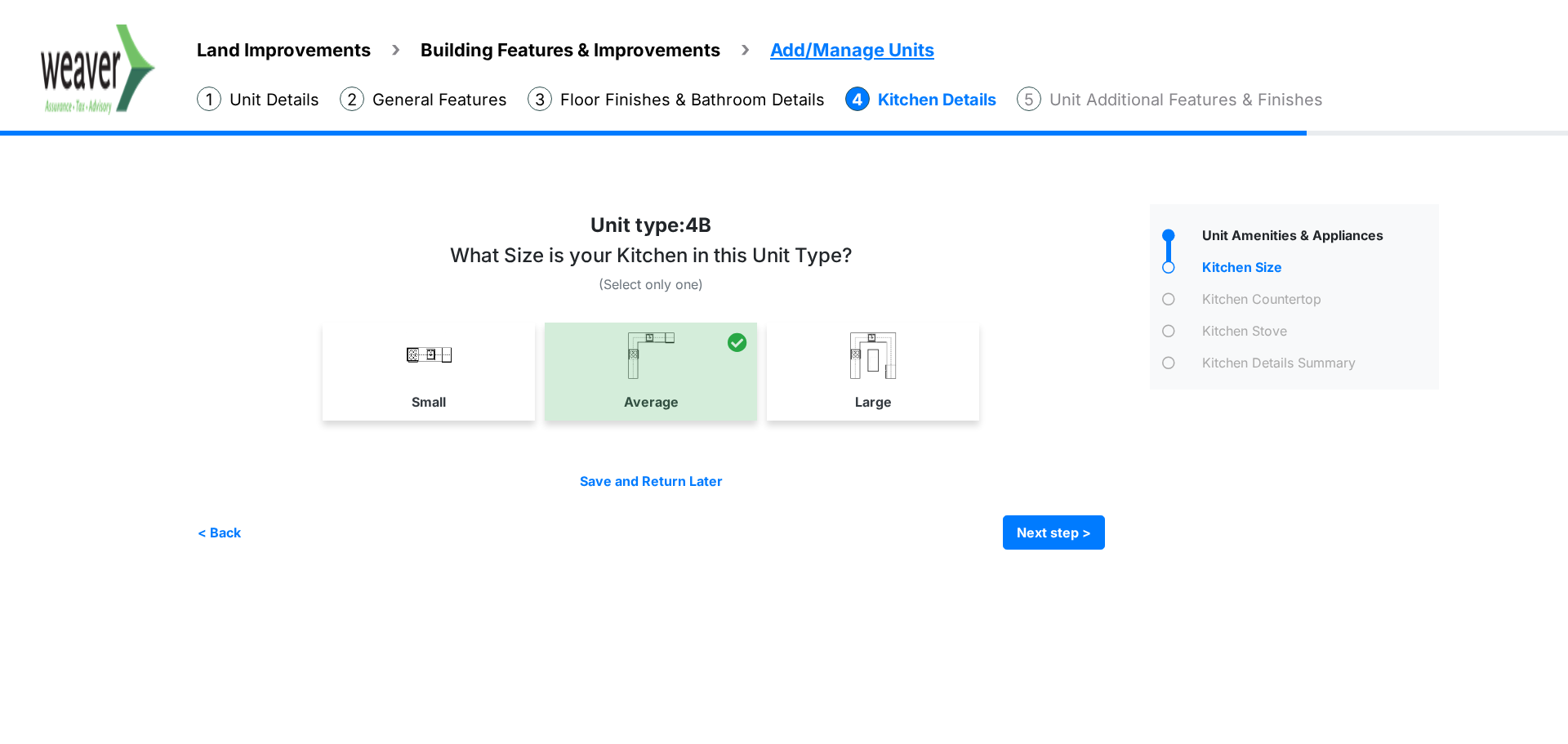
click at [1258, 234] on div "Unit Amenities & Appliances" at bounding box center [1319, 237] width 241 height 24
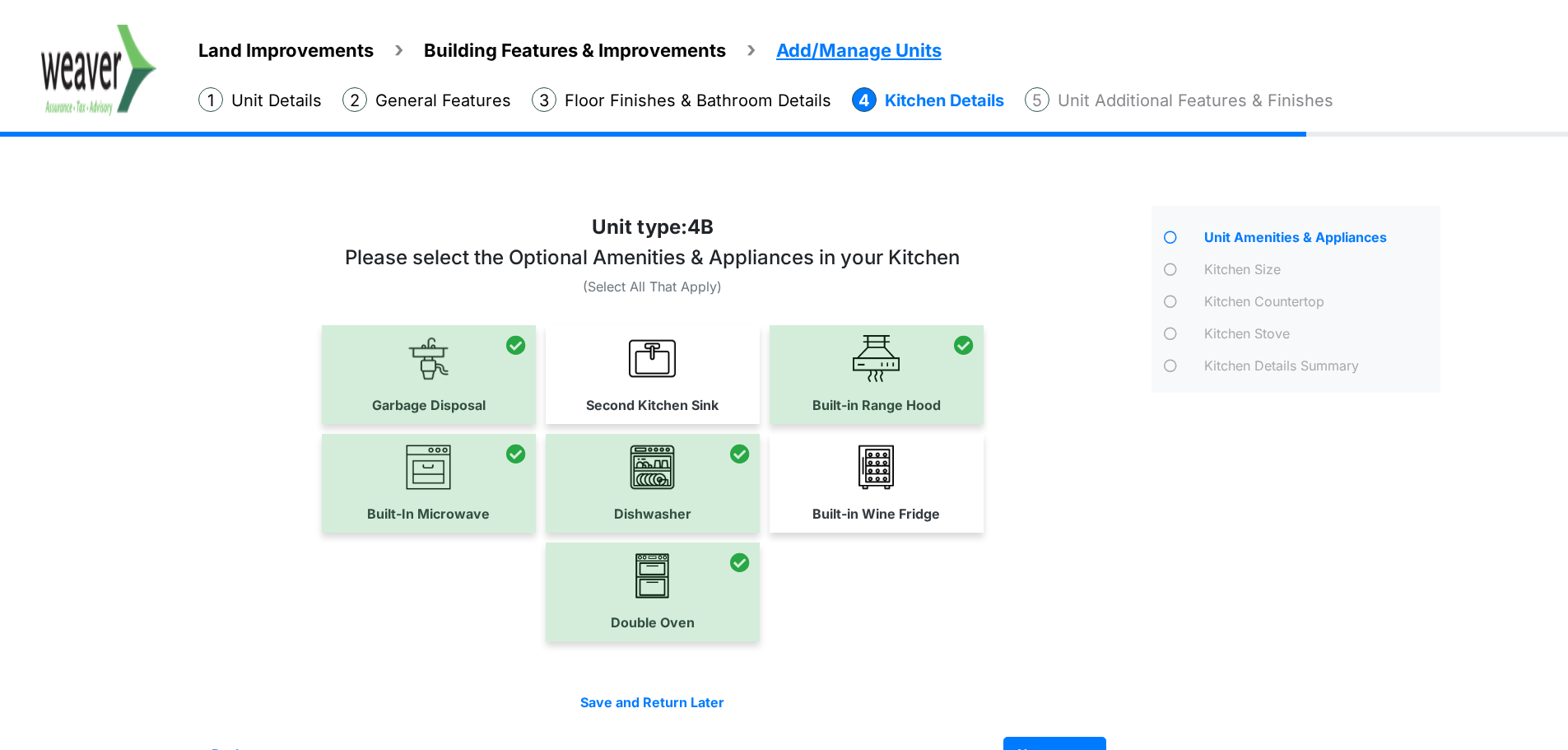
click at [692, 86] on ol "Add/Manage Units Unit Details General Features Floor Finishes & Bathroom Details" at bounding box center [883, 96] width 1370 height 34
click at [600, 104] on li "Floor Finishes & Bathroom Details" at bounding box center [681, 100] width 299 height 26
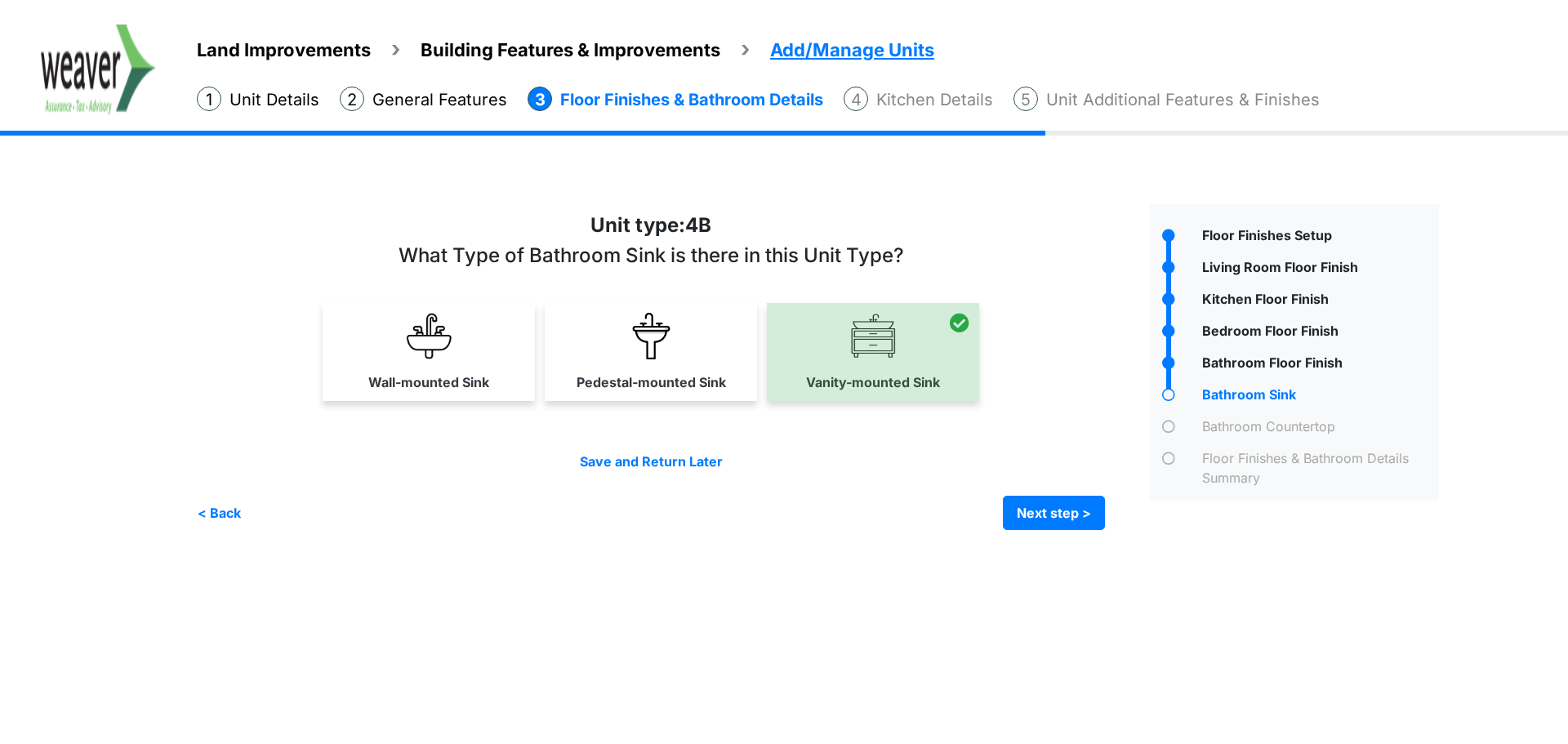
click at [1292, 427] on div "Bathroom Countertop" at bounding box center [1319, 428] width 241 height 24
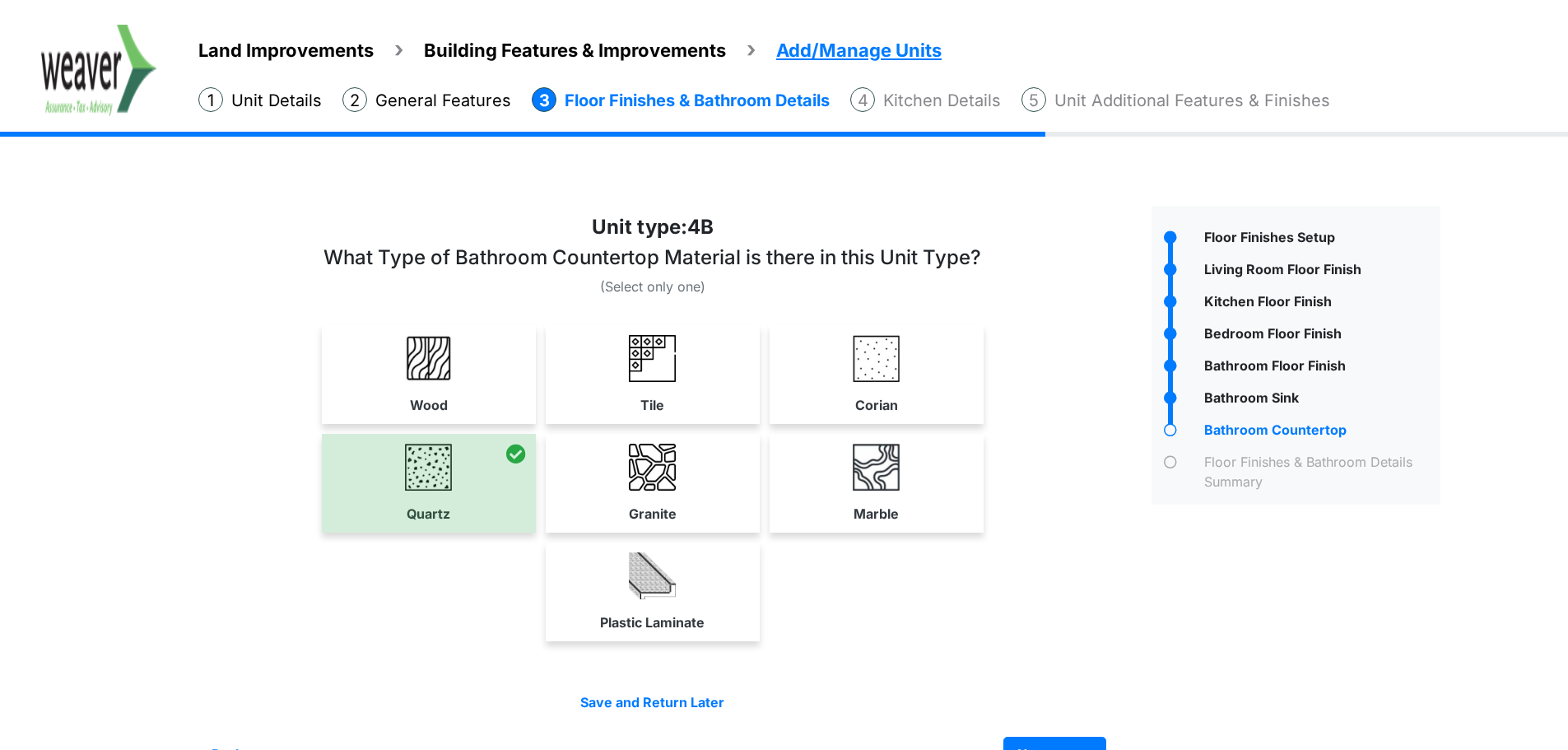
drag, startPoint x: 52, startPoint y: 103, endPoint x: 63, endPoint y: 100, distance: 11.4
click at [52, 103] on img at bounding box center [99, 71] width 116 height 91
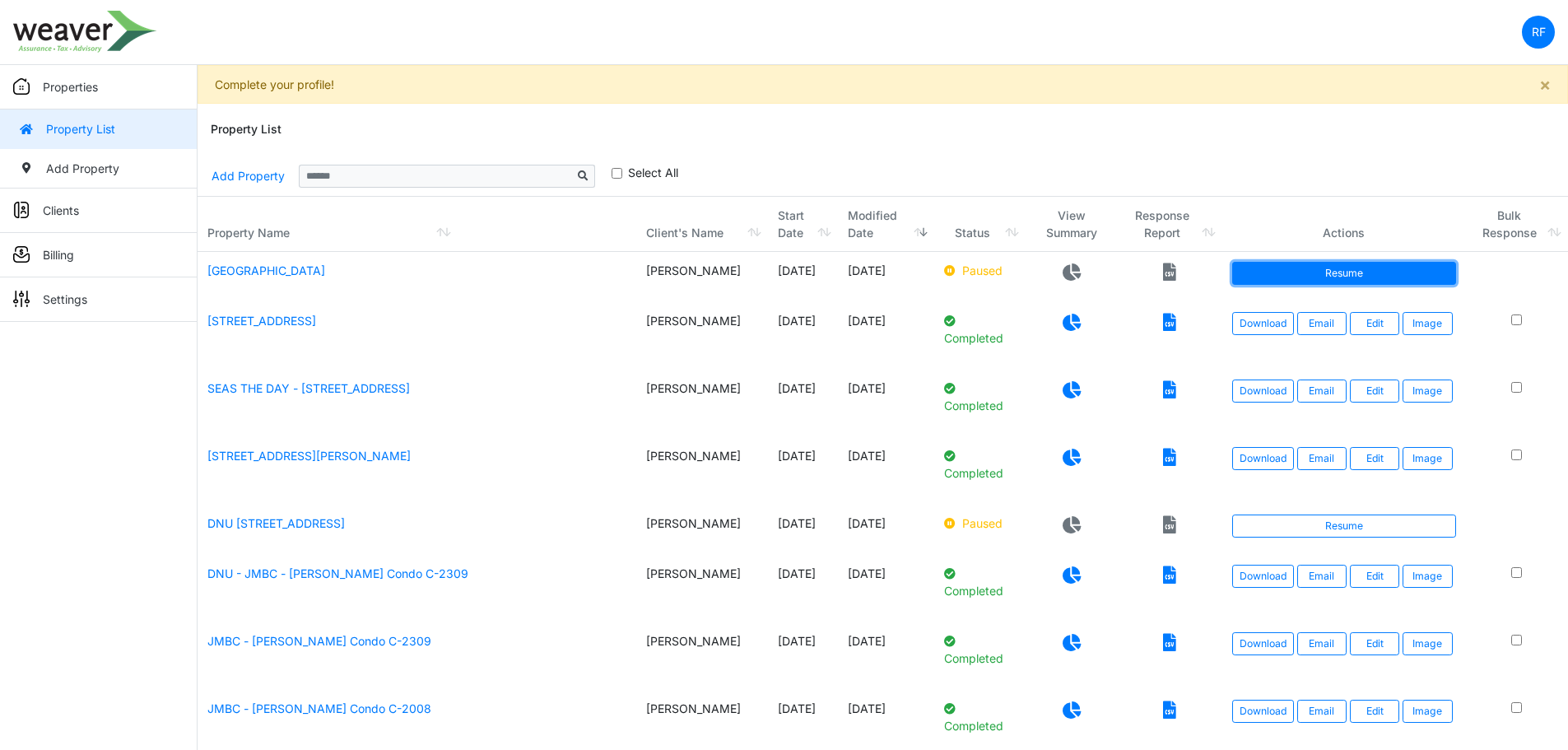
click at [1313, 274] on link "Resume" at bounding box center [1344, 274] width 223 height 23
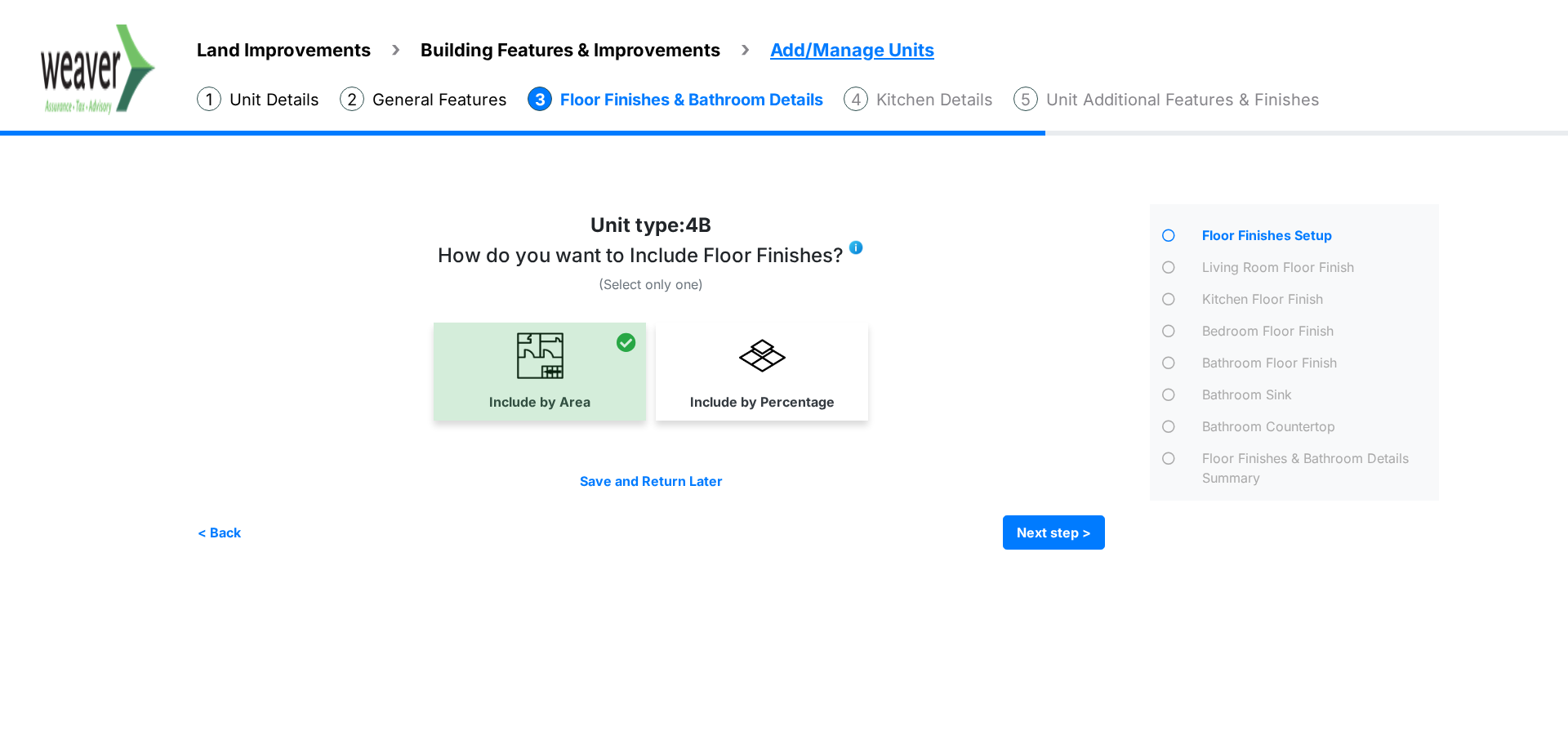
click at [1187, 97] on li "Unit Additional Features & Finishes" at bounding box center [1166, 99] width 306 height 26
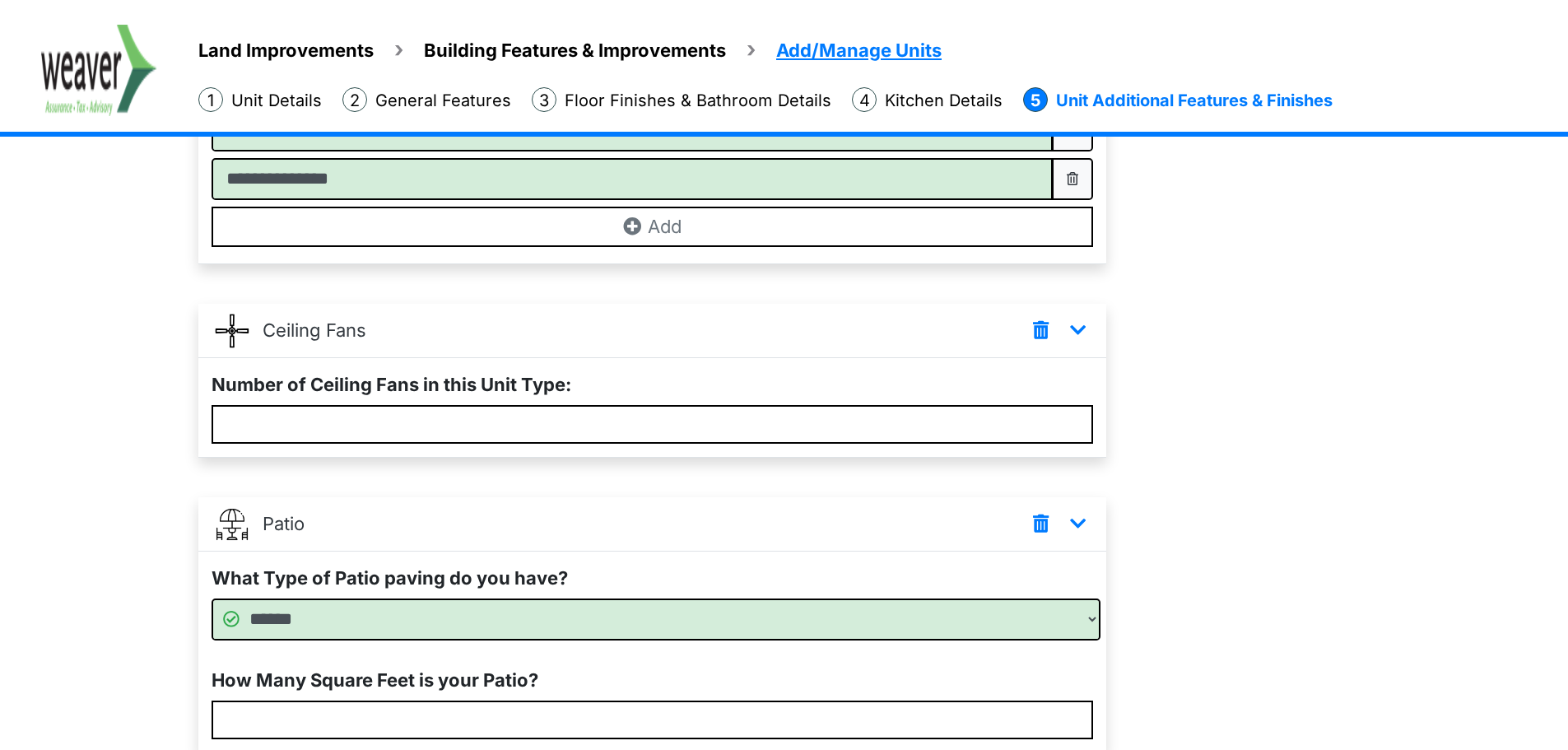
scroll to position [1768, 0]
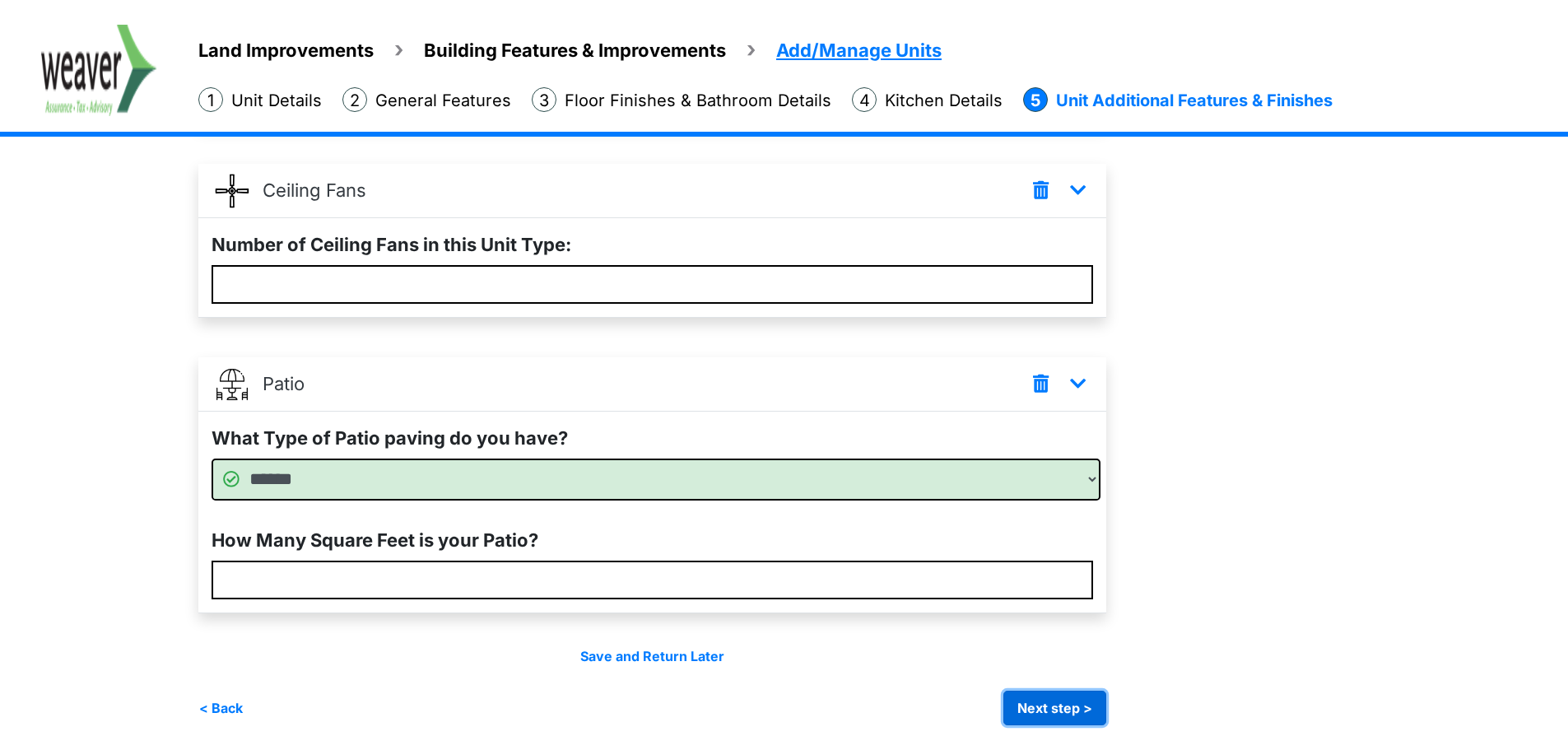
click at [1085, 703] on button "Next step >" at bounding box center [1054, 707] width 103 height 35
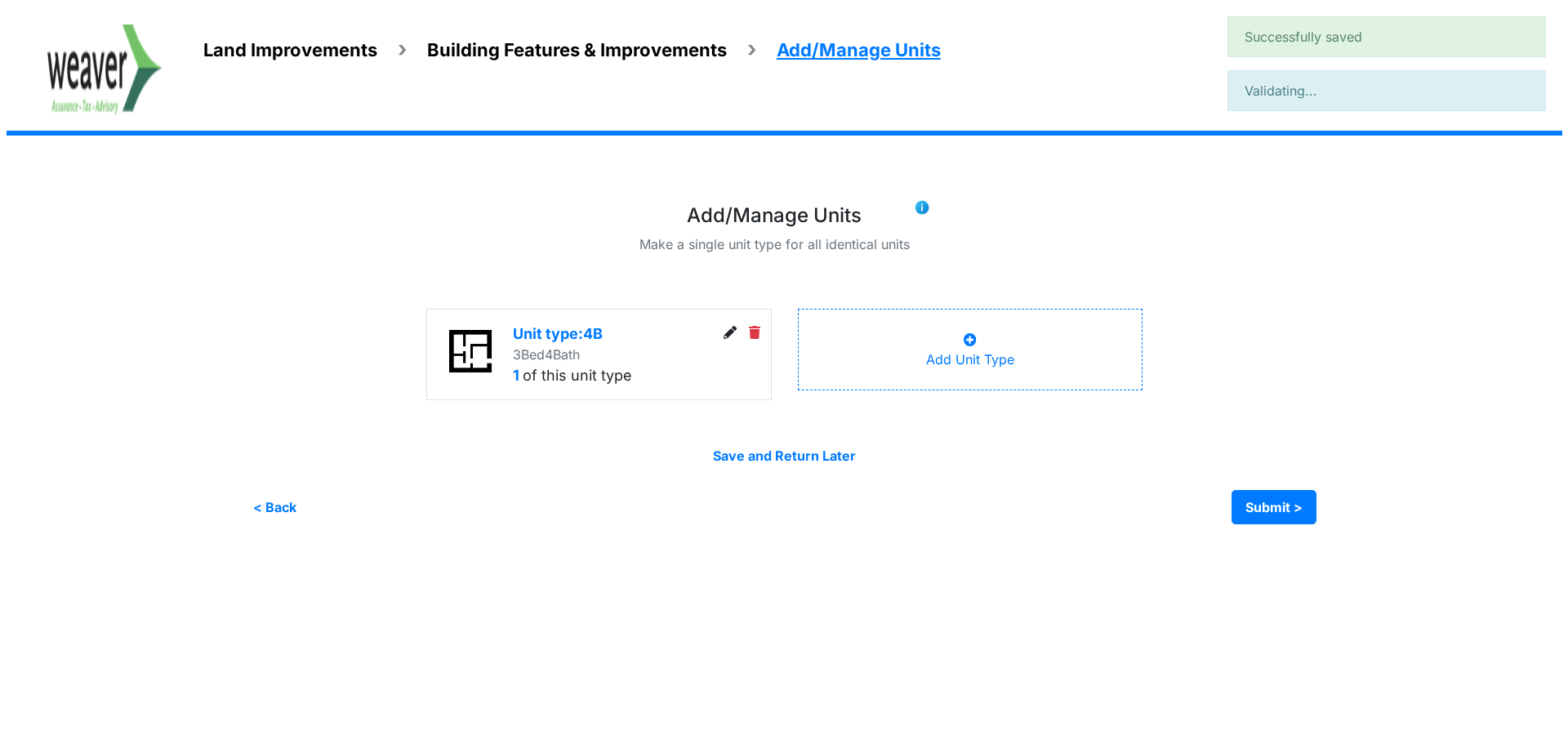
scroll to position [0, 0]
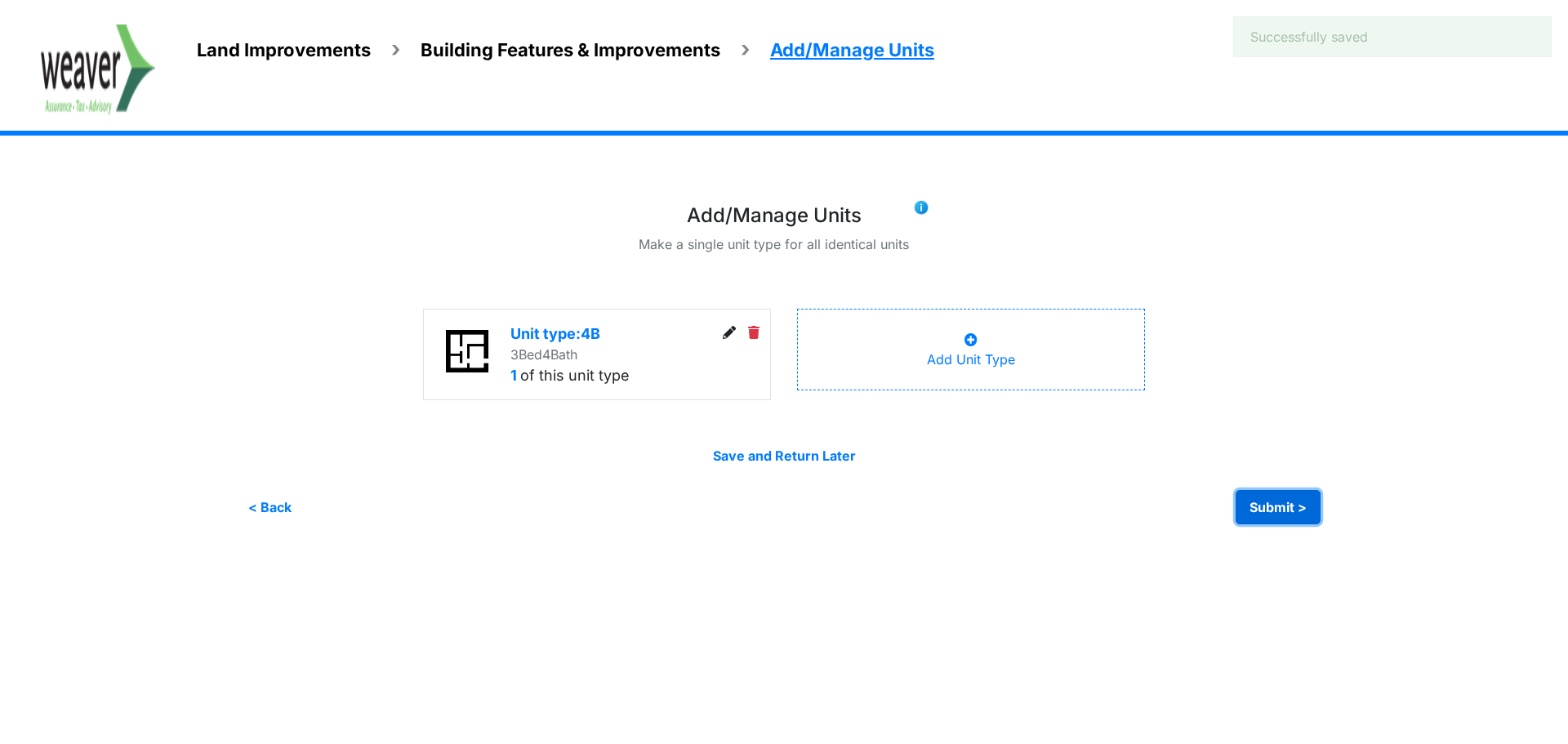
click at [1271, 515] on button "Submit >" at bounding box center [1278, 506] width 85 height 35
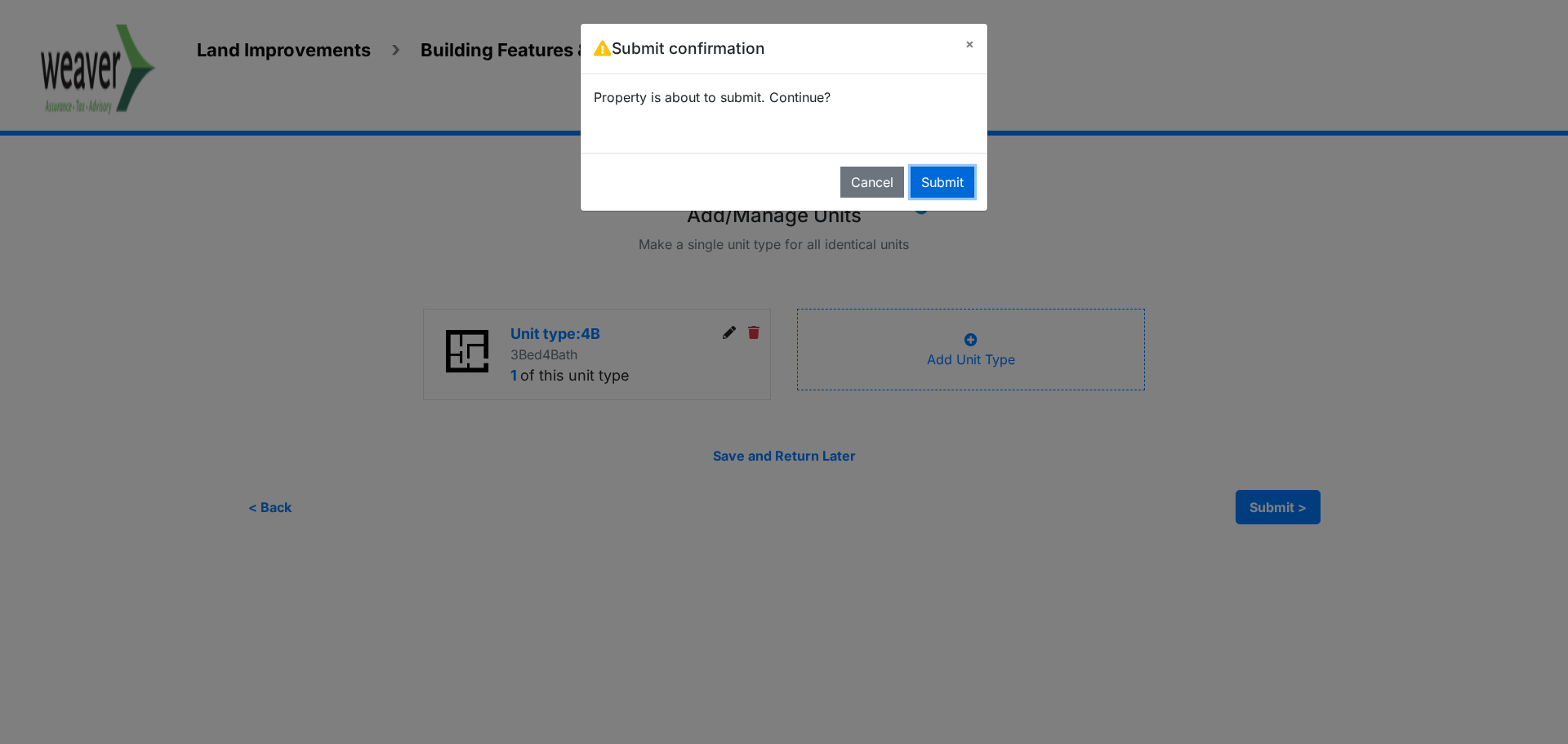
click at [937, 182] on button "Submit" at bounding box center [943, 182] width 64 height 31
